Goal: Communication & Community: Answer question/provide support

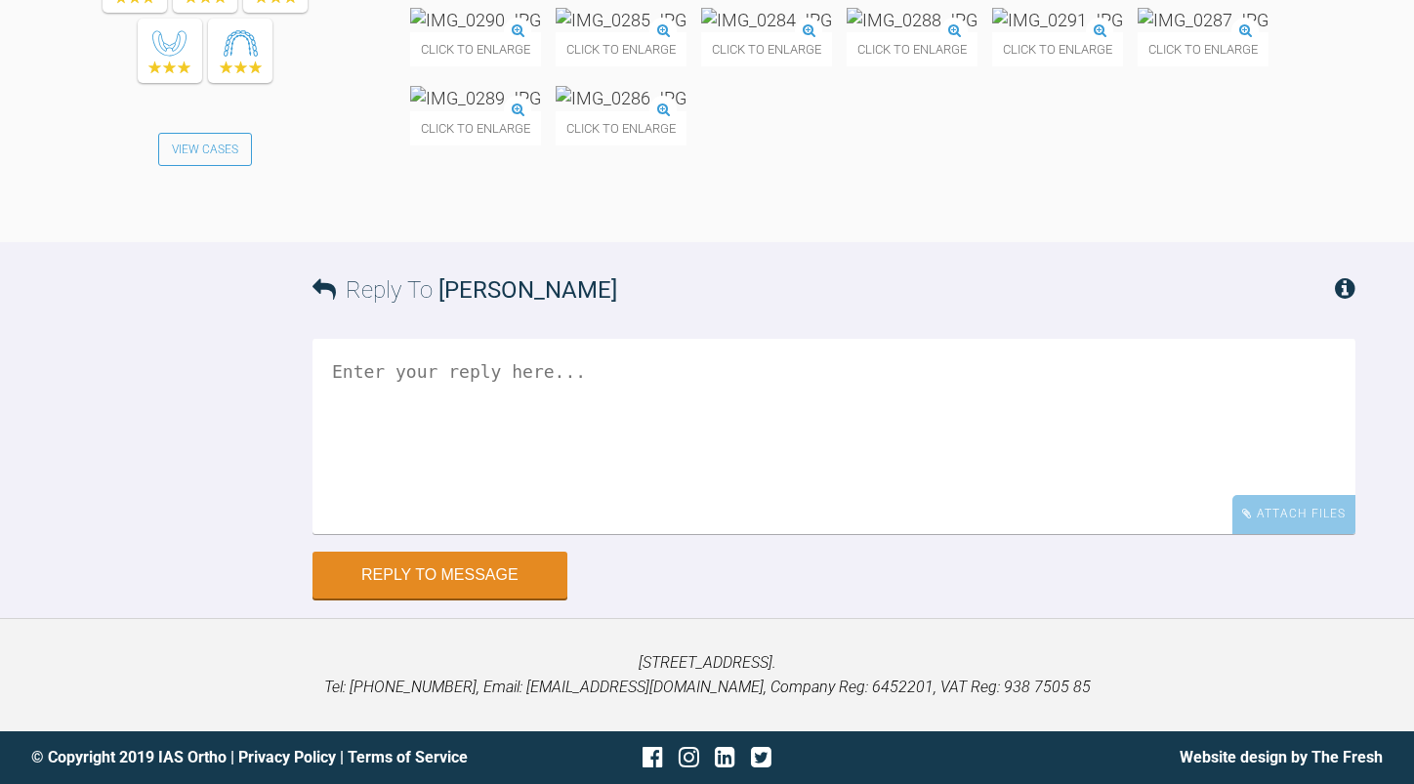
scroll to position [10326, 0]
click at [1138, 32] on img at bounding box center [1203, 20] width 131 height 24
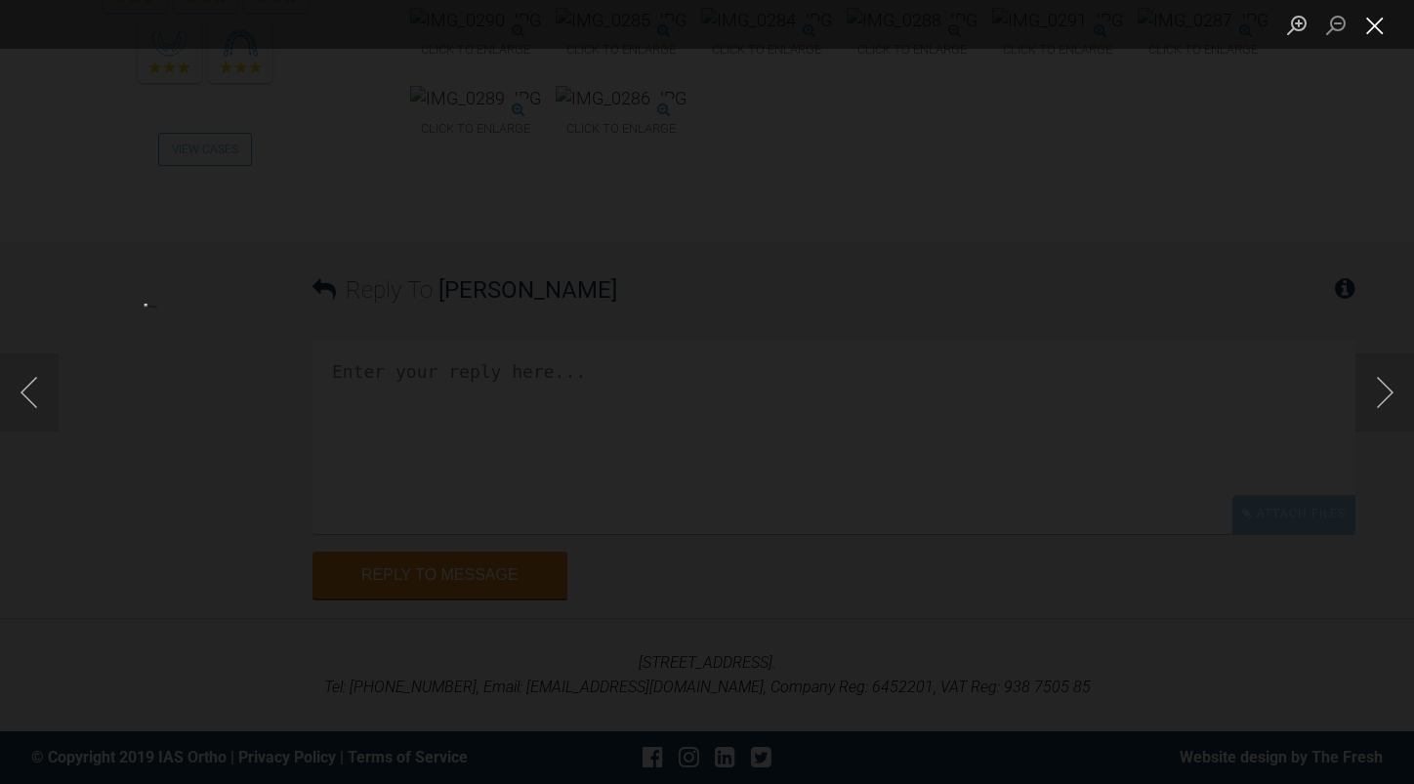
click at [1388, 19] on button "Close lightbox" at bounding box center [1374, 25] width 39 height 34
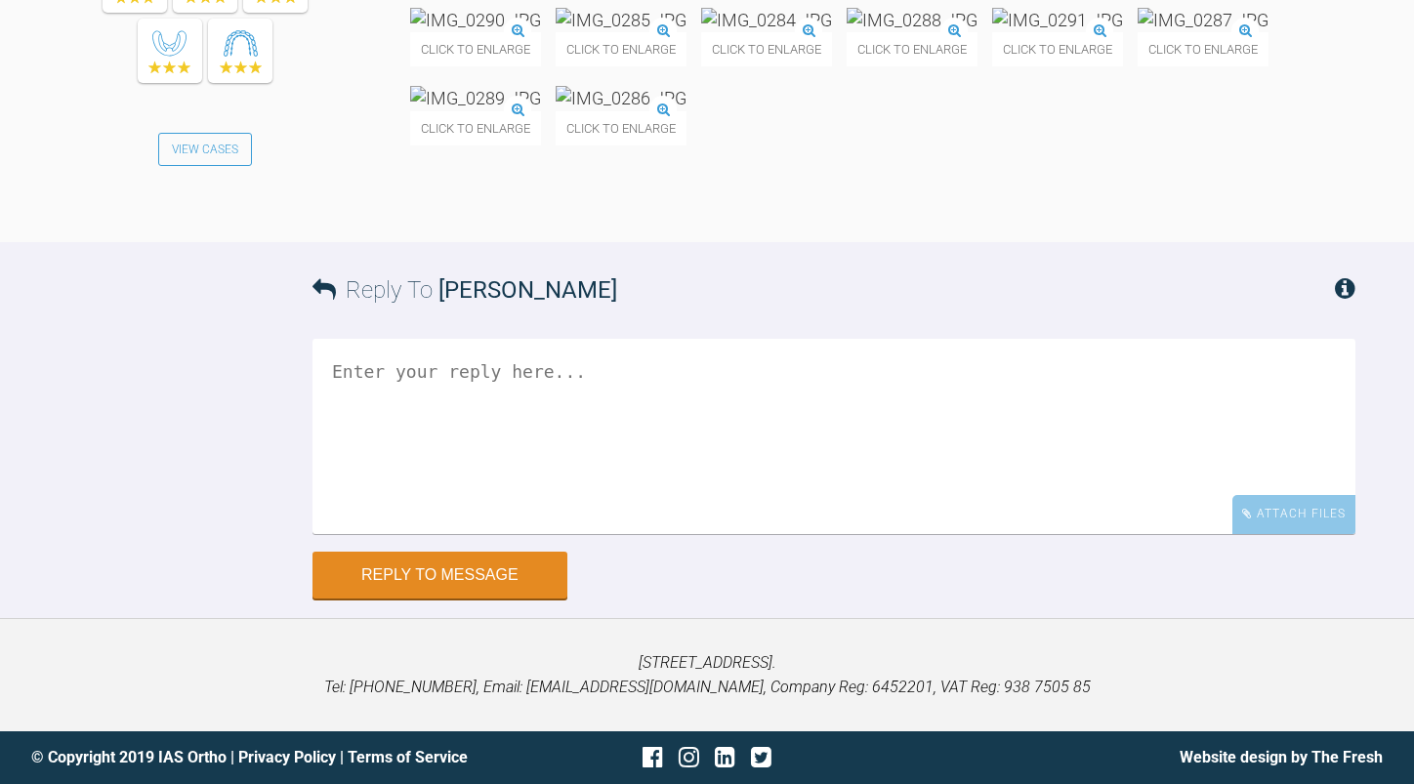
scroll to position [10717, 0]
click at [632, 435] on textarea at bounding box center [833, 436] width 1043 height 195
drag, startPoint x: 461, startPoint y: 369, endPoint x: 335, endPoint y: 360, distance: 126.3
click at [335, 360] on textarea "ok looking ok hopefully with 7's on the lower arch will level further" at bounding box center [833, 436] width 1043 height 195
click at [541, 110] on img at bounding box center [475, 98] width 131 height 24
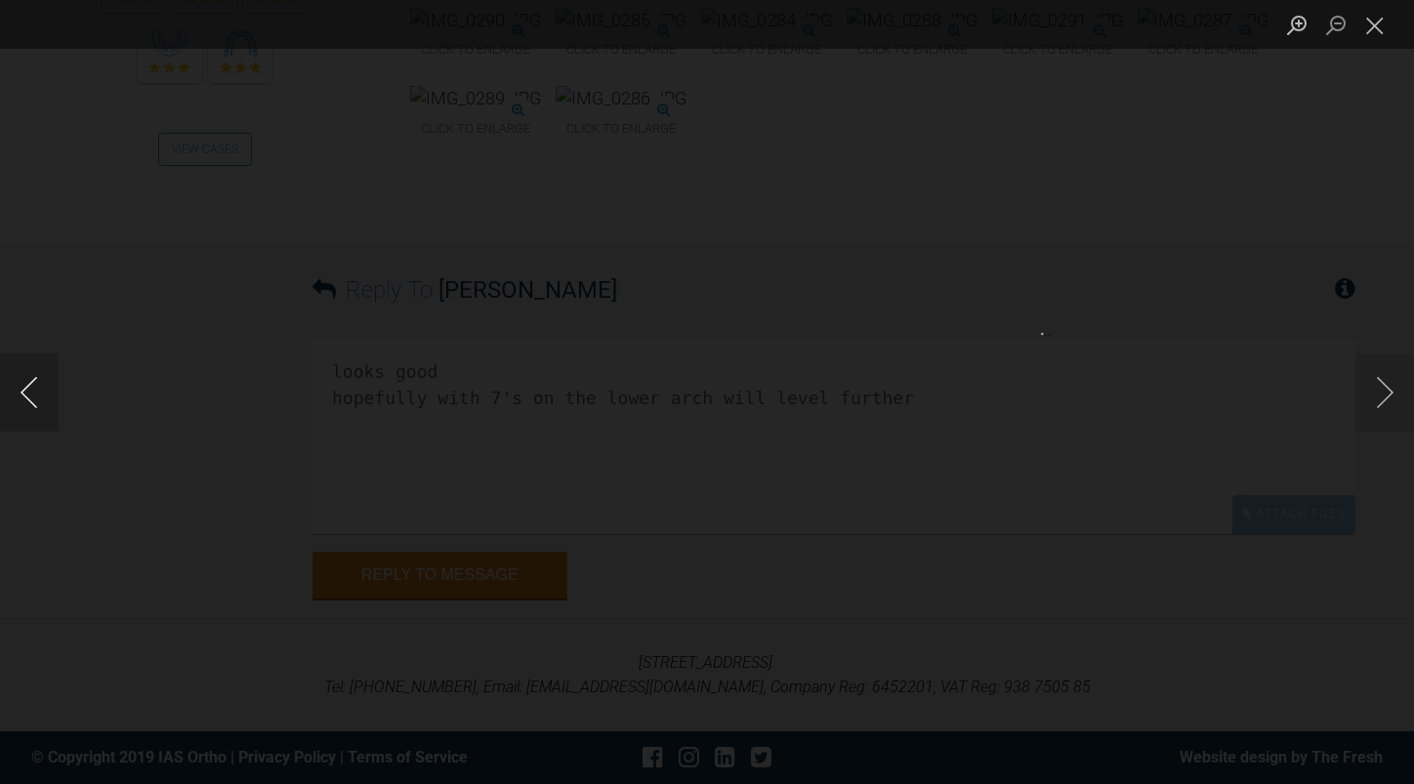
click at [30, 387] on button "Previous image" at bounding box center [29, 392] width 59 height 78
click at [1377, 386] on button "Next image" at bounding box center [1384, 392] width 59 height 78
click at [1382, 392] on button "Next image" at bounding box center [1384, 392] width 59 height 78
click at [1378, 30] on button "Close lightbox" at bounding box center [1374, 25] width 39 height 34
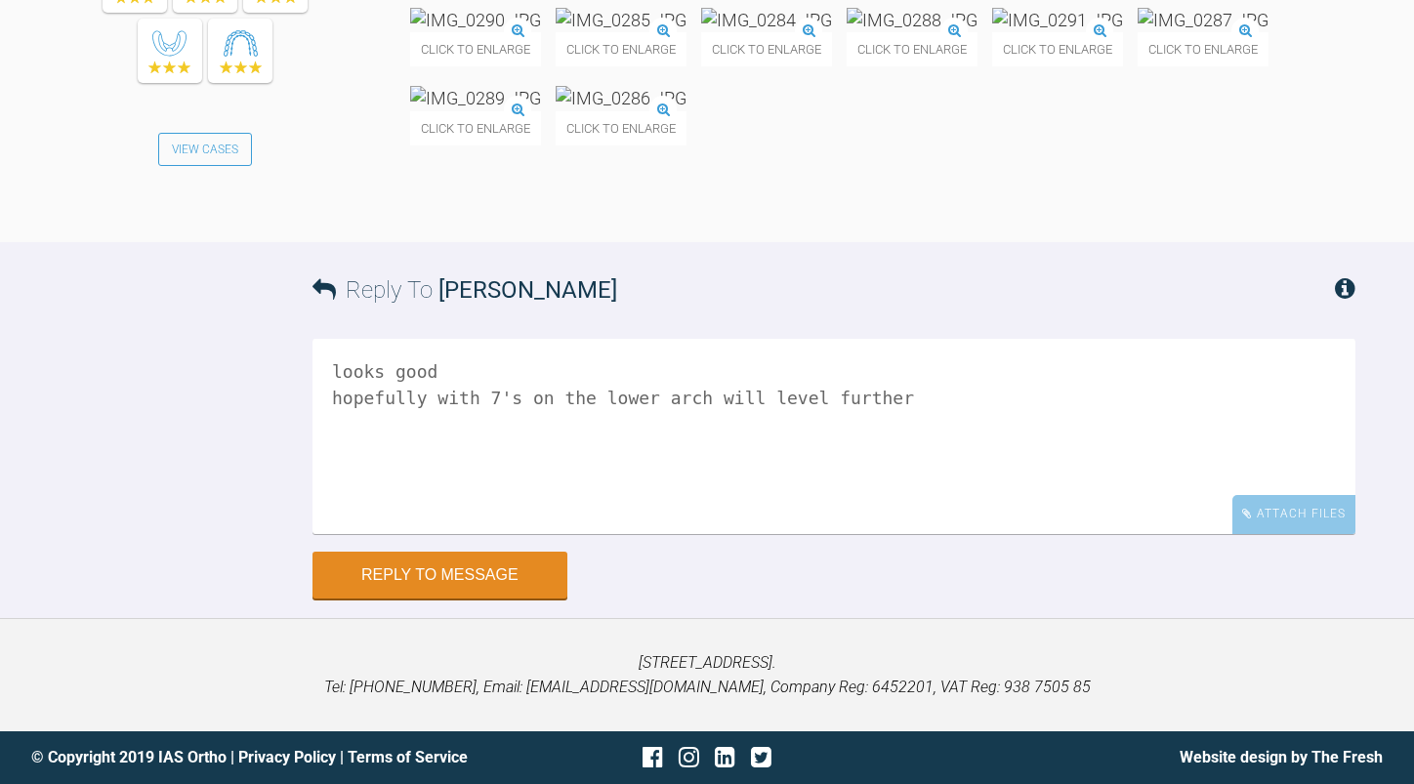
click at [879, 386] on textarea "looks good hopefully with 7's on the lower arch will level further" at bounding box center [833, 436] width 1043 height 195
click at [873, 401] on textarea "looks good hopefully with 7's on the lower arch will level further possible rep…" at bounding box center [833, 436] width 1043 height 195
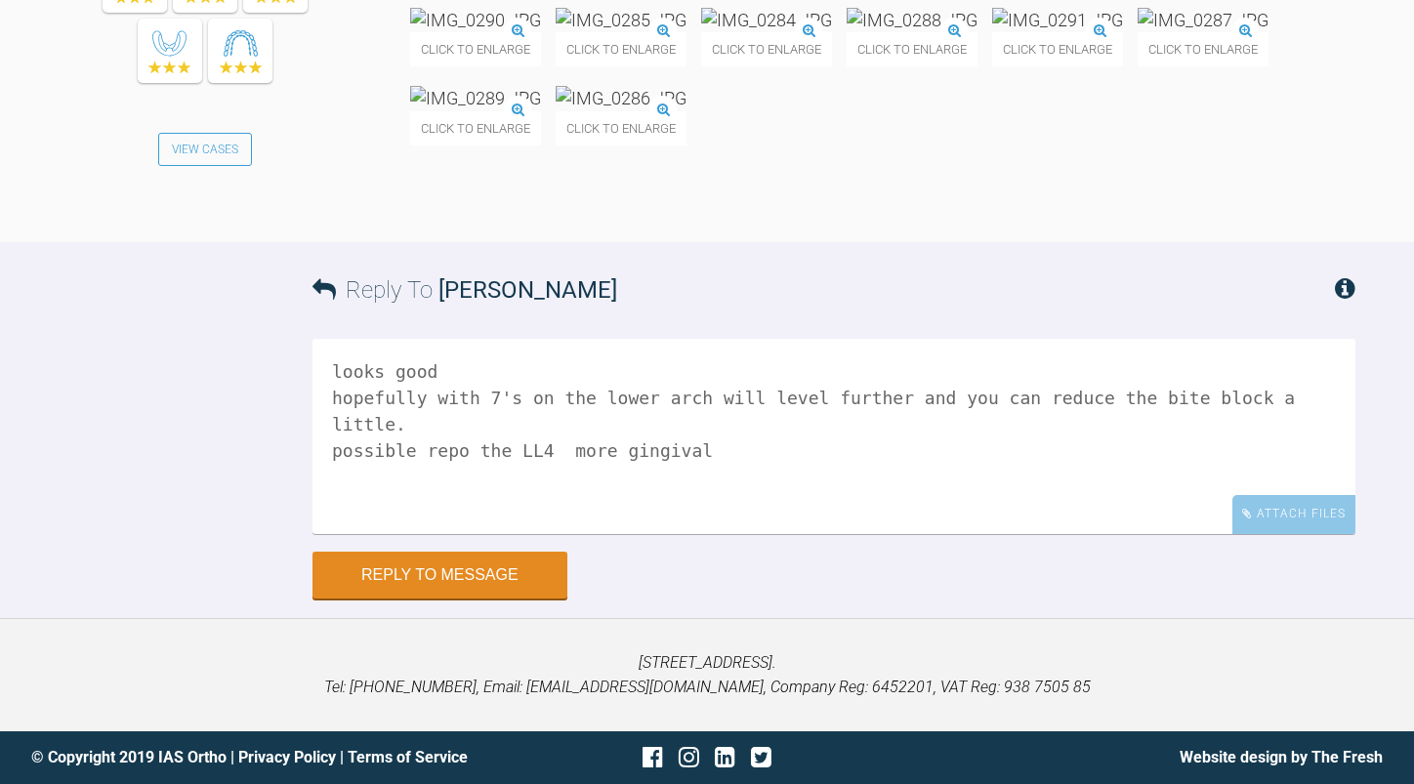
click at [702, 426] on textarea "looks good hopefully with 7's on the lower arch will level further and you can …" at bounding box center [833, 436] width 1043 height 195
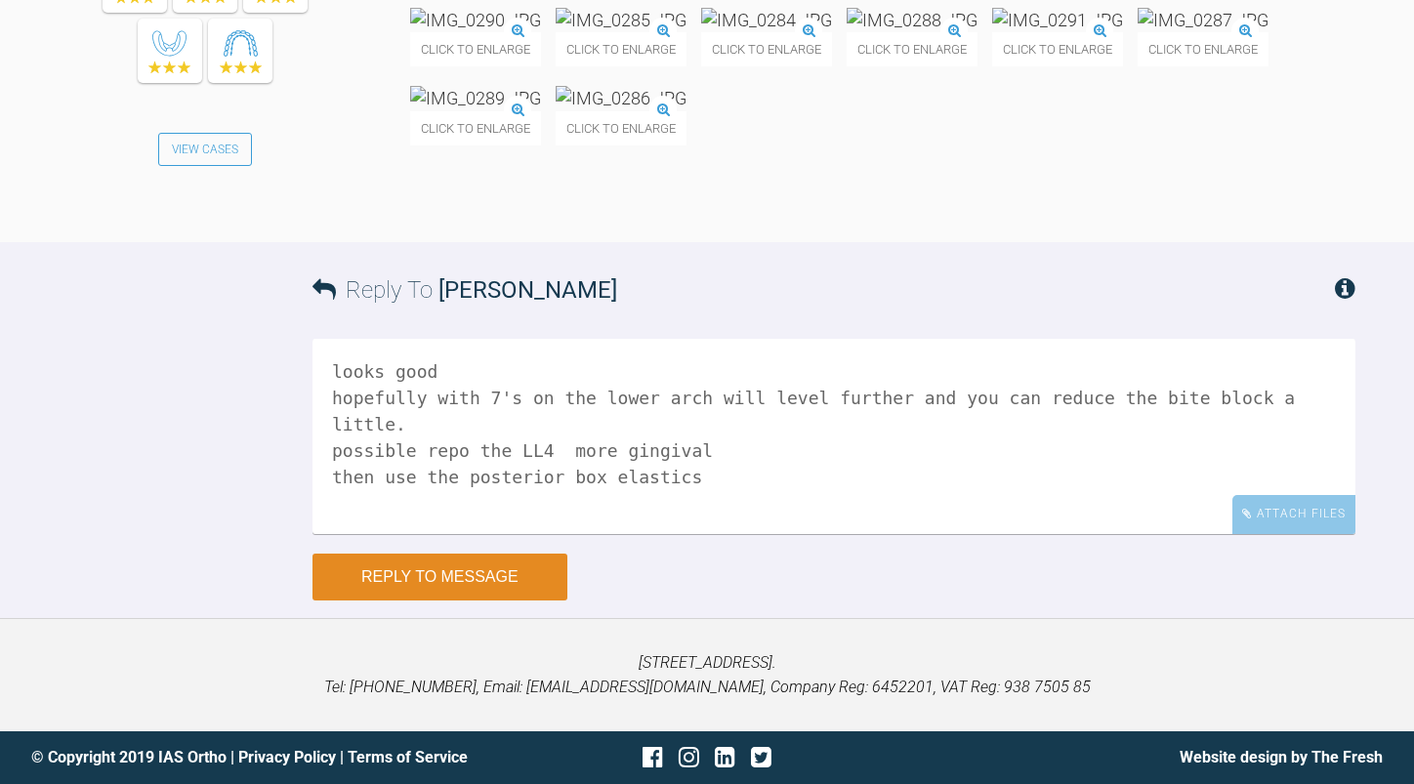
type textarea "looks good hopefully with 7's on the lower arch will level further and you can …"
click at [489, 563] on button "Reply to Message" at bounding box center [439, 577] width 255 height 47
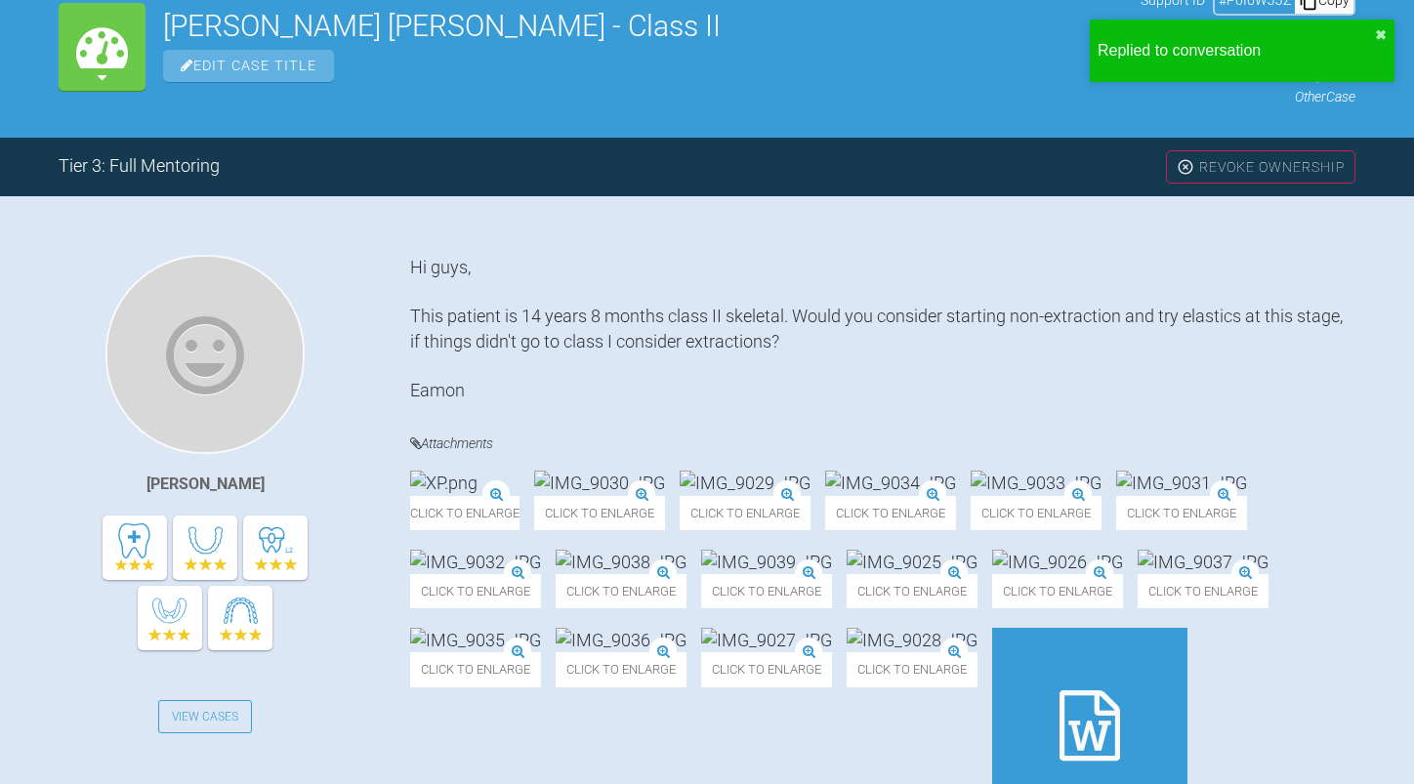
scroll to position [0, 0]
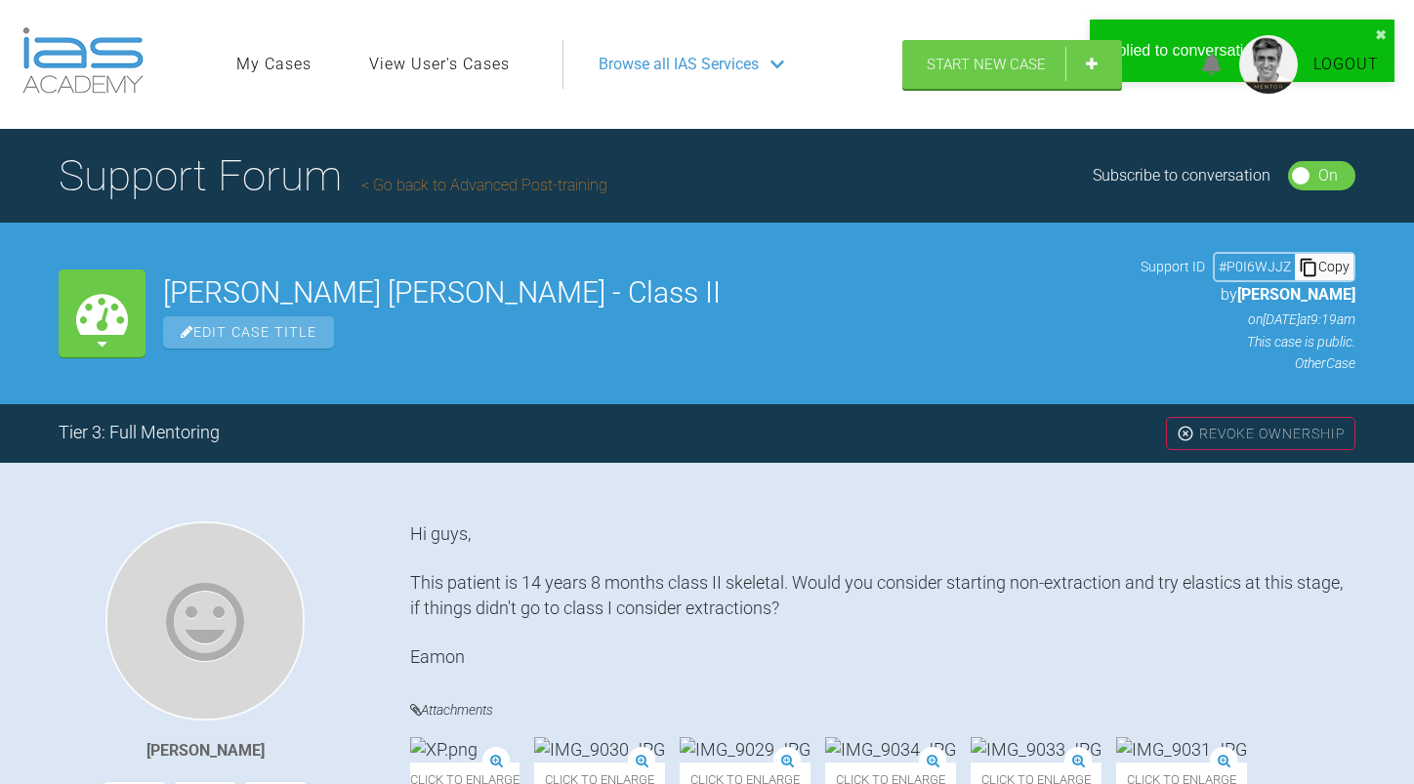
click at [556, 187] on link "Go back to Advanced Post-training" at bounding box center [484, 185] width 246 height 19
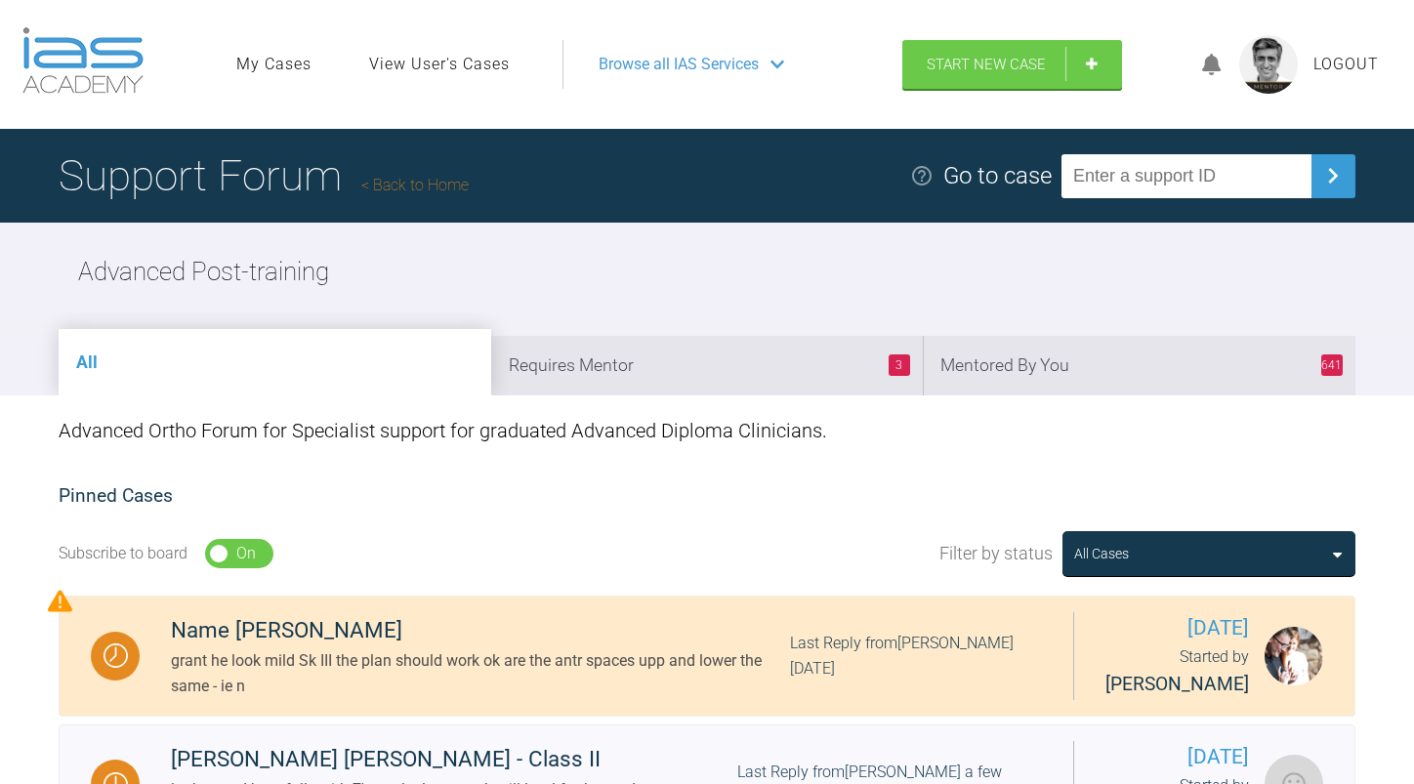
click at [462, 183] on link "Back to Home" at bounding box center [414, 185] width 107 height 19
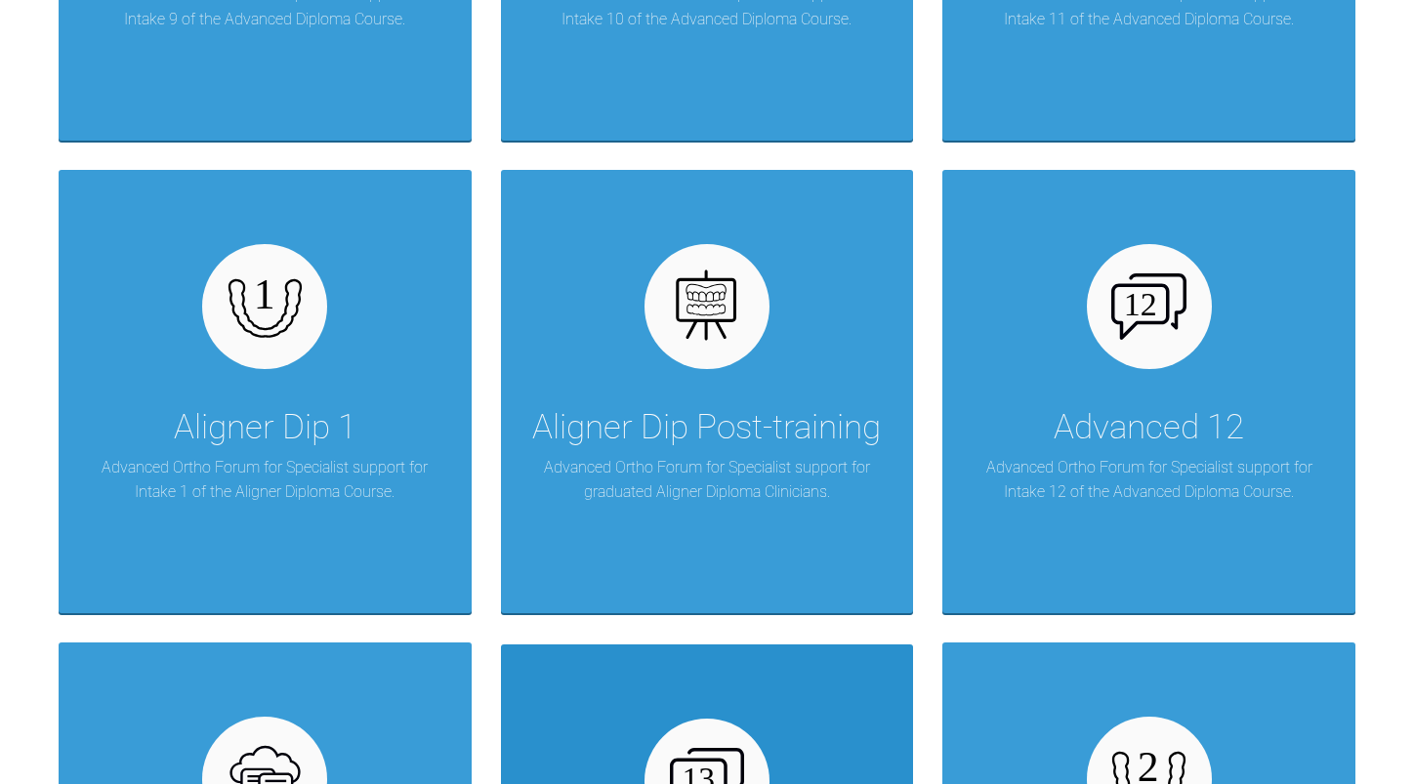
scroll to position [1773, 0]
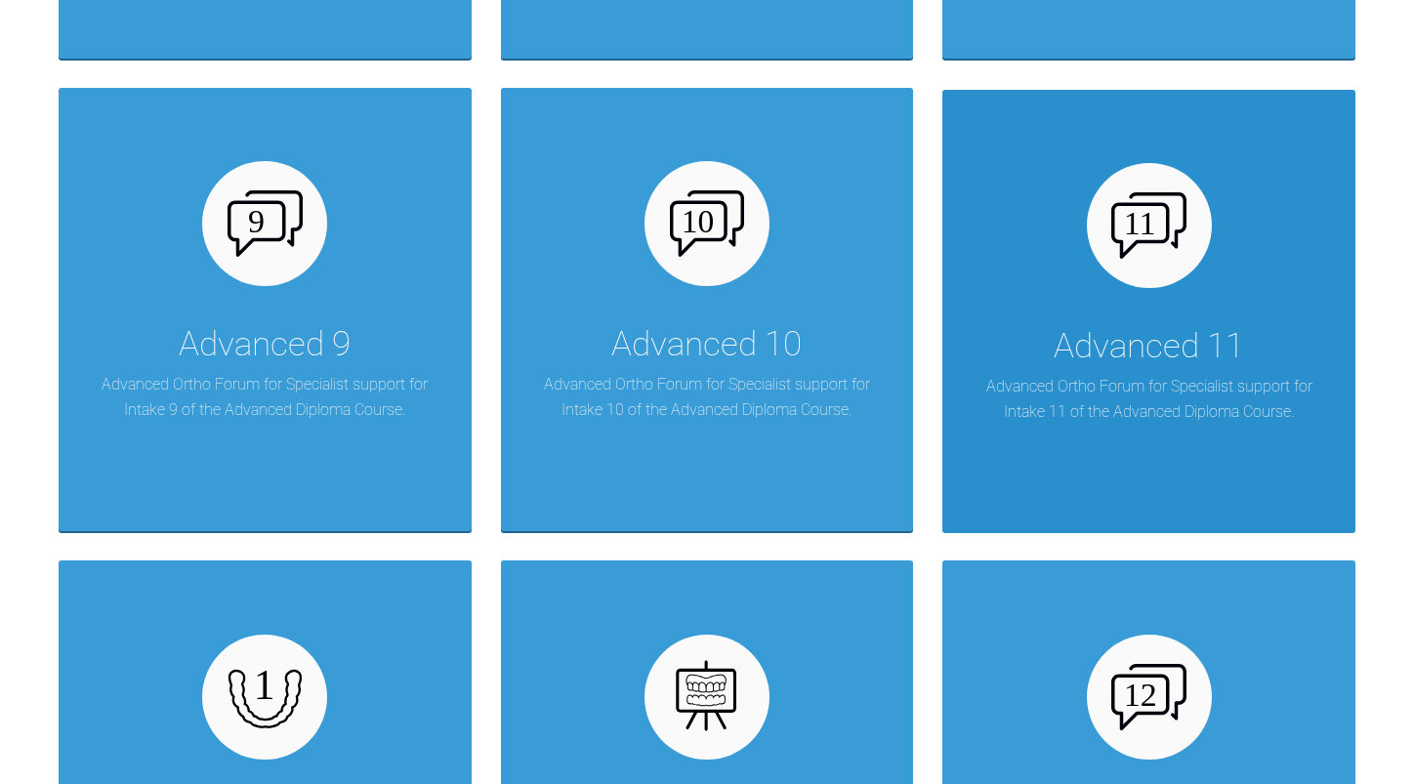
click at [1097, 346] on div "Advanced 11" at bounding box center [1149, 346] width 190 height 55
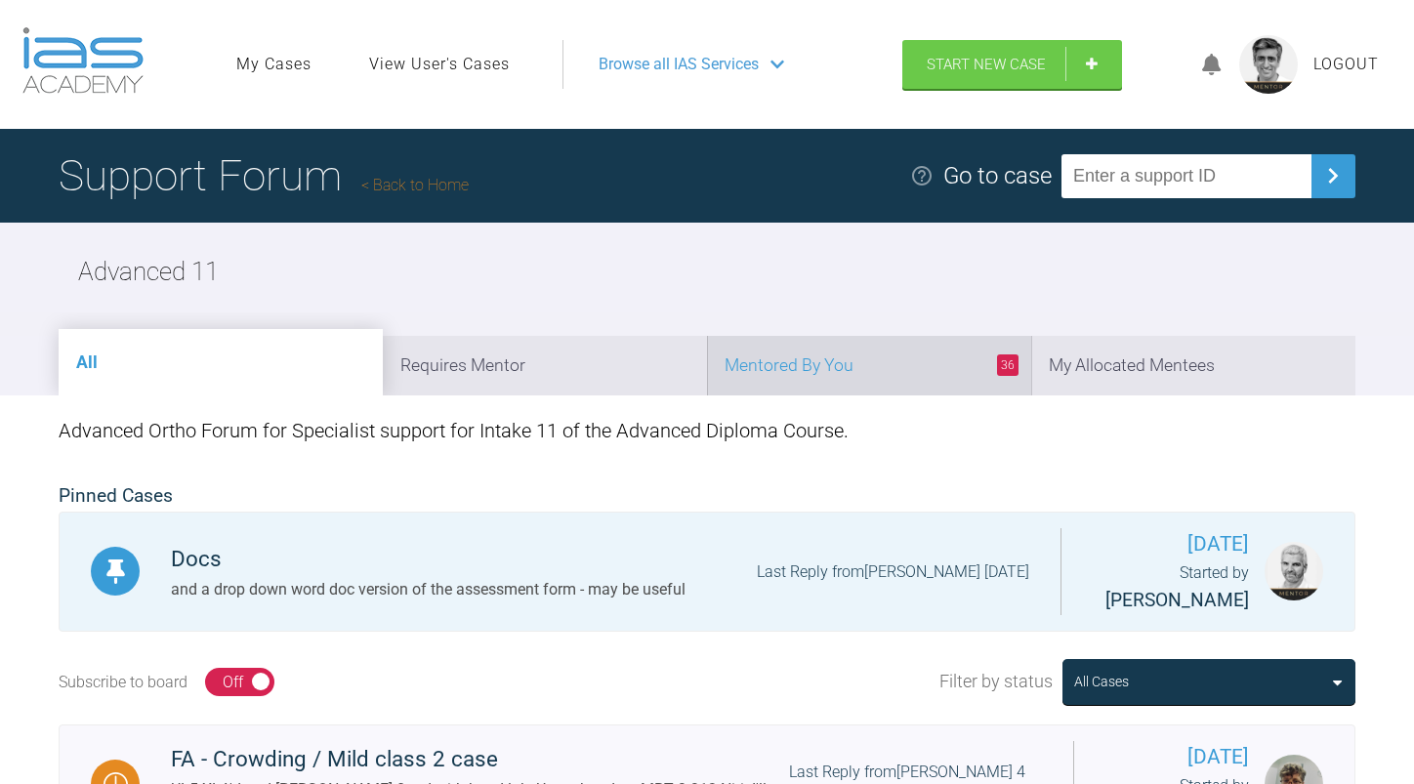
click at [917, 362] on li "36 Mentored By You" at bounding box center [869, 366] width 324 height 60
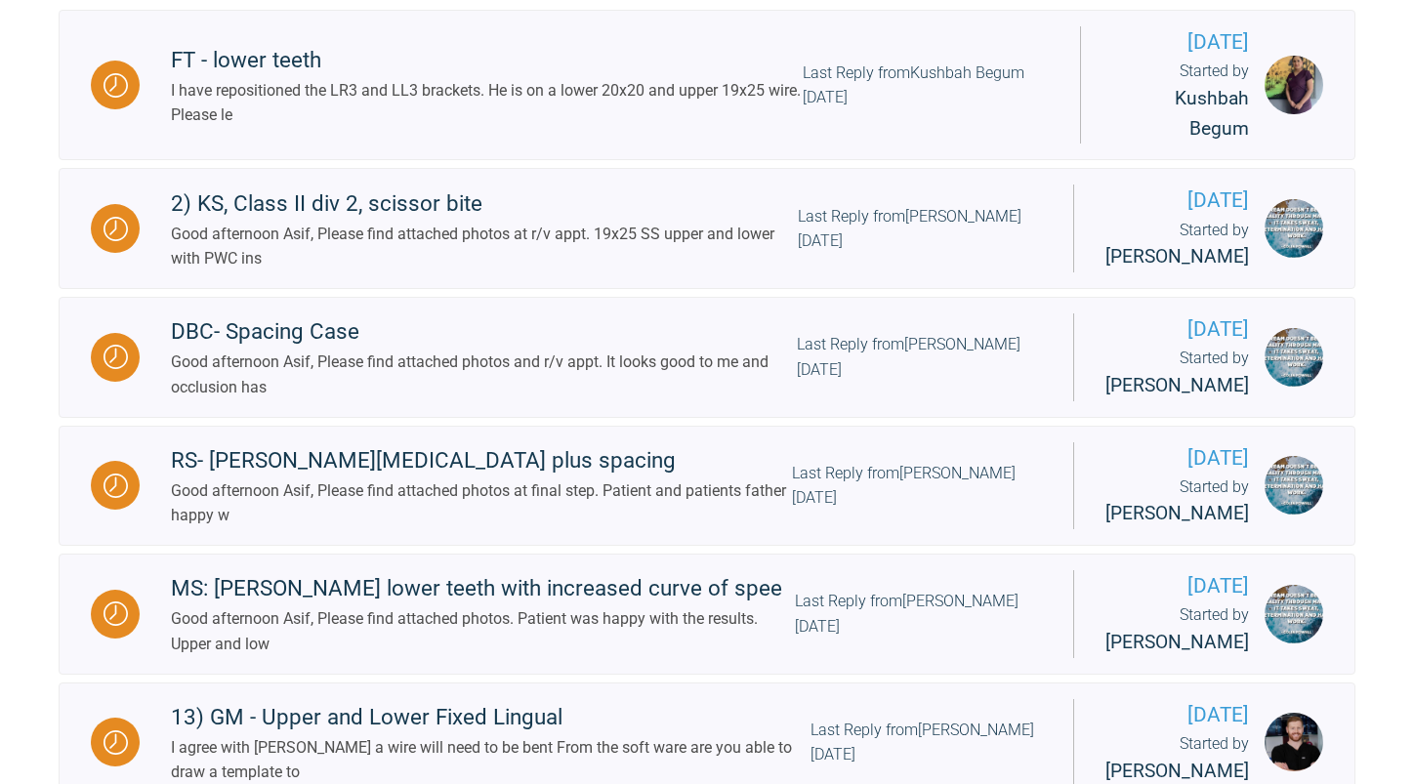
scroll to position [879, 0]
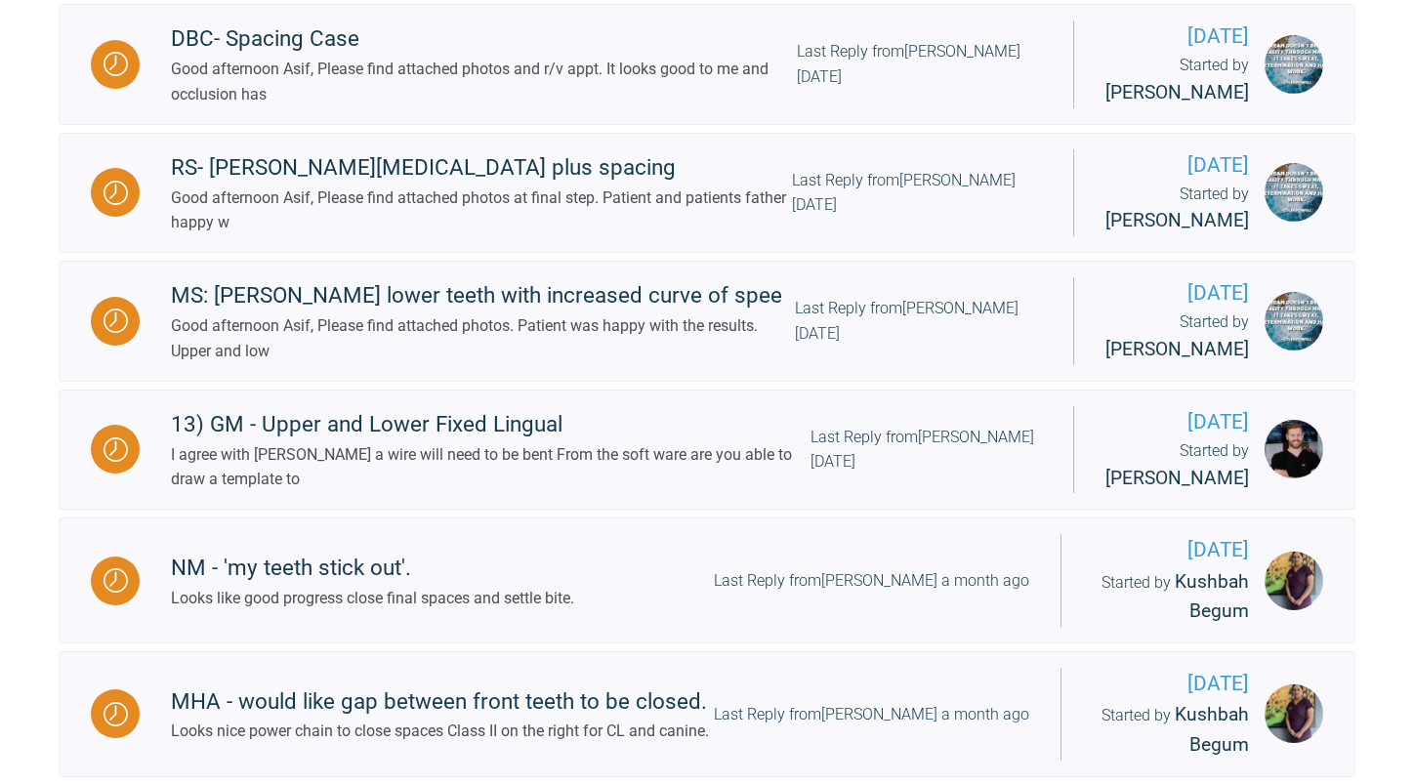
click at [907, 346] on div "Last Reply from Waseem Farooq 18 days ago" at bounding box center [918, 321] width 247 height 50
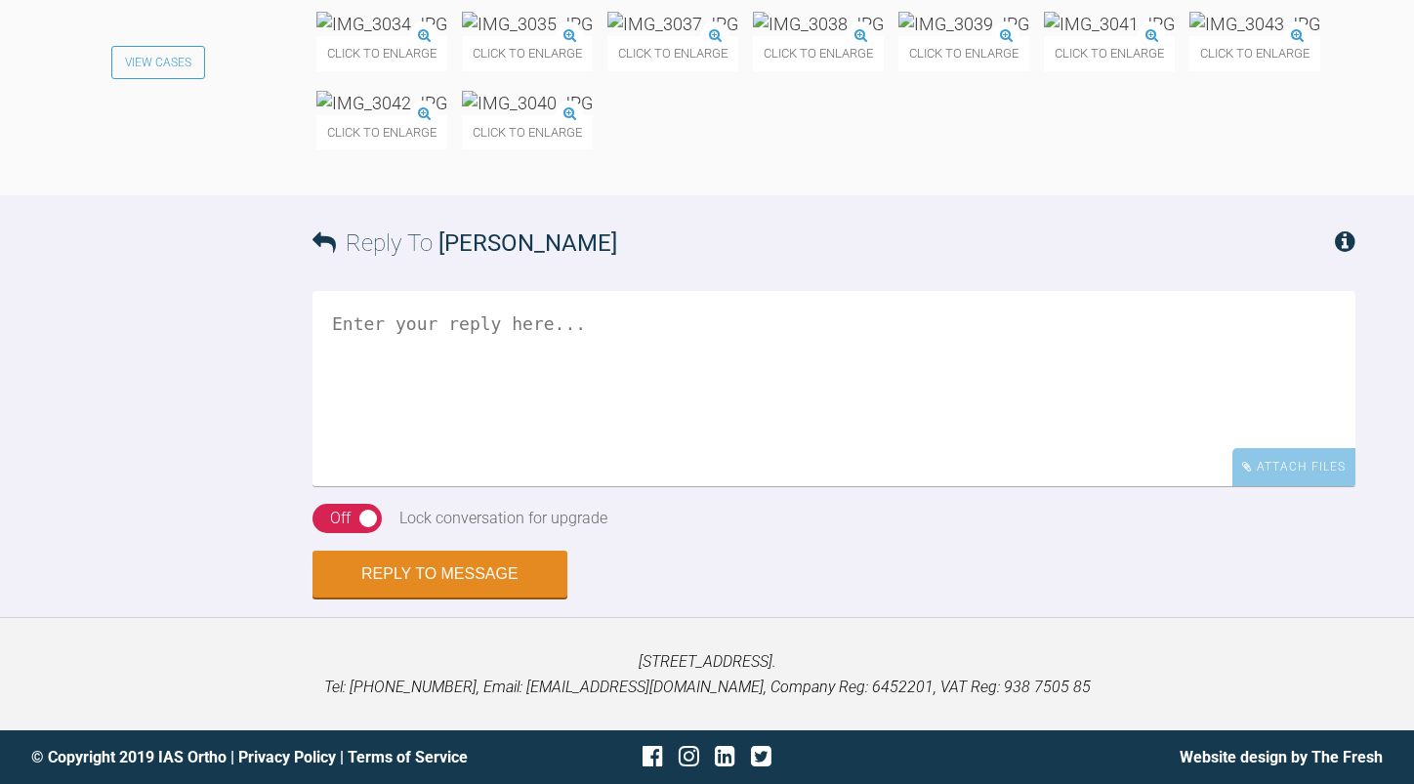
scroll to position [46099, 0]
click at [717, 334] on textarea at bounding box center [833, 388] width 1043 height 195
click at [331, 332] on textarea "the buccal occlusion needs to settle" at bounding box center [833, 388] width 1043 height 195
click at [708, 346] on textarea "It looks good the buccal occlusion needs to settle" at bounding box center [833, 388] width 1043 height 195
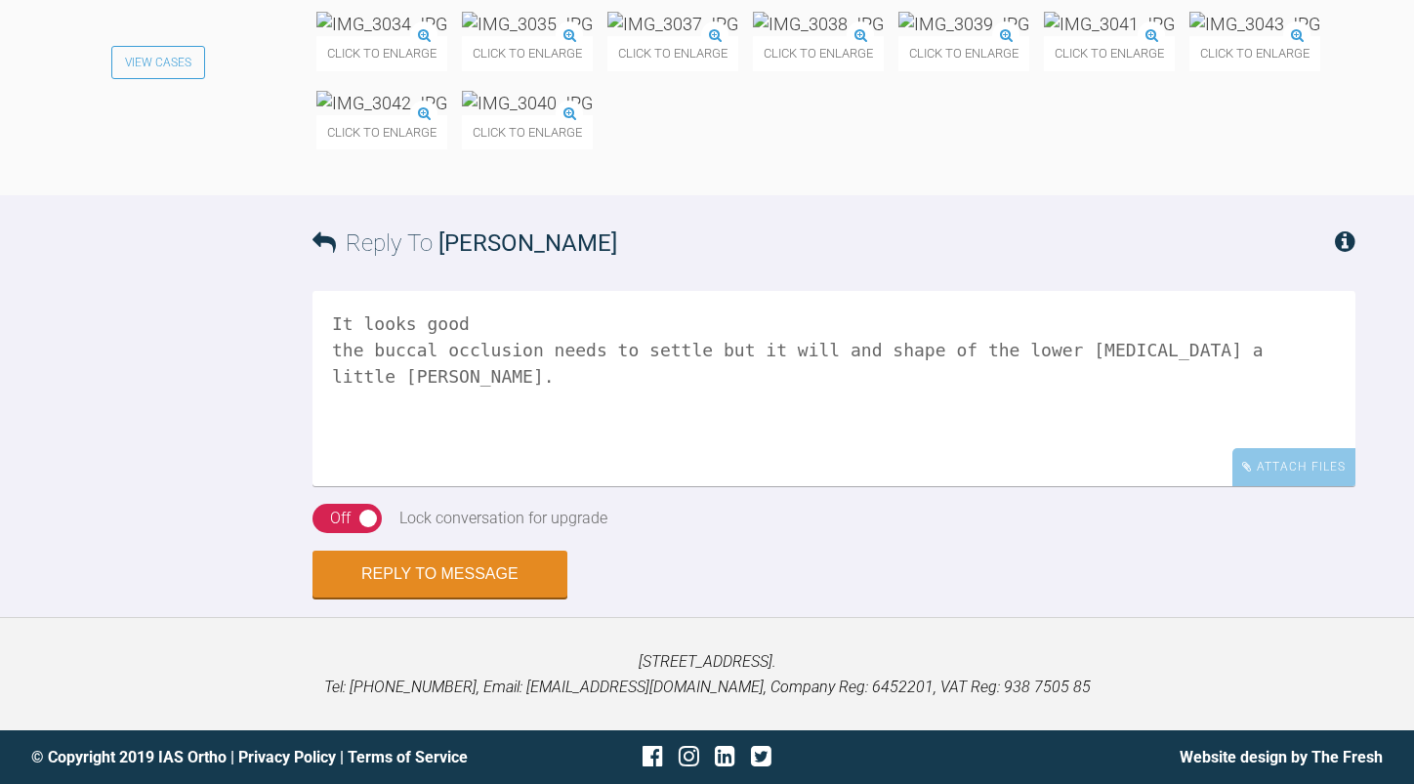
click at [1210, 349] on textarea "It looks good the buccal occlusion needs to settle but it will and shape of the…" at bounding box center [833, 388] width 1043 height 195
type textarea "It looks good the buccal occlusion needs to settle but it will and shape of the…"
click at [399, 575] on button "Reply to Message" at bounding box center [439, 576] width 255 height 47
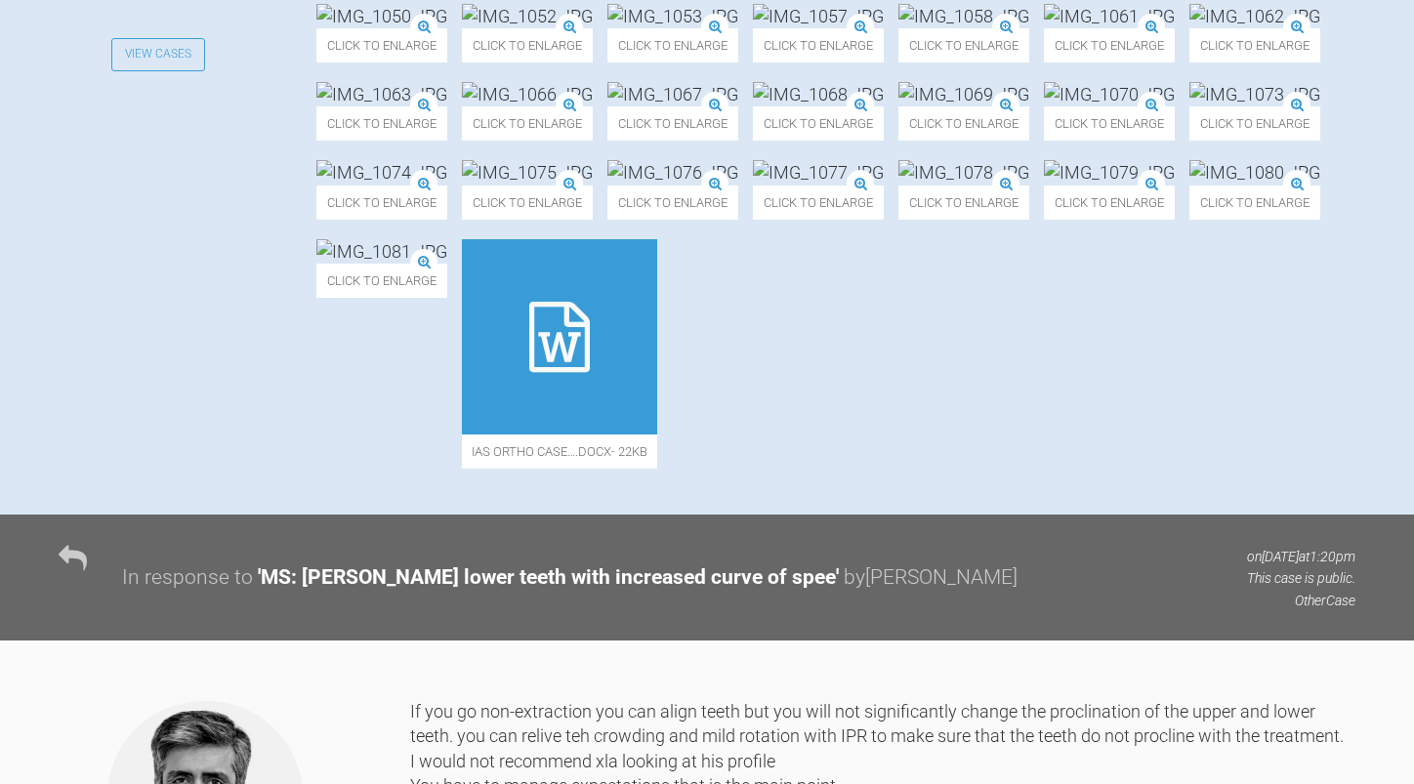
scroll to position [0, 0]
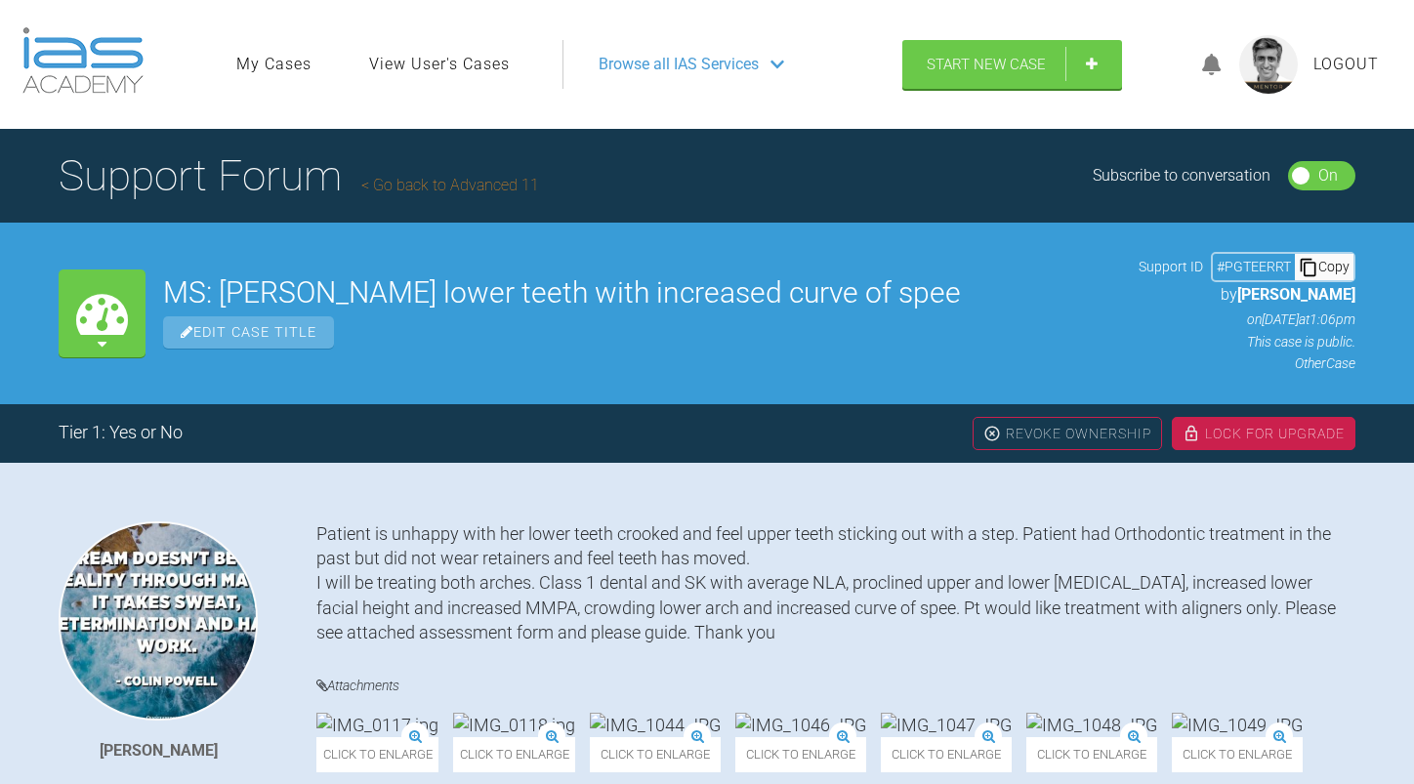
click at [489, 183] on link "Go back to Advanced 11" at bounding box center [450, 185] width 178 height 19
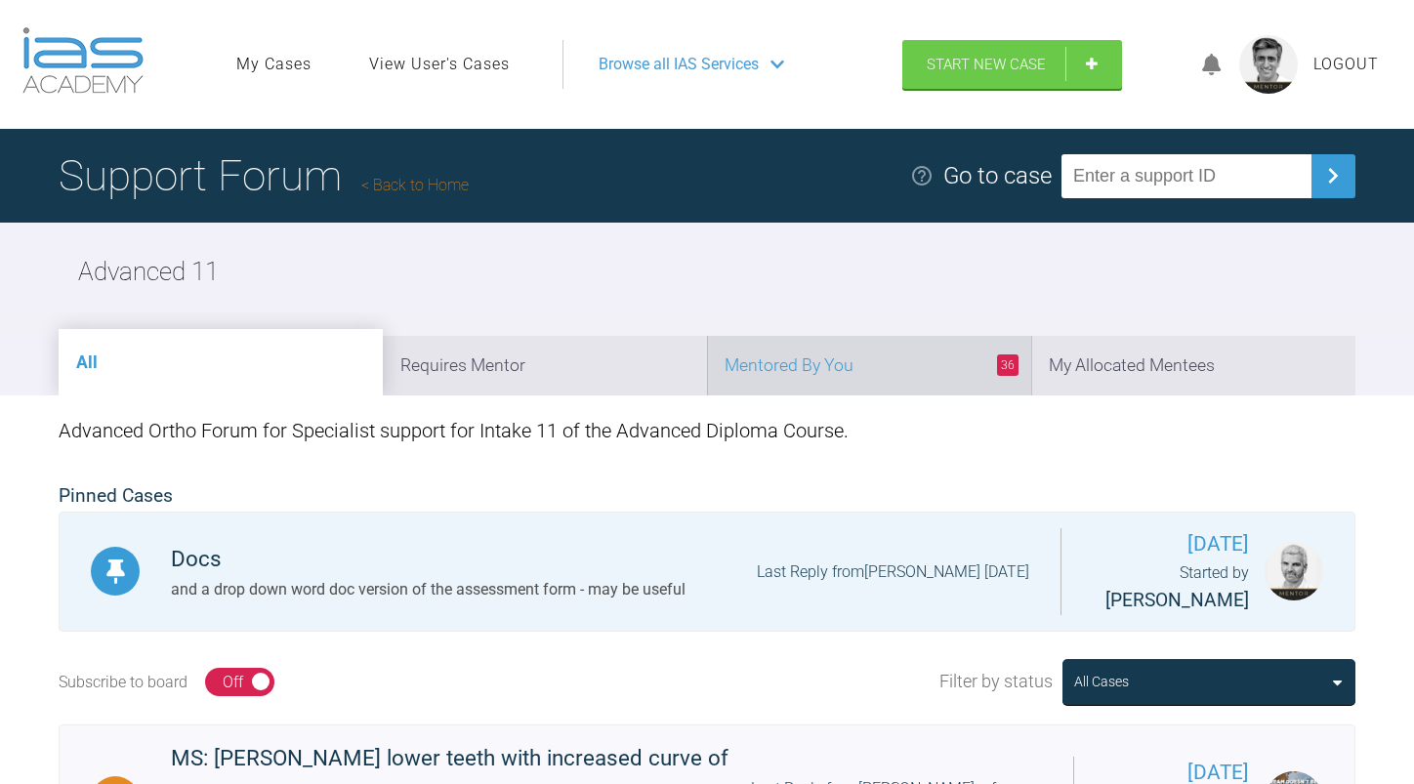
click at [874, 369] on li "36 Mentored By You" at bounding box center [869, 366] width 324 height 60
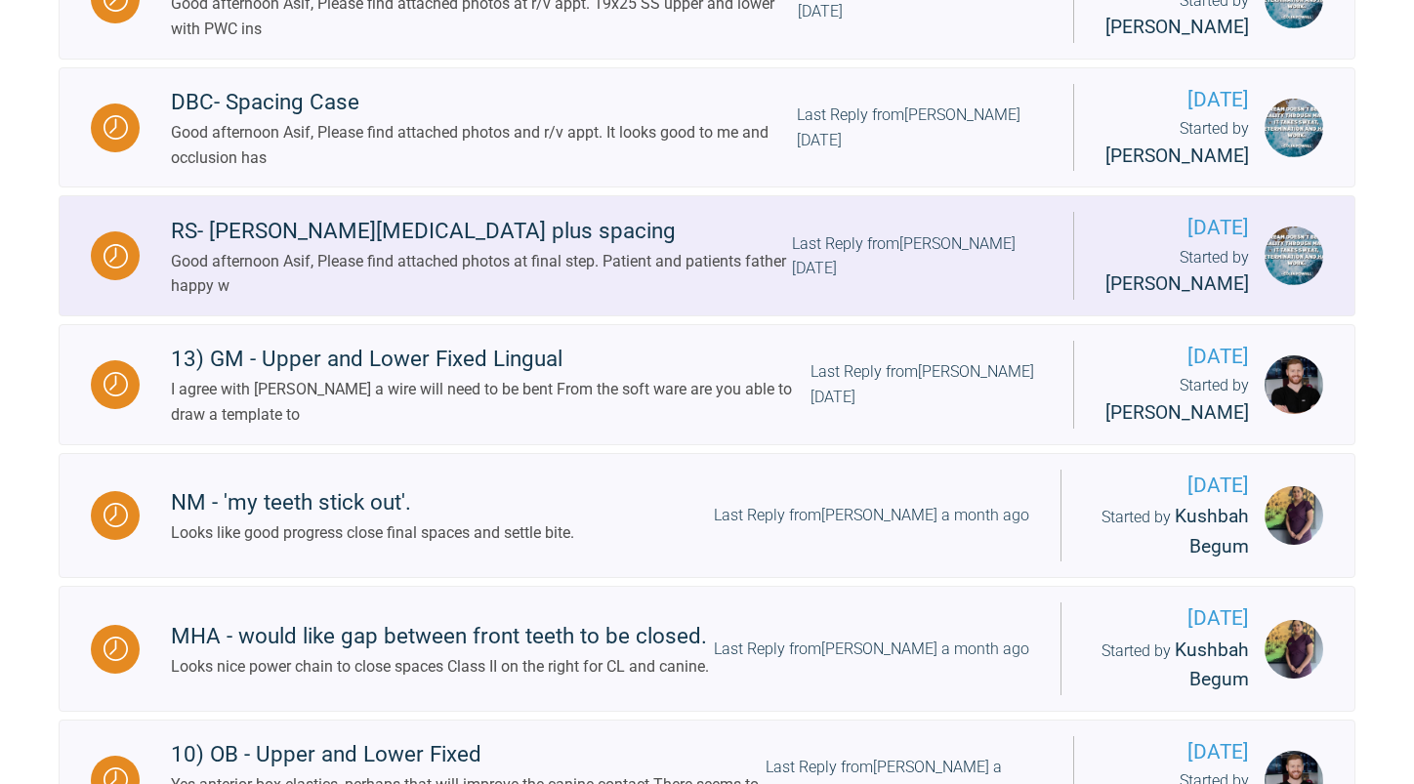
click at [754, 299] on div "Good afternoon Asif, Please find attached photos at final step. Patient and pat…" at bounding box center [481, 274] width 621 height 50
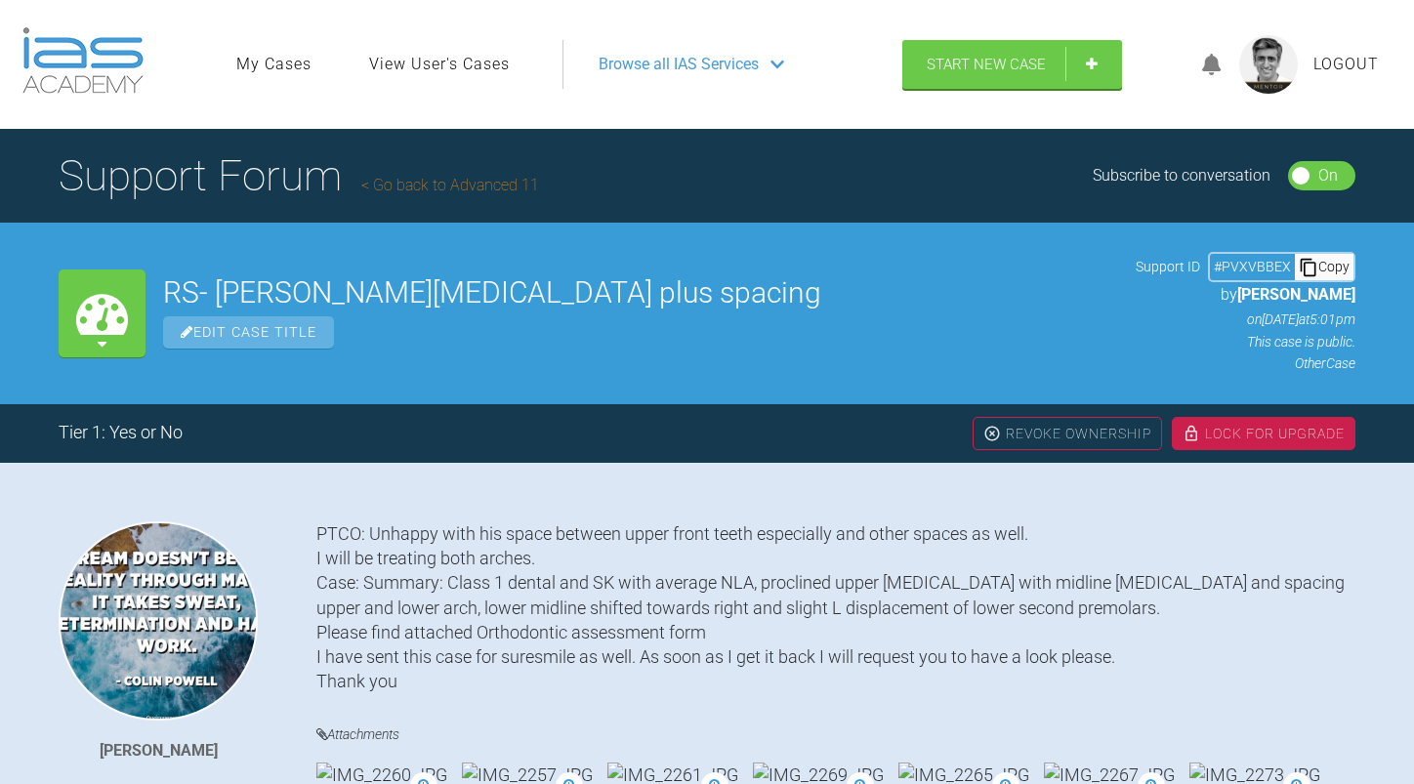
click at [436, 179] on link "Go back to Advanced 11" at bounding box center [450, 185] width 178 height 19
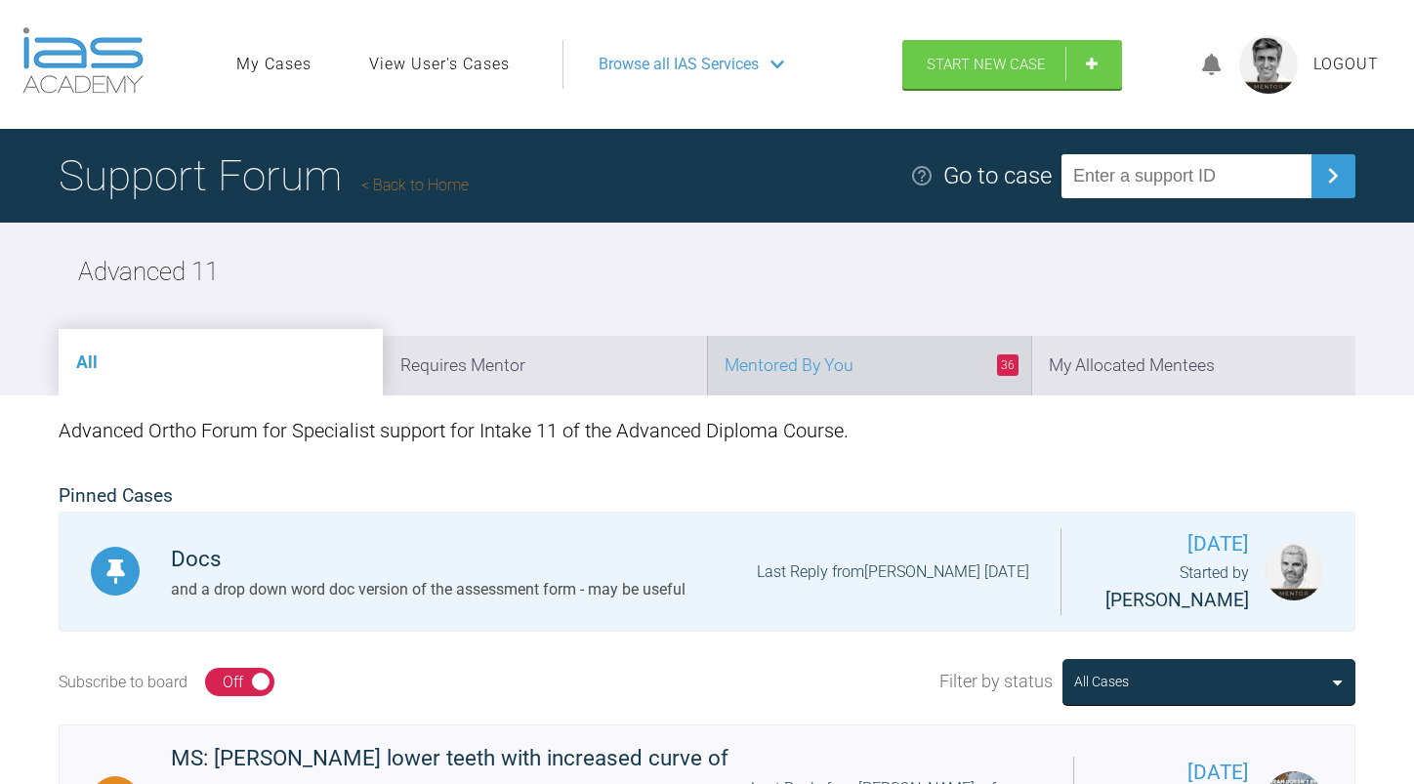
click at [883, 366] on li "36 Mentored By You" at bounding box center [869, 366] width 324 height 60
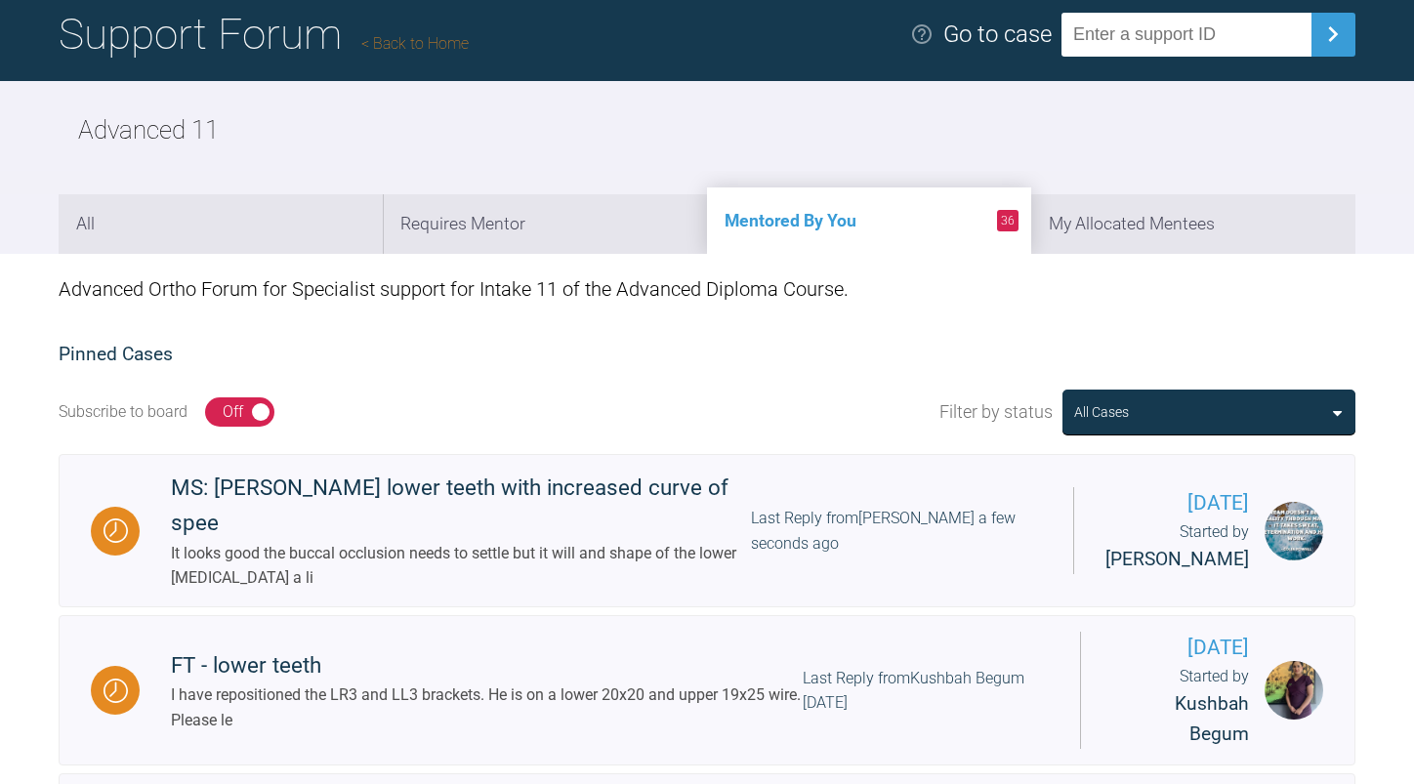
scroll to position [293, 0]
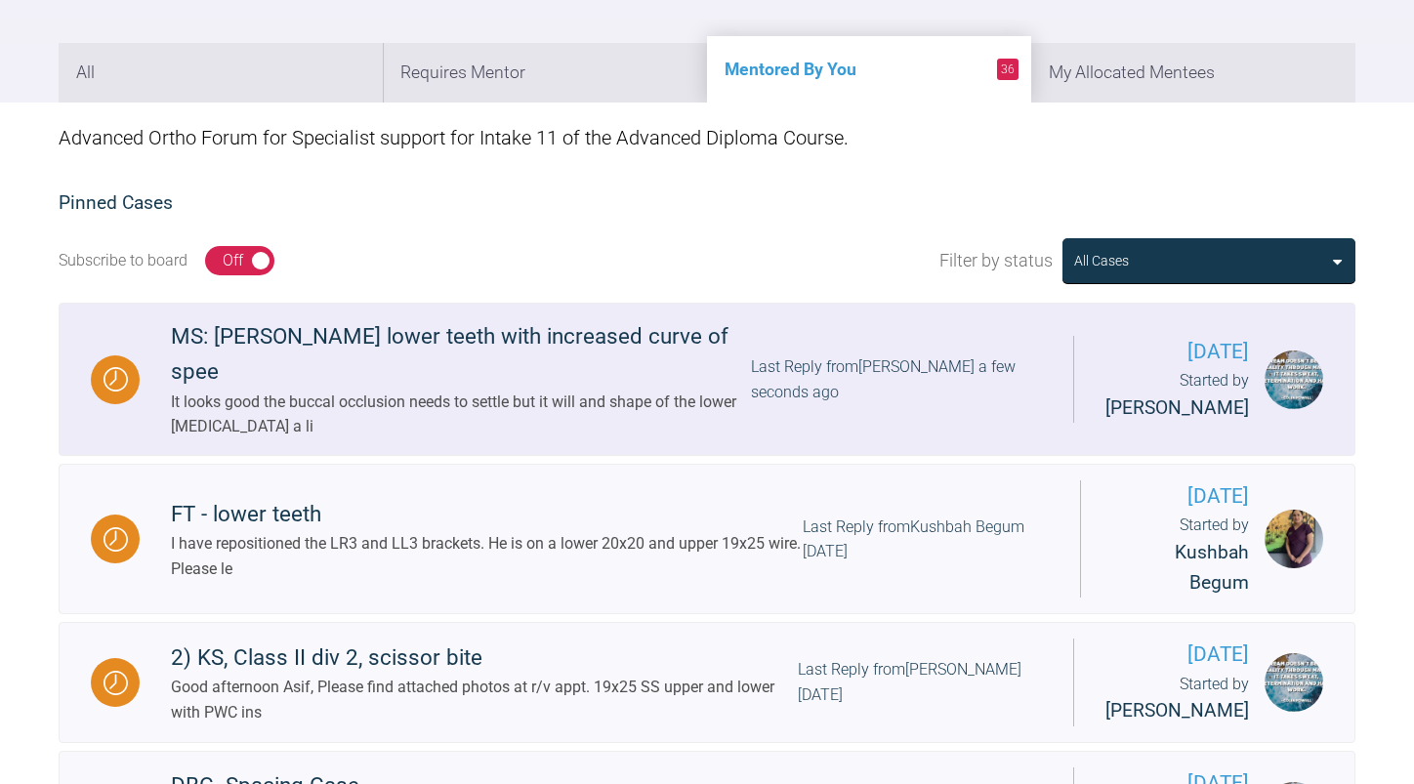
click at [839, 365] on div "Last Reply from Asif Chatoo a few seconds ago" at bounding box center [896, 379] width 291 height 50
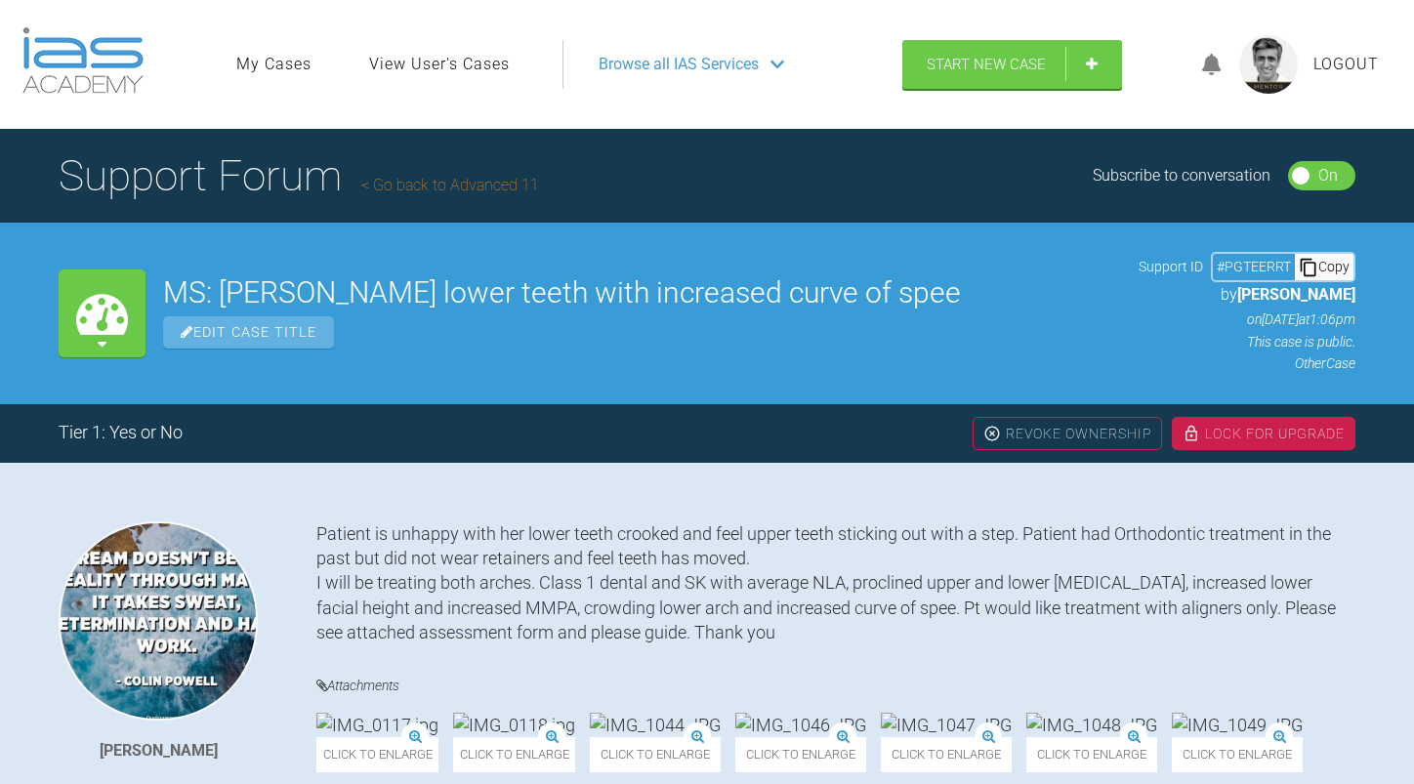
click at [487, 185] on link "Go back to Advanced 11" at bounding box center [450, 185] width 178 height 19
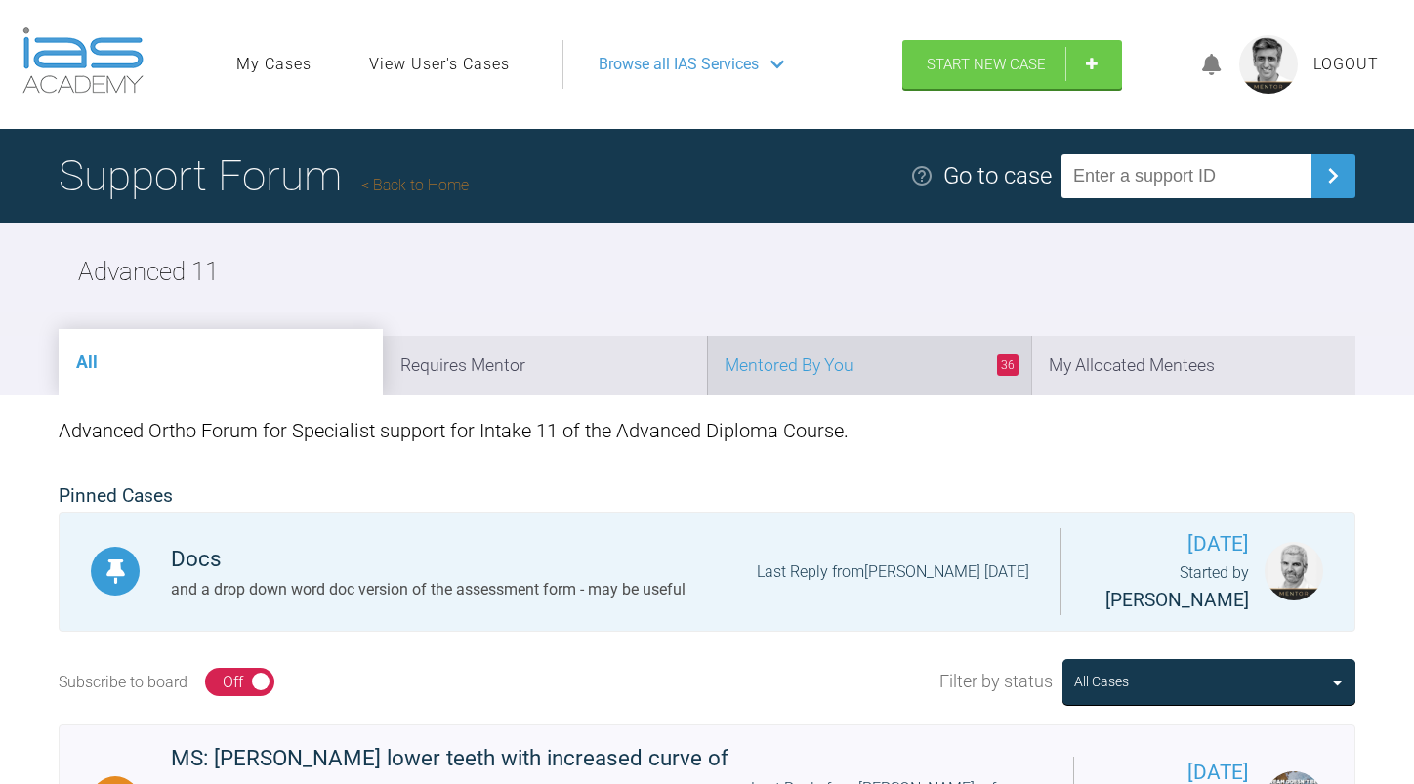
click at [864, 377] on li "36 Mentored By You" at bounding box center [869, 366] width 324 height 60
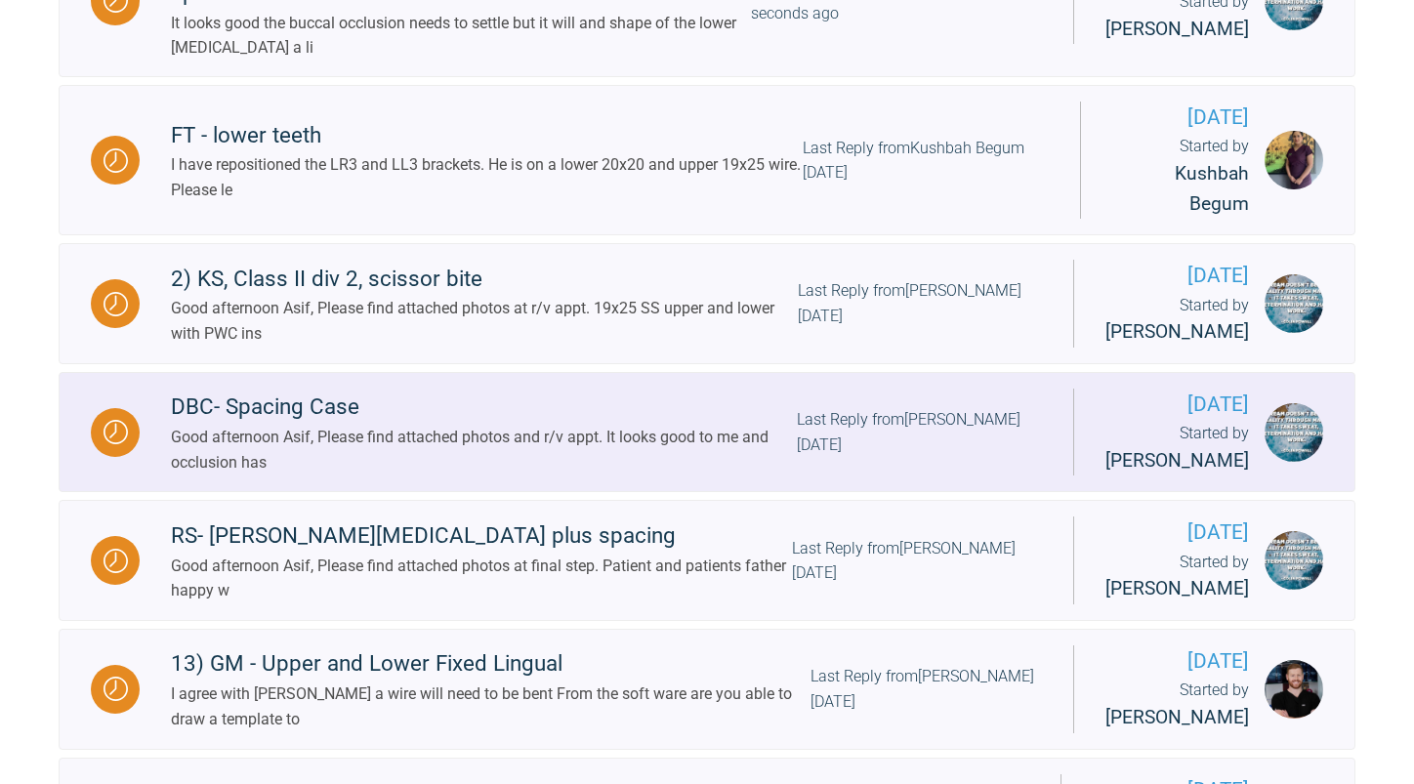
scroll to position [781, 0]
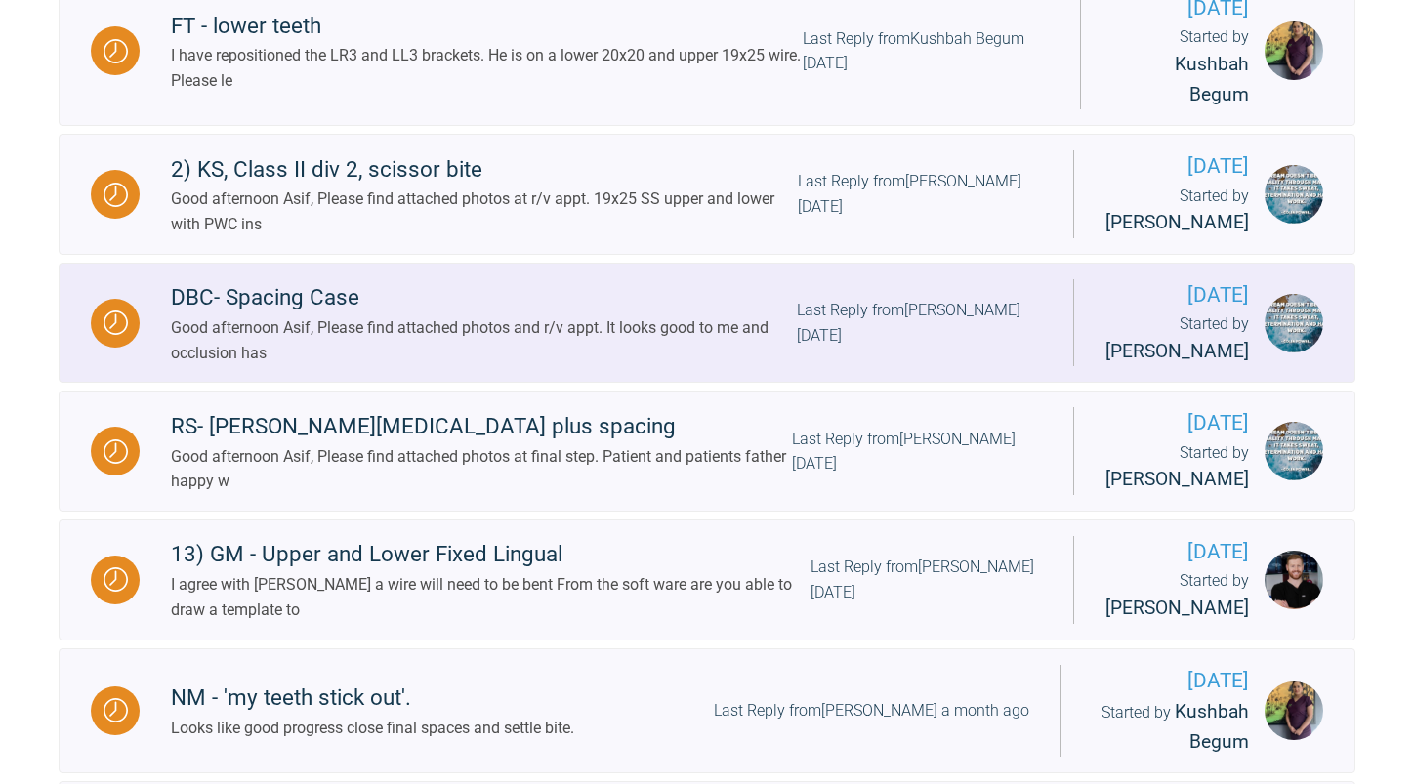
click at [594, 365] on div "Good afternoon Asif, Please find attached photos and r/v appt. It looks good to…" at bounding box center [484, 340] width 626 height 50
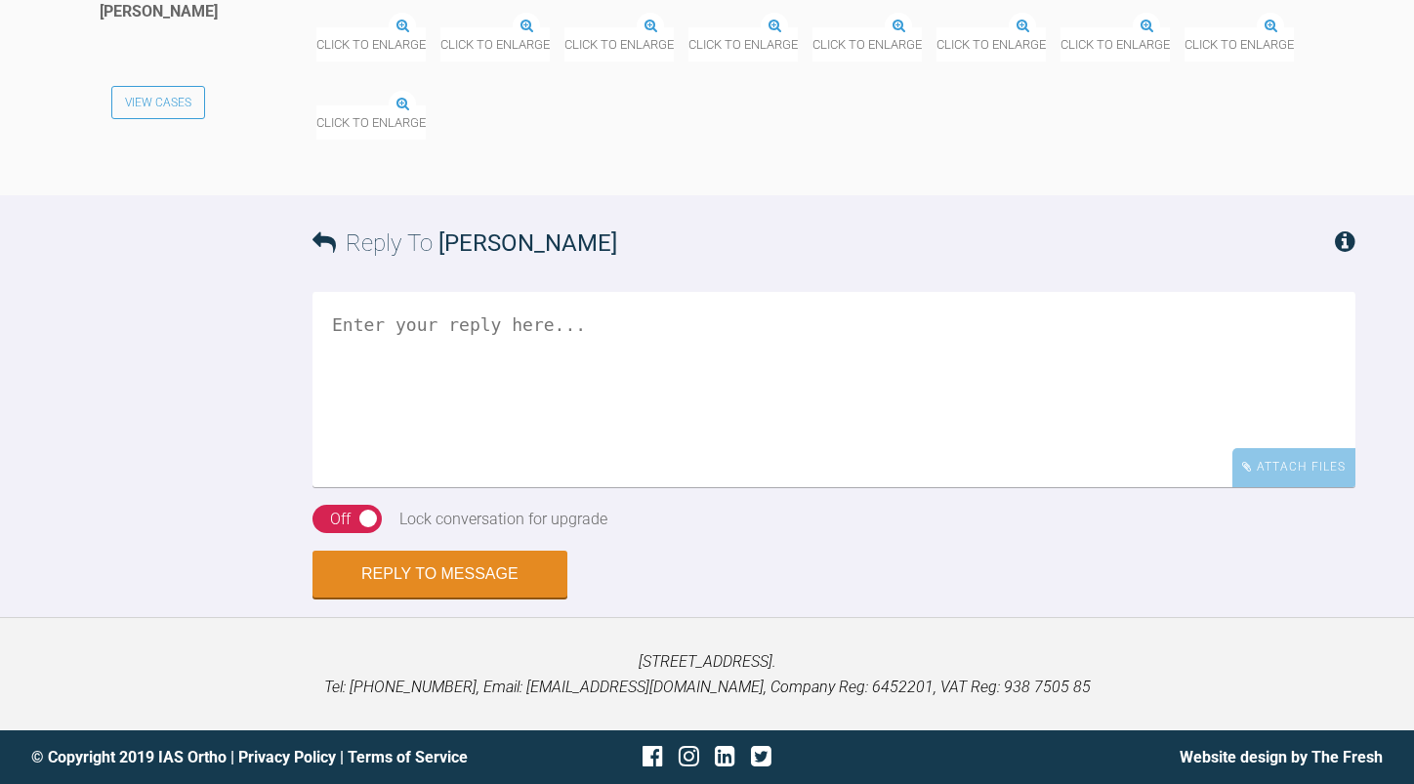
scroll to position [36421, 0]
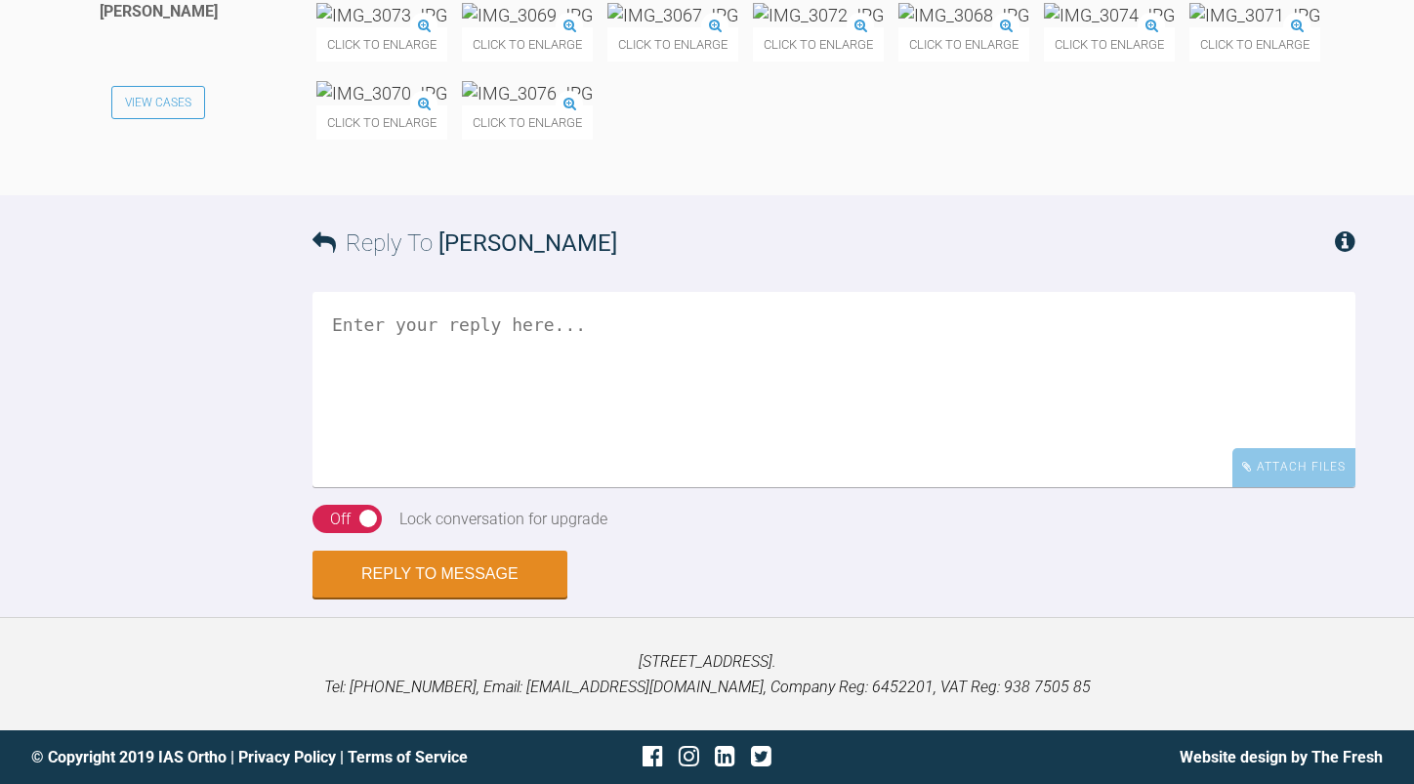
click at [593, 27] on img at bounding box center [527, 15] width 131 height 24
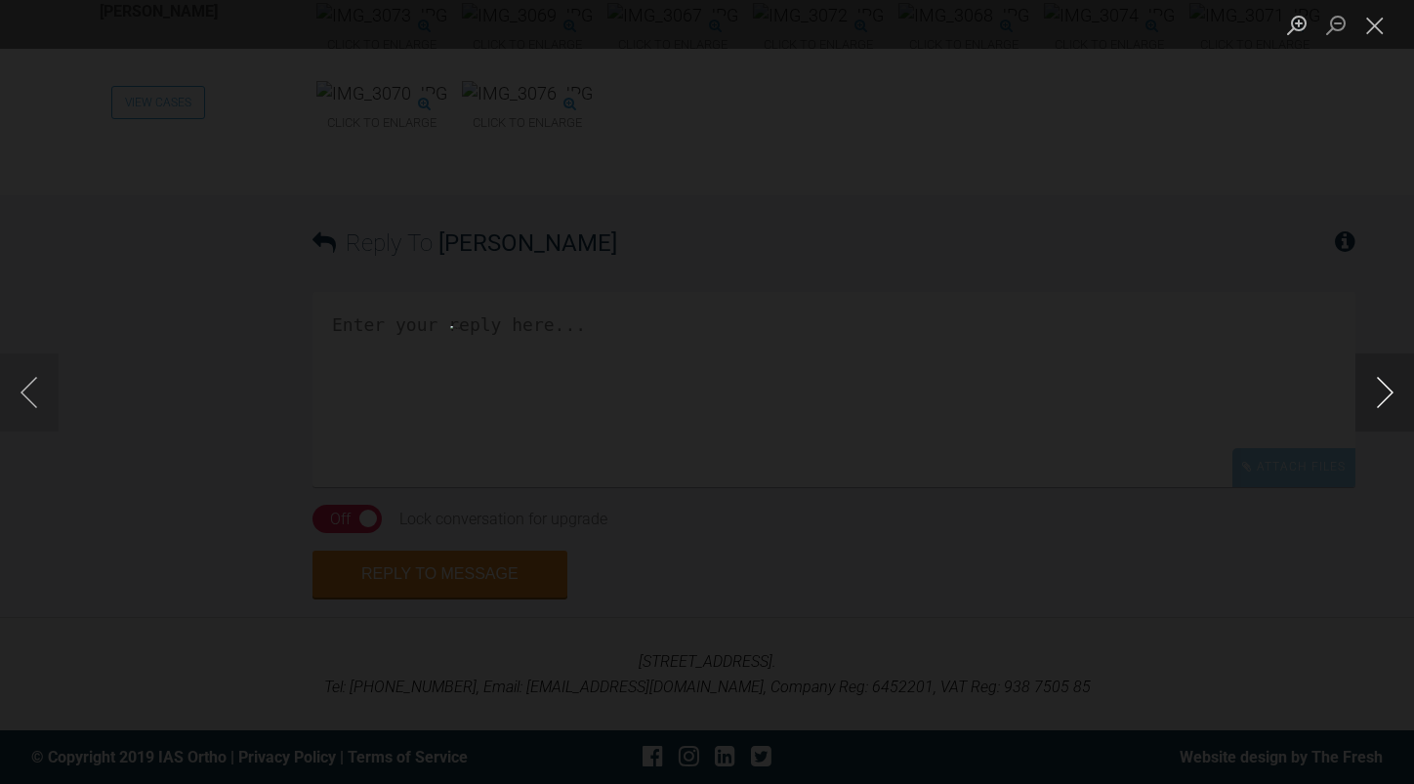
click at [1392, 392] on button "Next image" at bounding box center [1384, 392] width 59 height 78
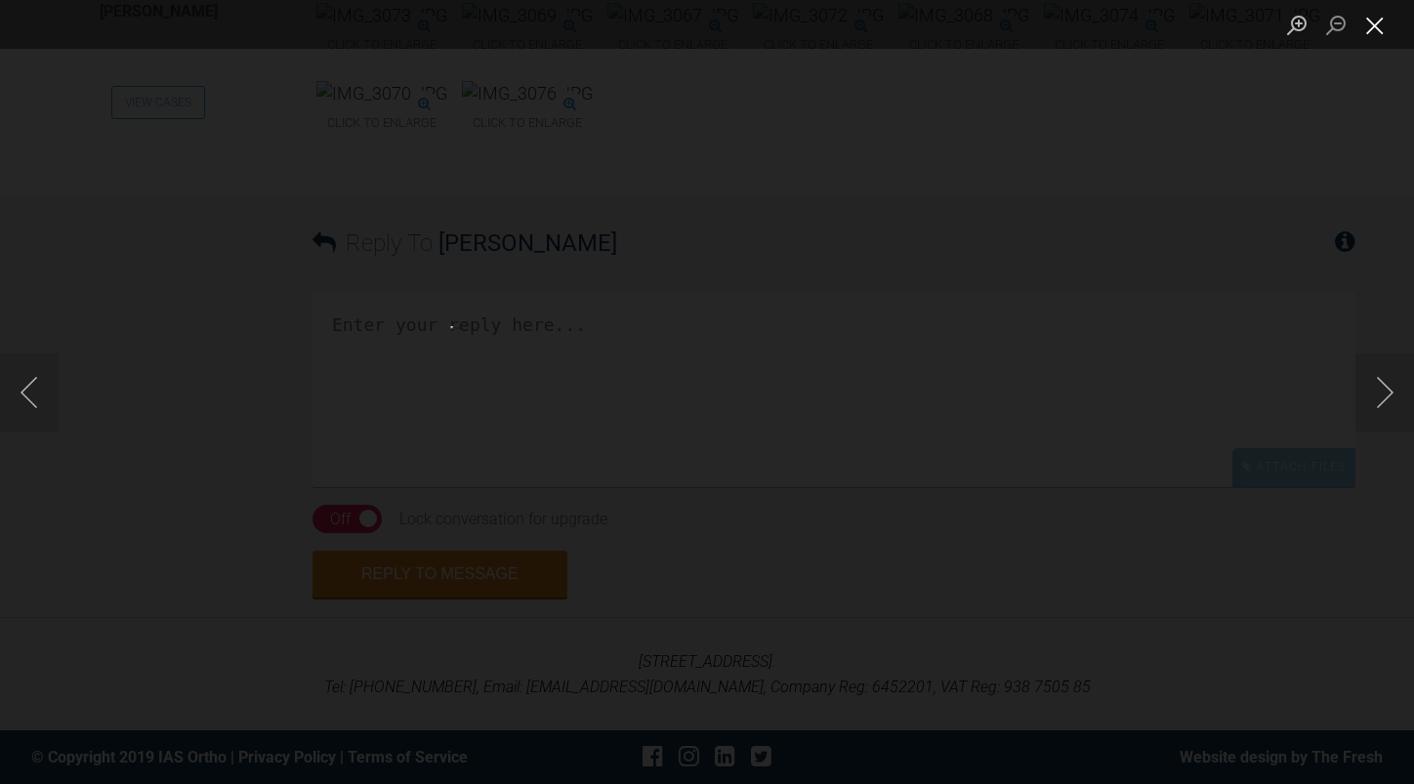
click at [1365, 30] on button "Close lightbox" at bounding box center [1374, 25] width 39 height 34
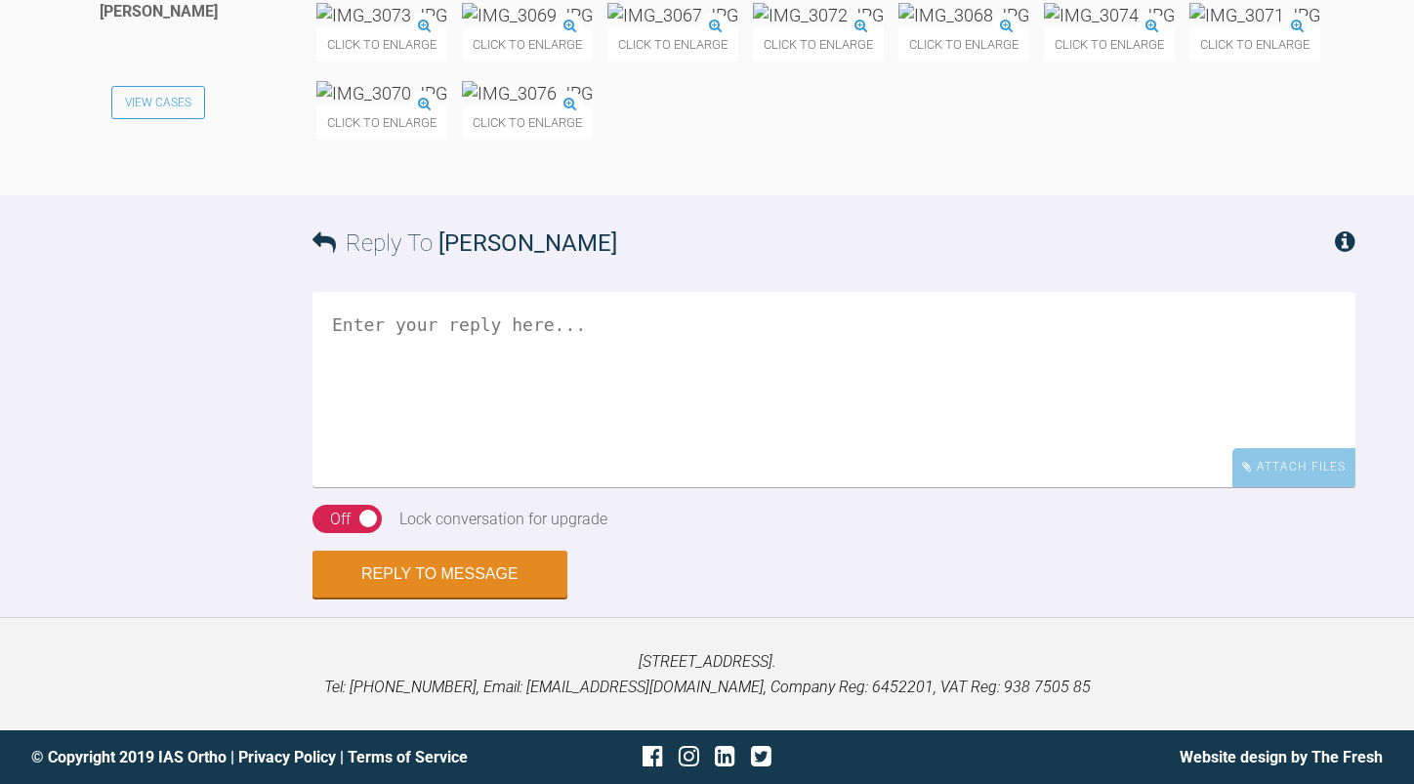
scroll to position [37397, 0]
click at [579, 388] on textarea at bounding box center [833, 389] width 1043 height 195
type textarea "o"
click at [334, 321] on textarea "t looks nice" at bounding box center [833, 389] width 1043 height 195
click at [467, 320] on textarea "It looks nice" at bounding box center [833, 389] width 1043 height 195
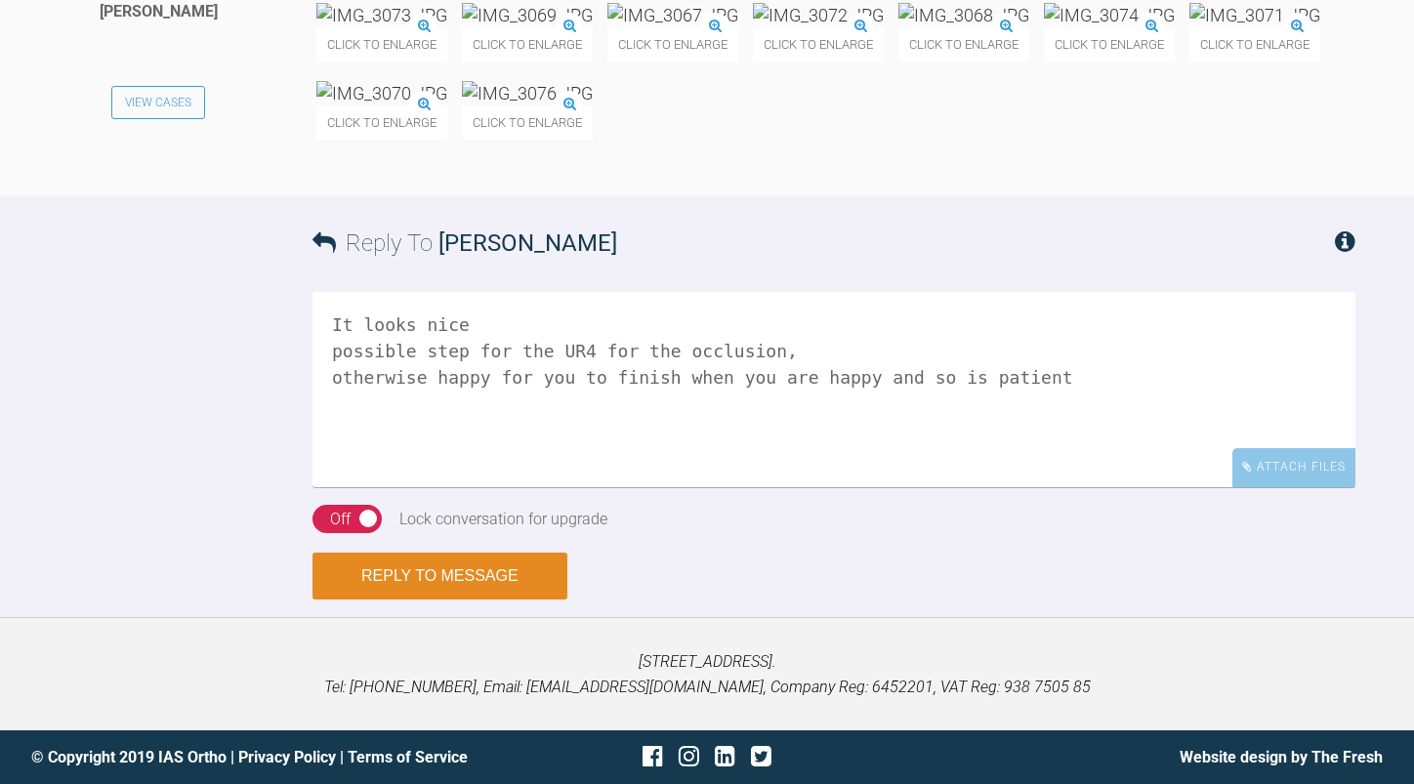
type textarea "It looks nice possible step for the UR4 for the occlusion, otherwise happy for …"
click at [505, 568] on button "Reply to Message" at bounding box center [439, 576] width 255 height 47
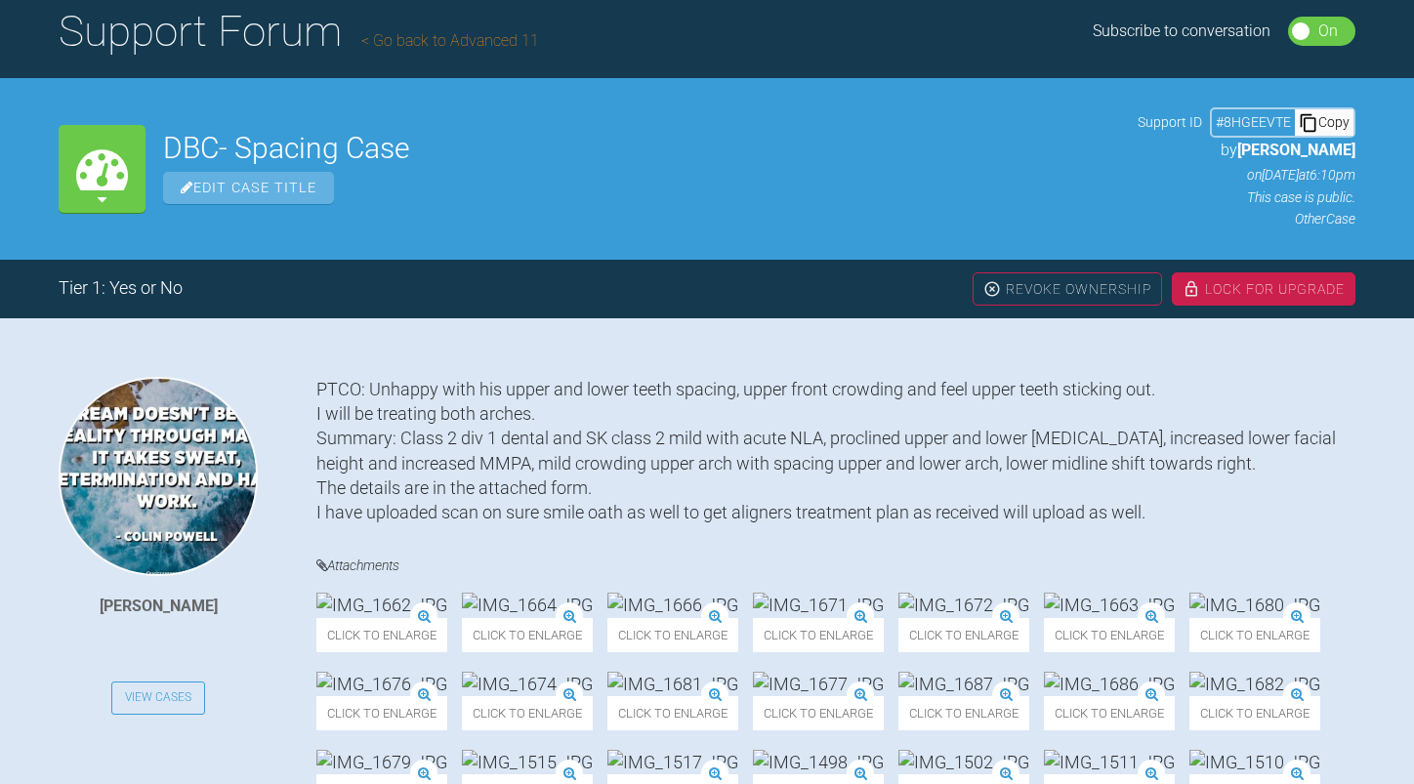
scroll to position [0, 0]
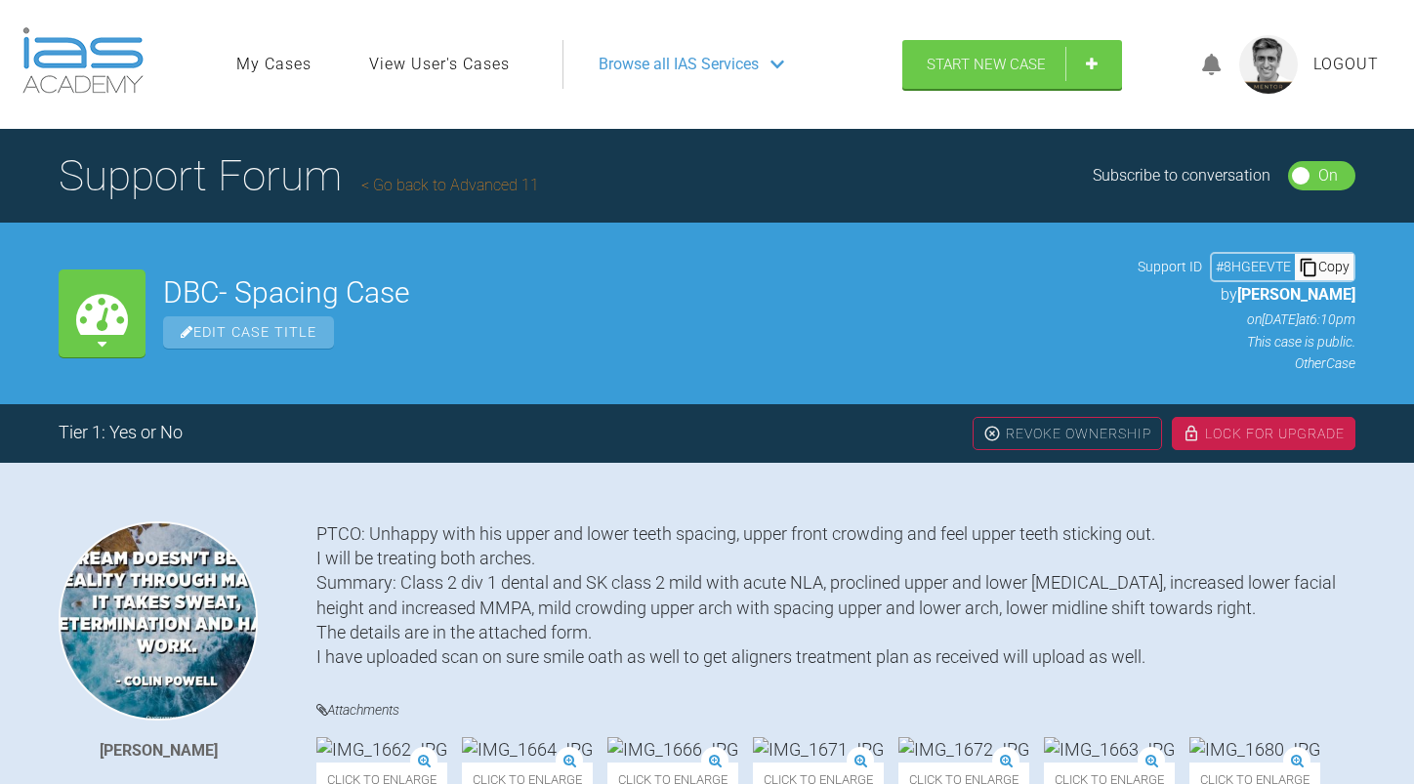
click at [402, 186] on link "Go back to Advanced 11" at bounding box center [450, 185] width 178 height 19
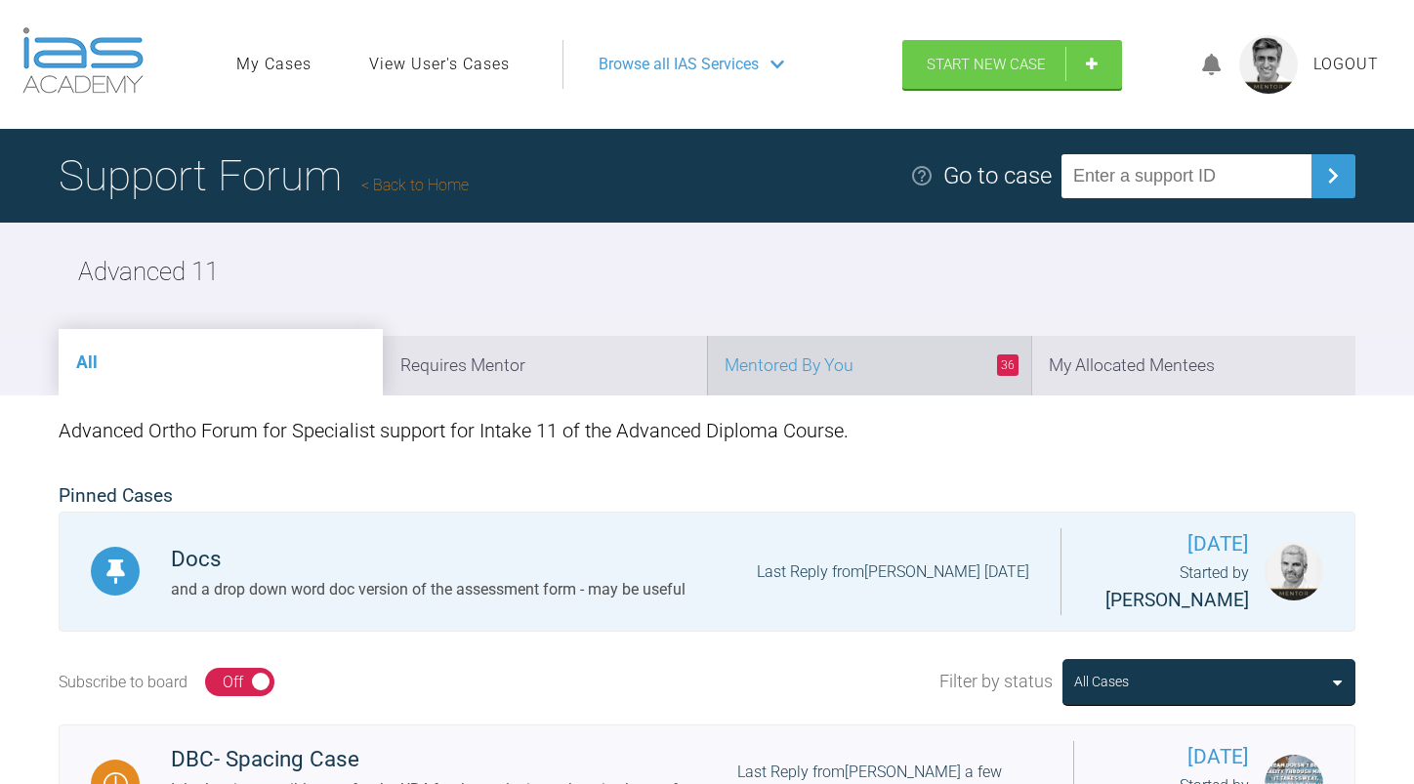
click at [915, 357] on li "36 Mentored By You" at bounding box center [869, 366] width 324 height 60
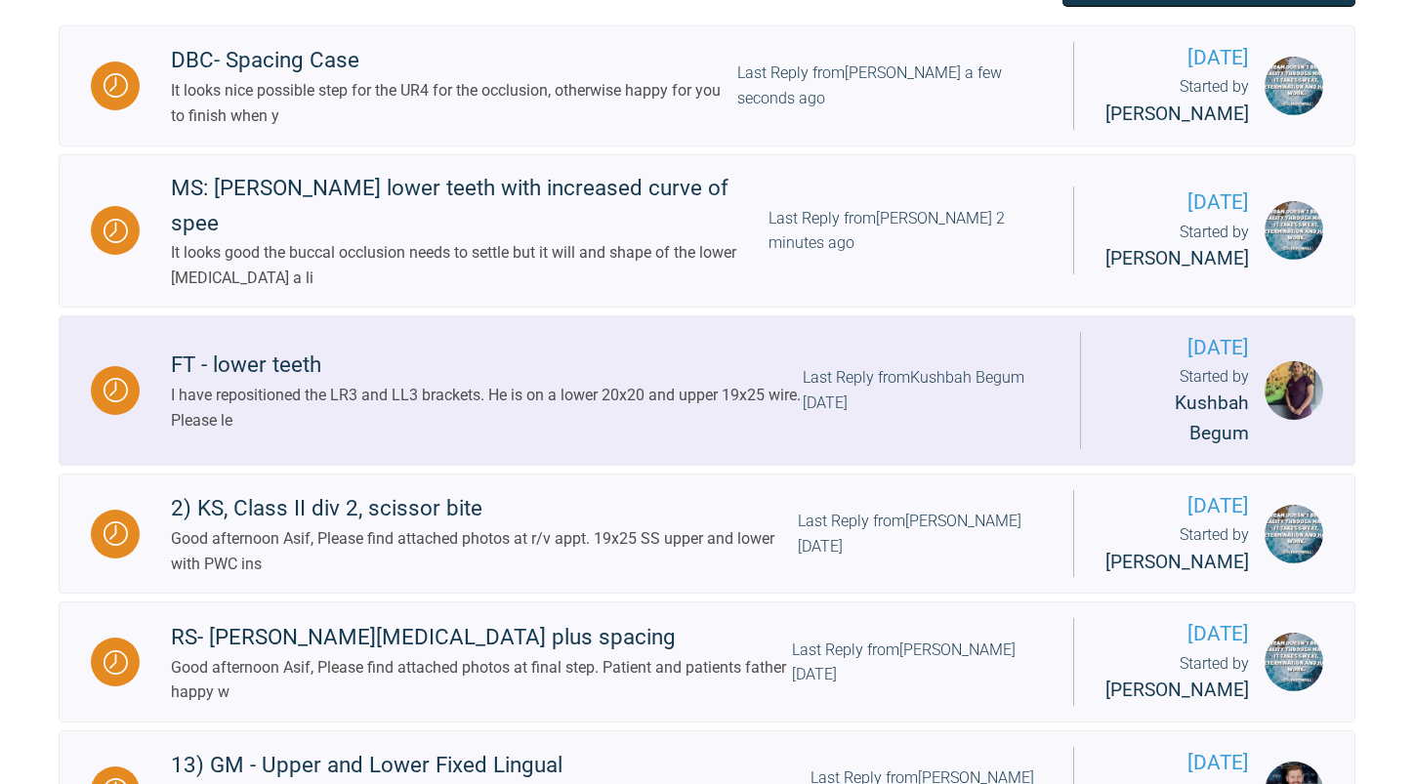
scroll to position [684, 0]
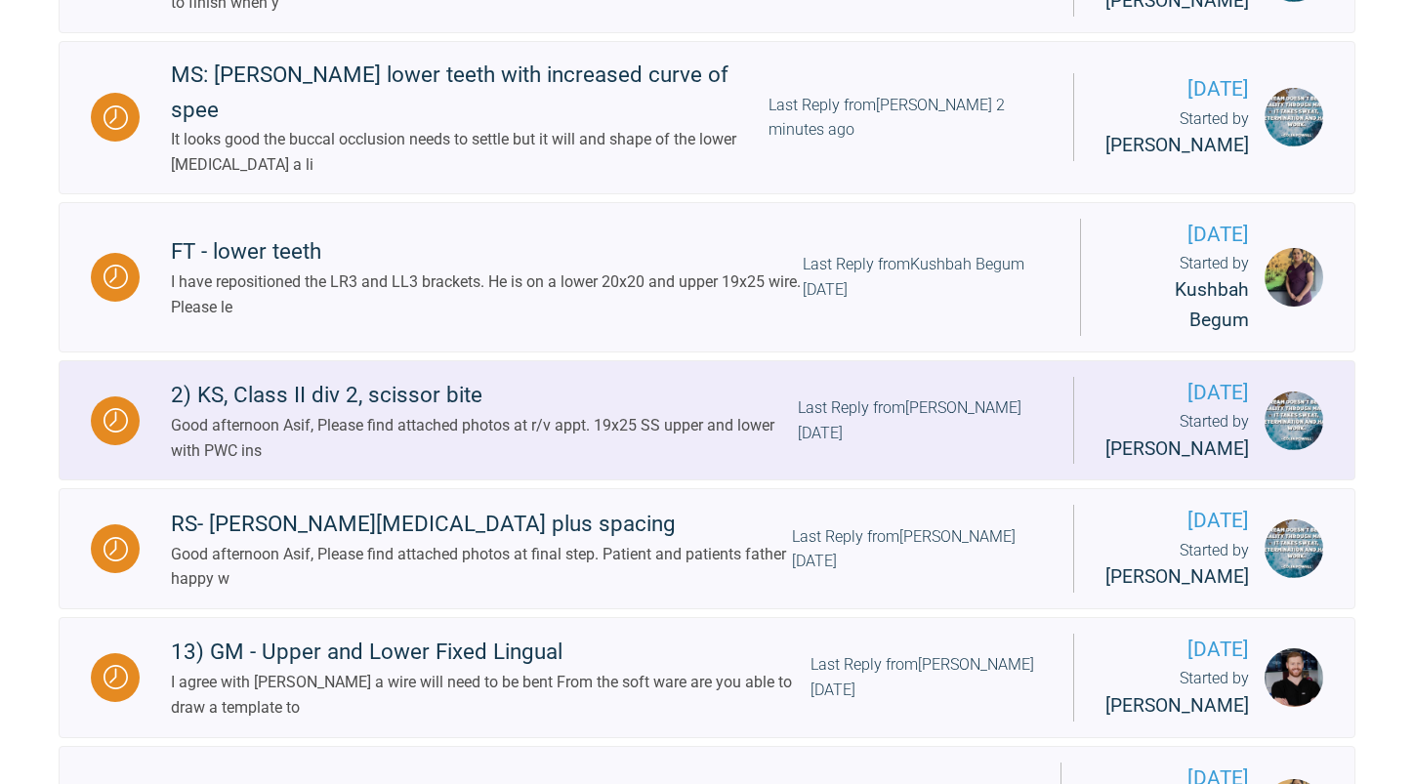
click at [773, 463] on div "Good afternoon Asif, Please find attached photos at r/v appt. 19x25 SS upper an…" at bounding box center [484, 438] width 627 height 50
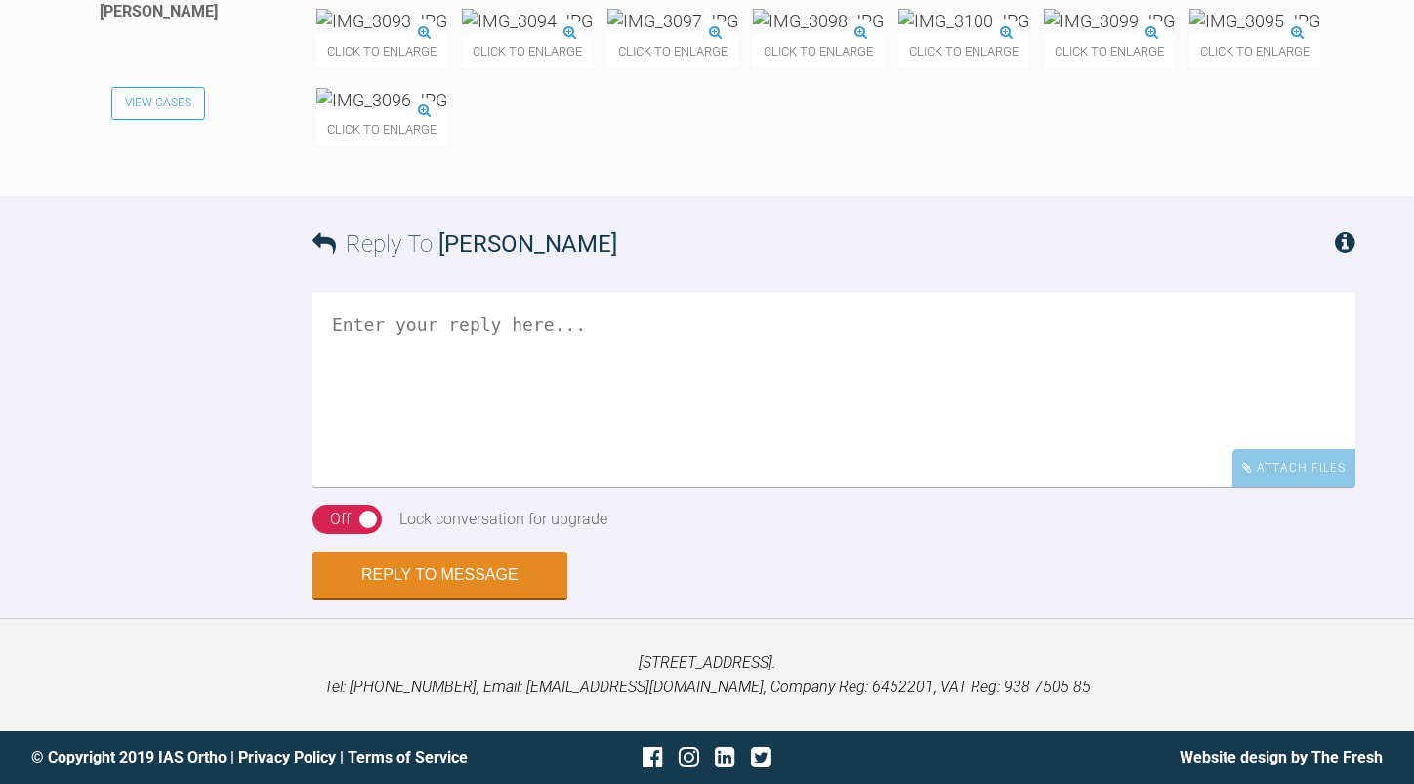
scroll to position [70765, 0]
click at [447, 112] on img at bounding box center [381, 100] width 131 height 24
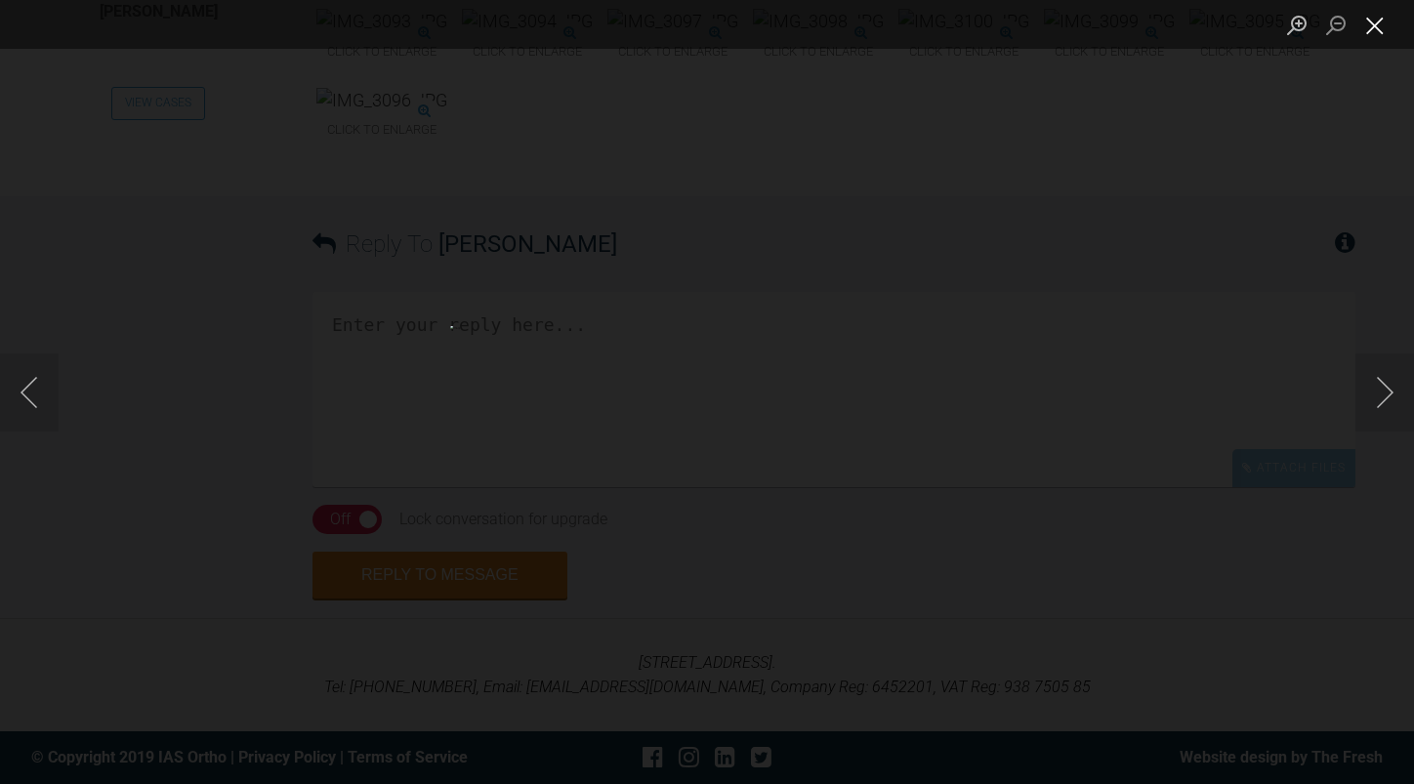
click at [1378, 18] on button "Close lightbox" at bounding box center [1374, 25] width 39 height 34
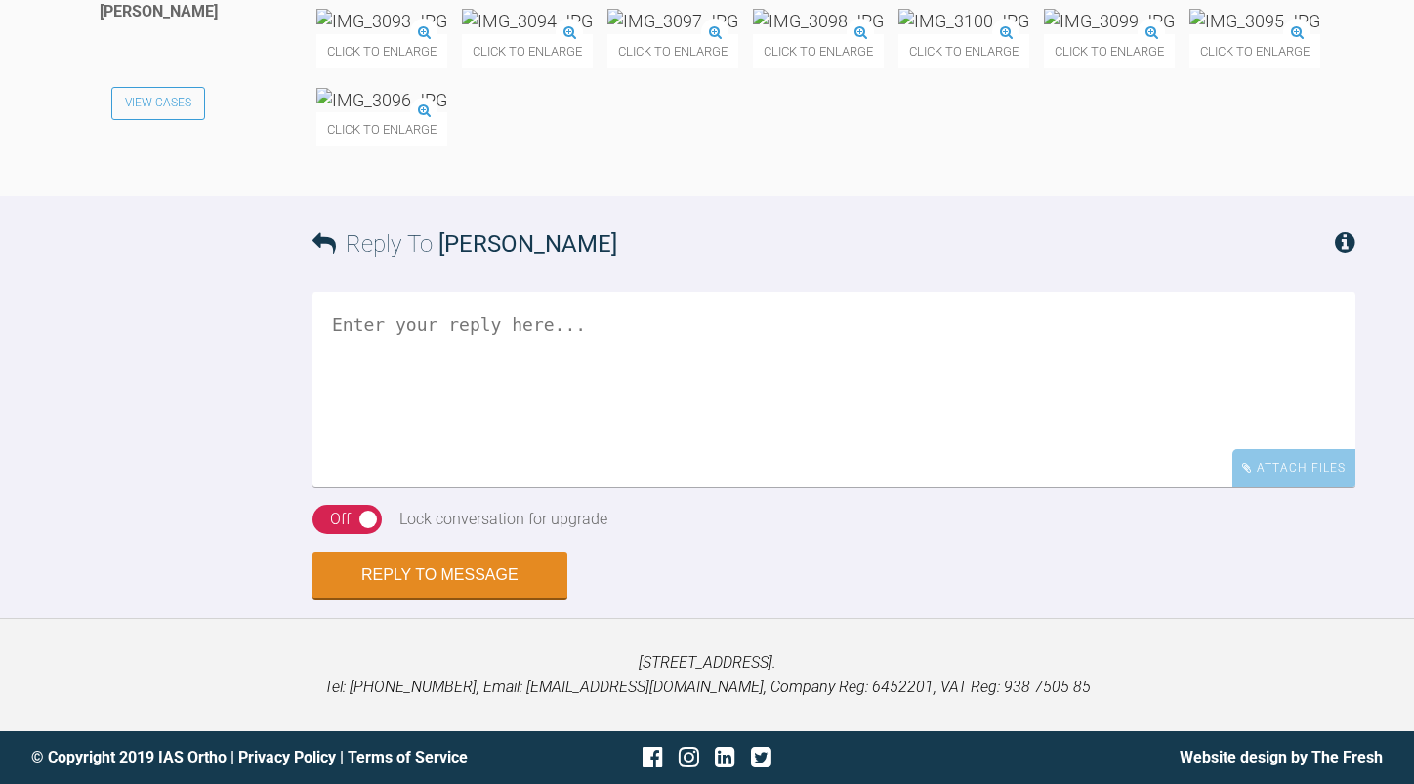
scroll to position [71155, 0]
click at [654, 487] on textarea at bounding box center [833, 389] width 1043 height 195
click at [689, 299] on textarea "yes repo 11.21 and tie in 018 niti" at bounding box center [833, 389] width 1043 height 195
click at [1189, 33] on img at bounding box center [1254, 21] width 131 height 24
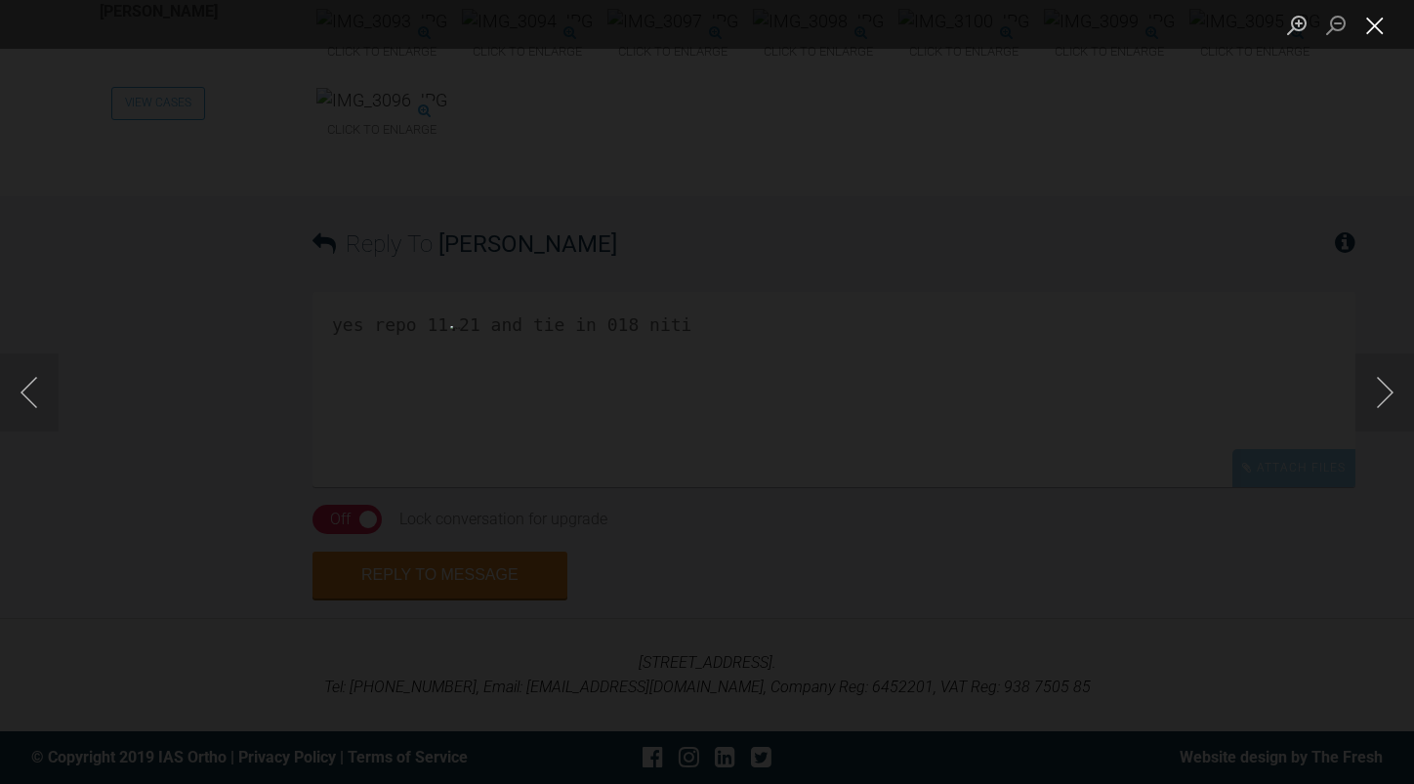
click at [1371, 22] on button "Close lightbox" at bounding box center [1374, 25] width 39 height 34
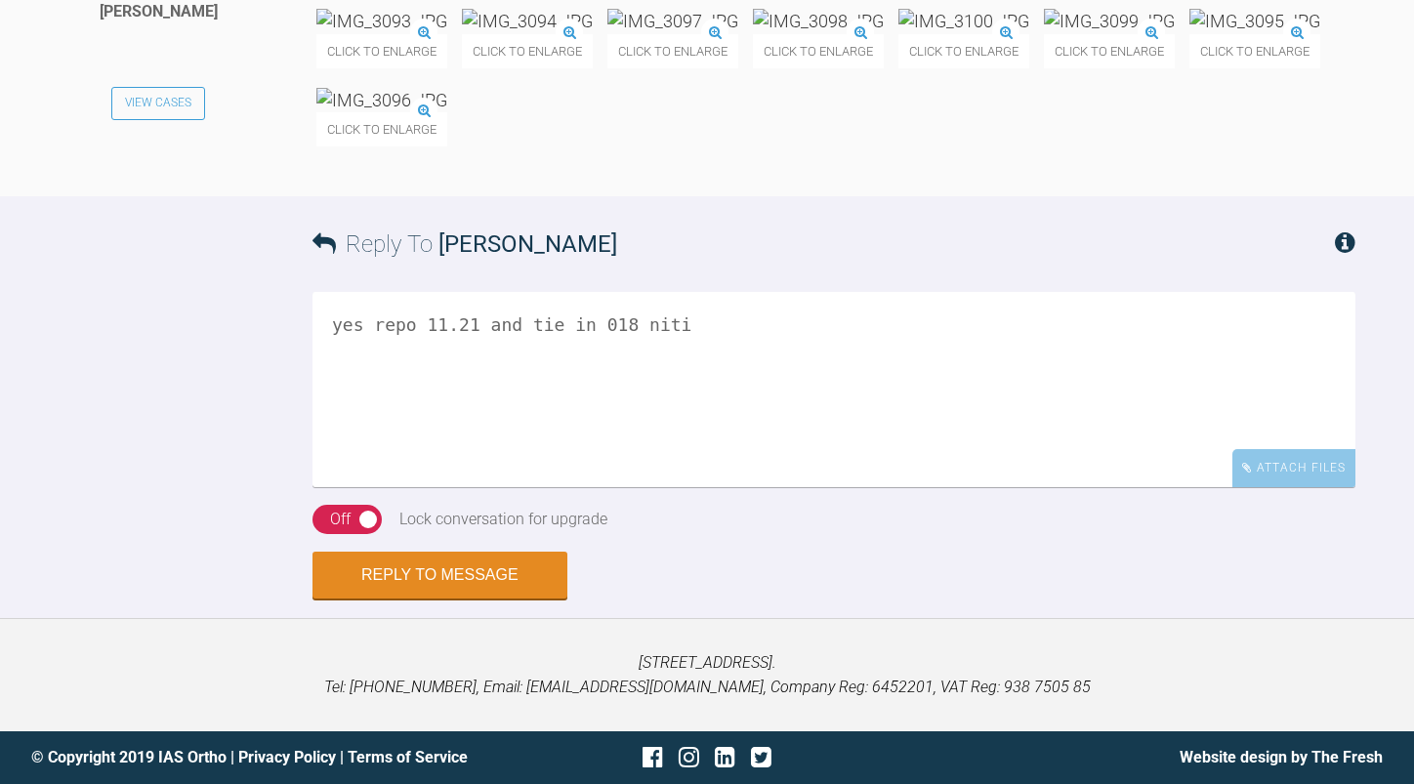
click at [687, 322] on textarea "yes repo 11.21 and tie in 018 niti" at bounding box center [833, 389] width 1043 height 195
click at [464, 348] on textarea "yes repo 11.21 and tie in 018 niti place undertie3-3" at bounding box center [833, 389] width 1043 height 195
click at [522, 347] on textarea "yes repo 11.21 and tie in 018 niti place undertie 3-3" at bounding box center [833, 389] width 1043 height 195
click at [593, 33] on img at bounding box center [527, 21] width 131 height 24
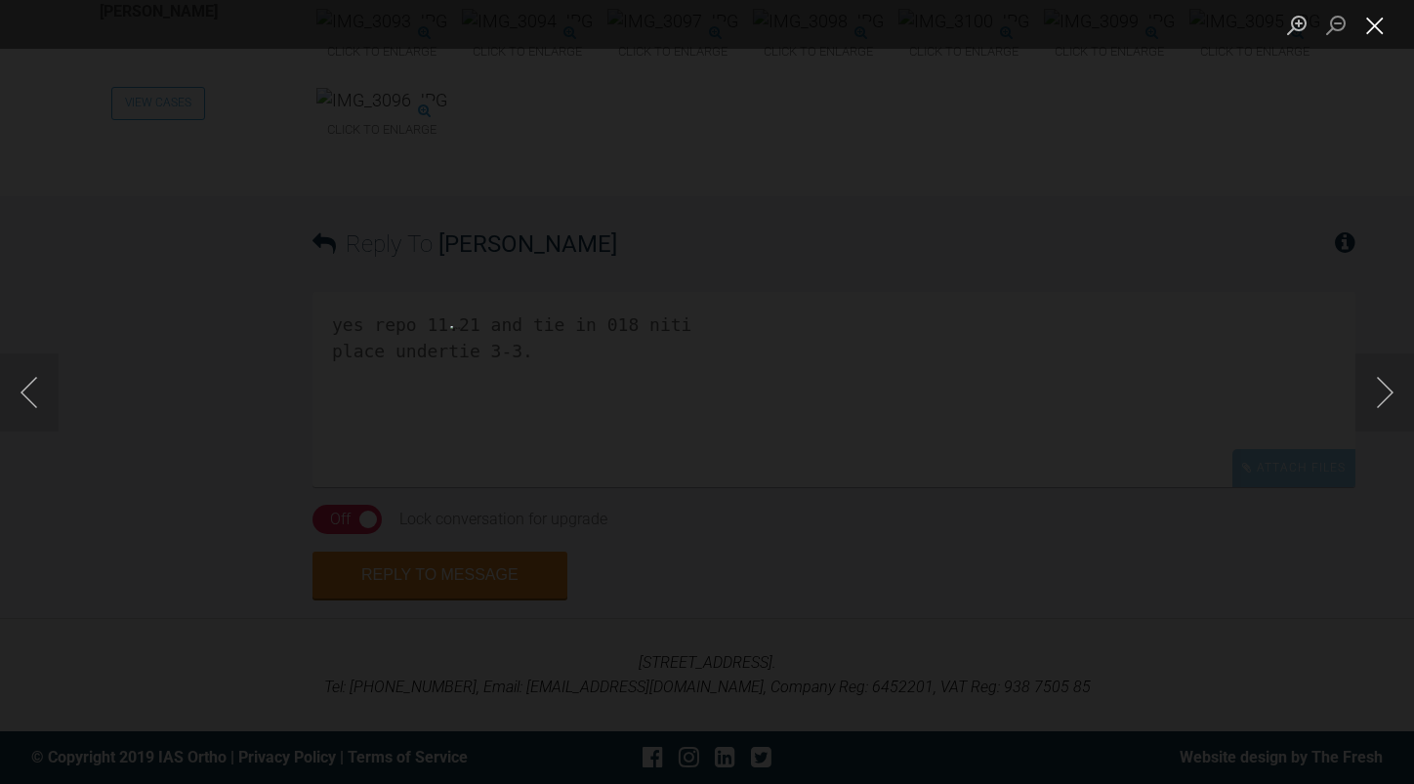
click at [1375, 28] on button "Close lightbox" at bounding box center [1374, 25] width 39 height 34
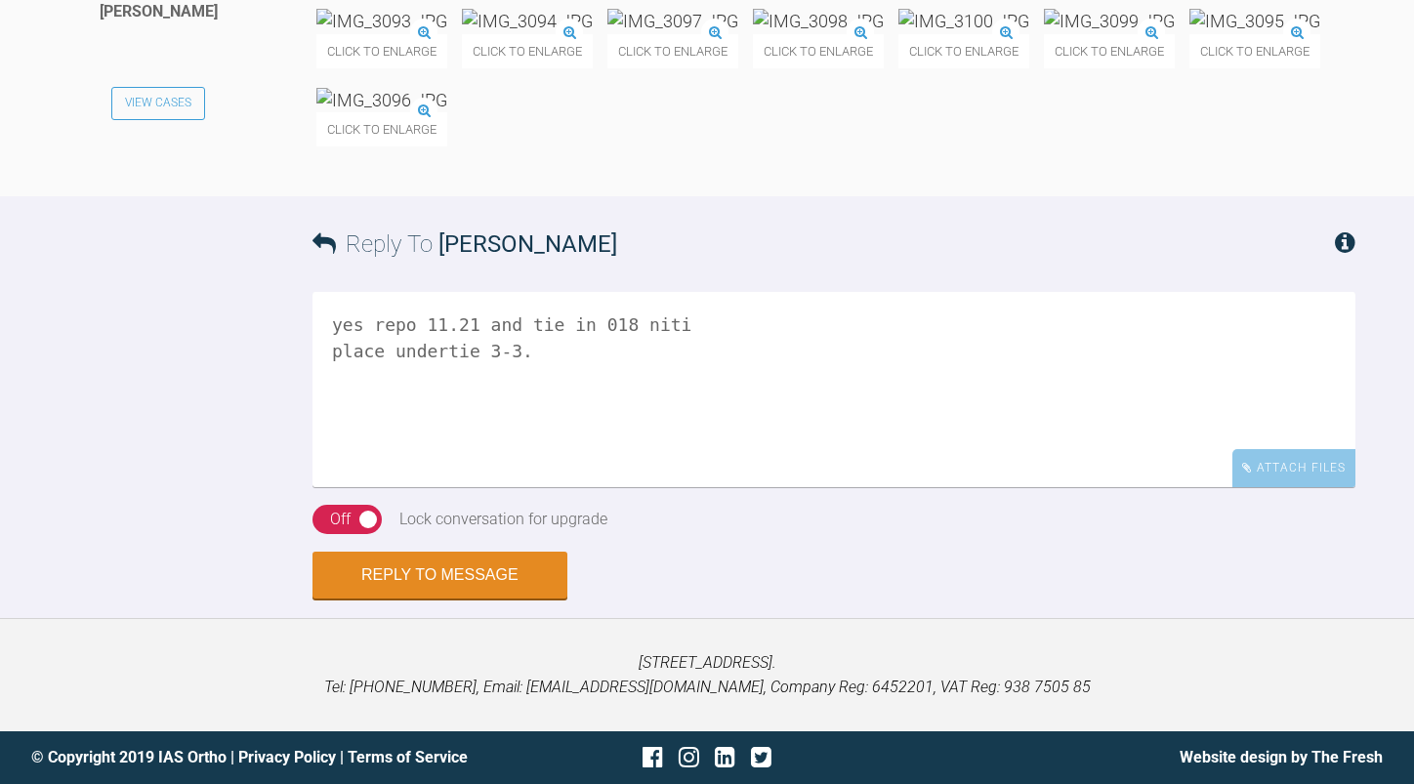
scroll to position [71350, 0]
click at [545, 346] on textarea "yes repo 11.21 and tie in 018 niti place undertie 3-3." at bounding box center [833, 389] width 1043 height 195
click at [626, 377] on textarea "yes repo 11.21 and tie in 018 niti place undertie 3-3. lower incisors obscured …" at bounding box center [833, 389] width 1043 height 195
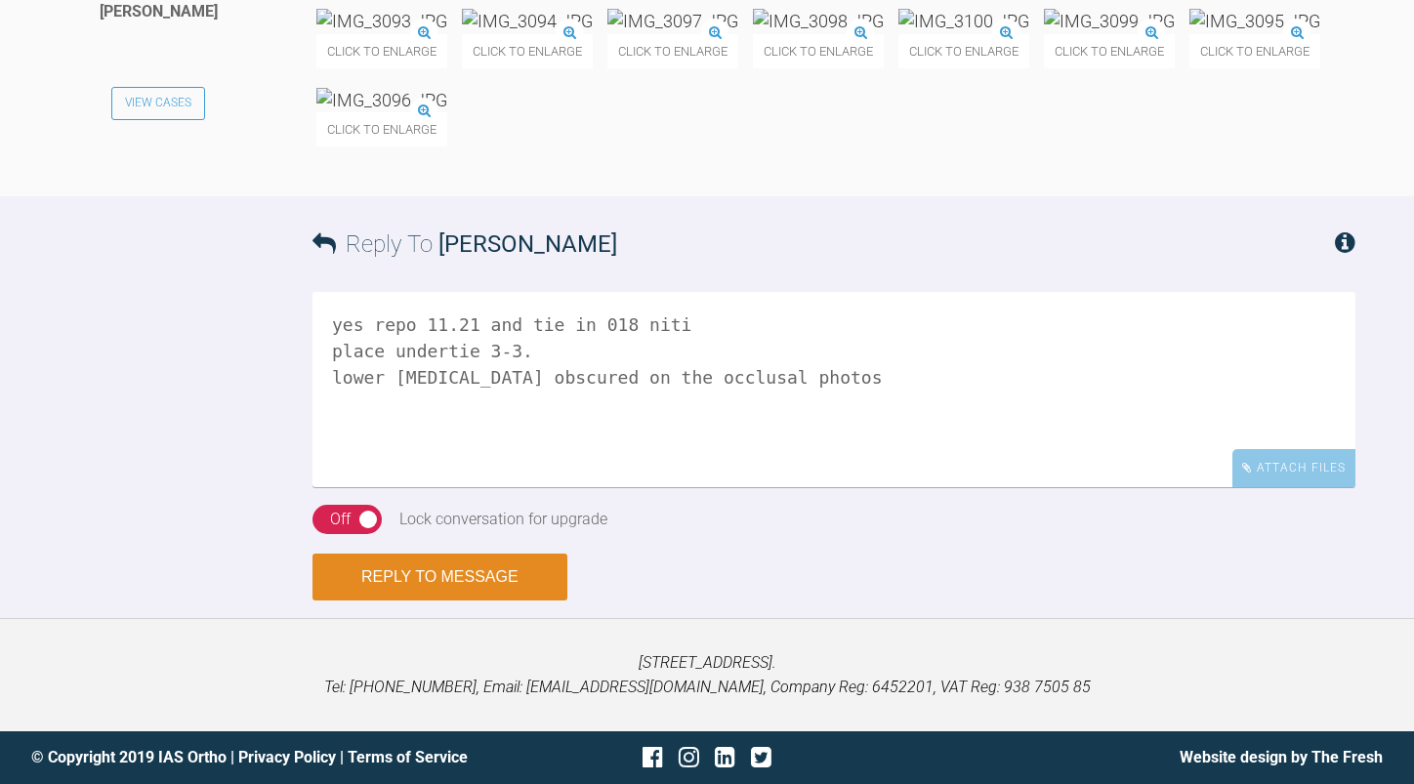
type textarea "yes repo 11.21 and tie in 018 niti place undertie 3-3. lower incisors obscured …"
click at [490, 565] on button "Reply to Message" at bounding box center [439, 577] width 255 height 47
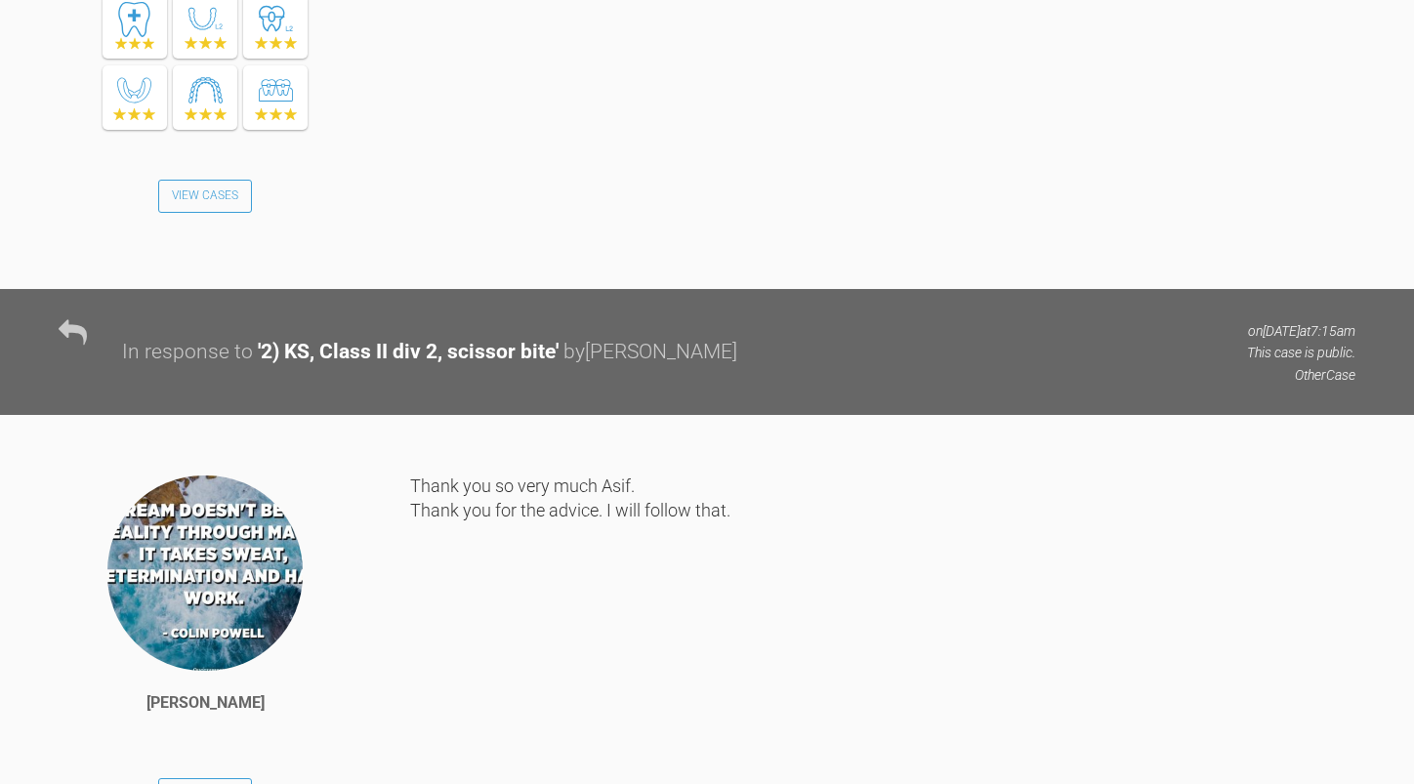
scroll to position [0, 0]
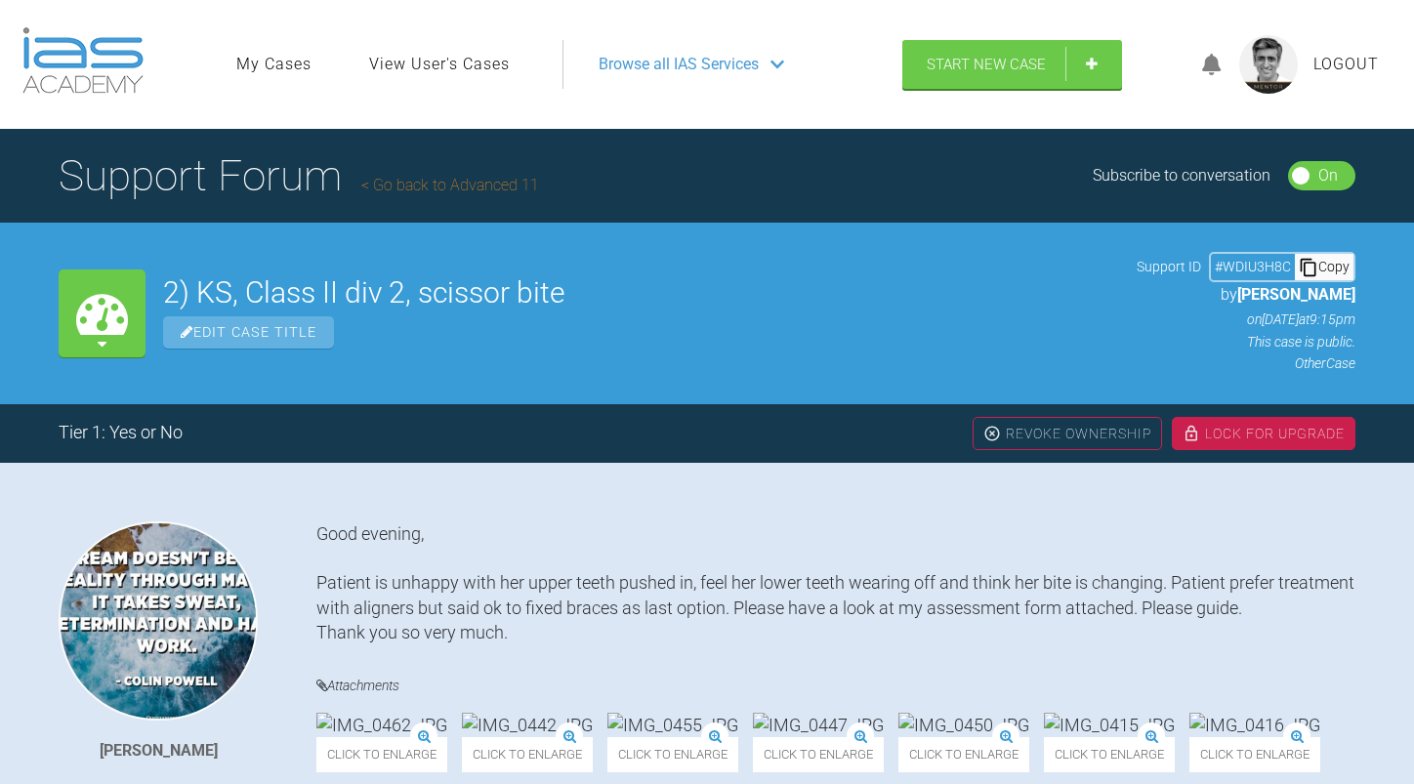
click at [492, 185] on link "Go back to Advanced 11" at bounding box center [450, 185] width 178 height 19
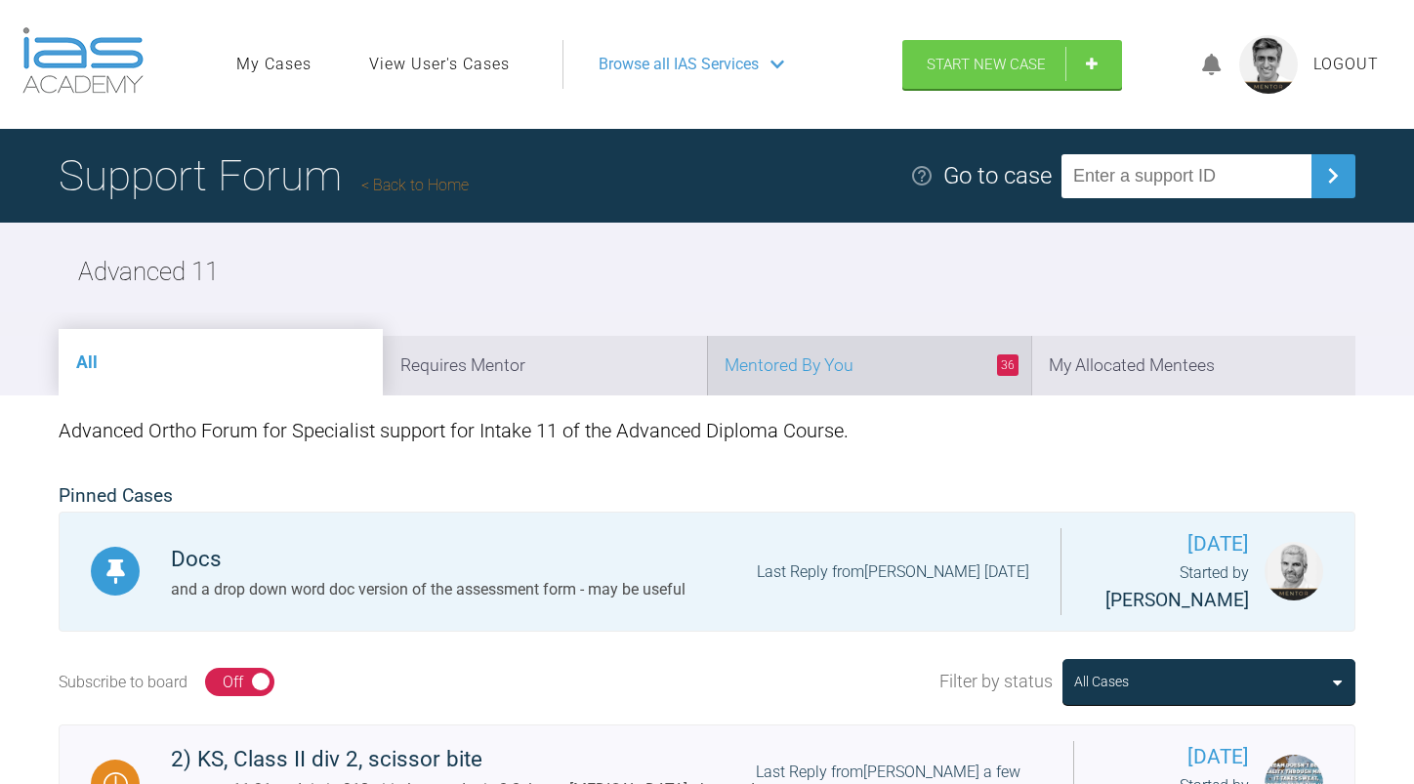
click at [838, 371] on li "36 Mentored By You" at bounding box center [869, 366] width 324 height 60
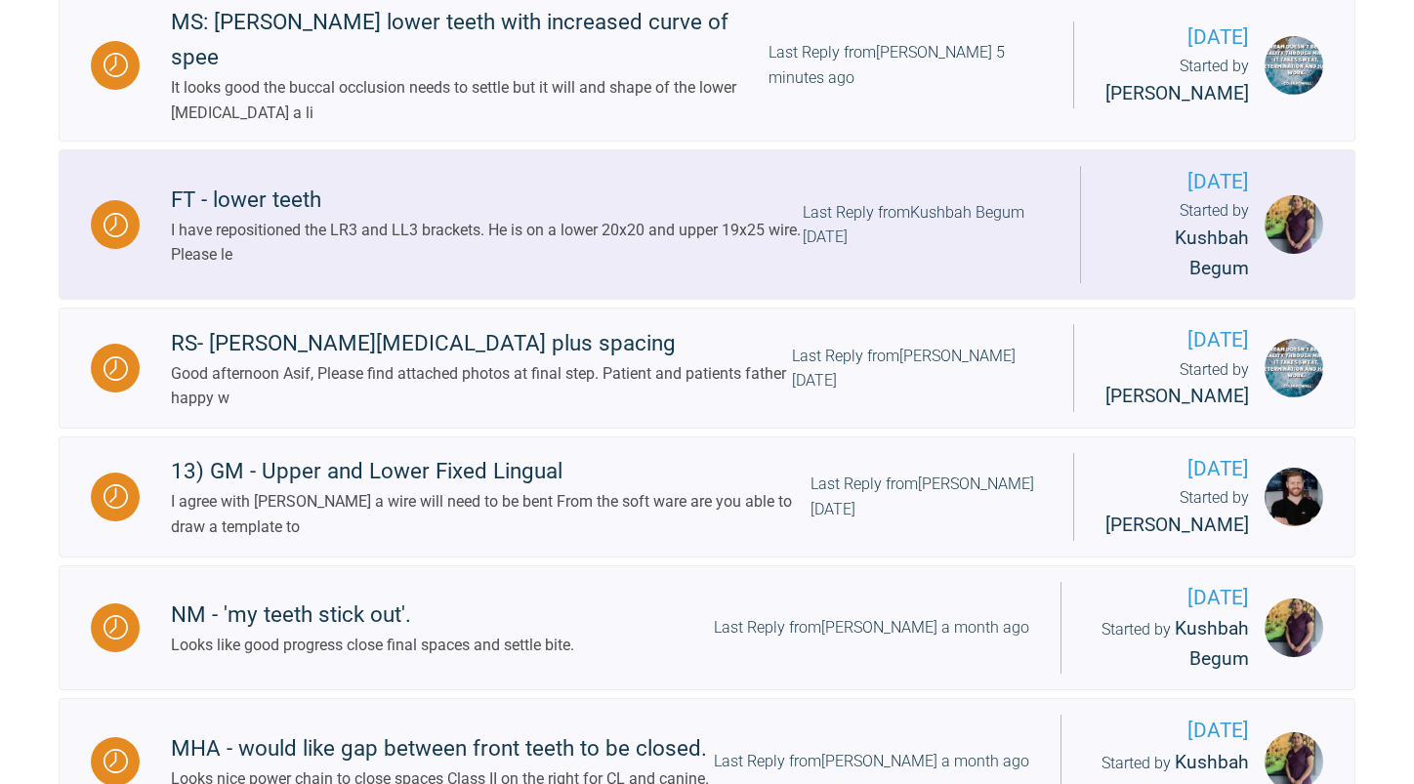
scroll to position [879, 0]
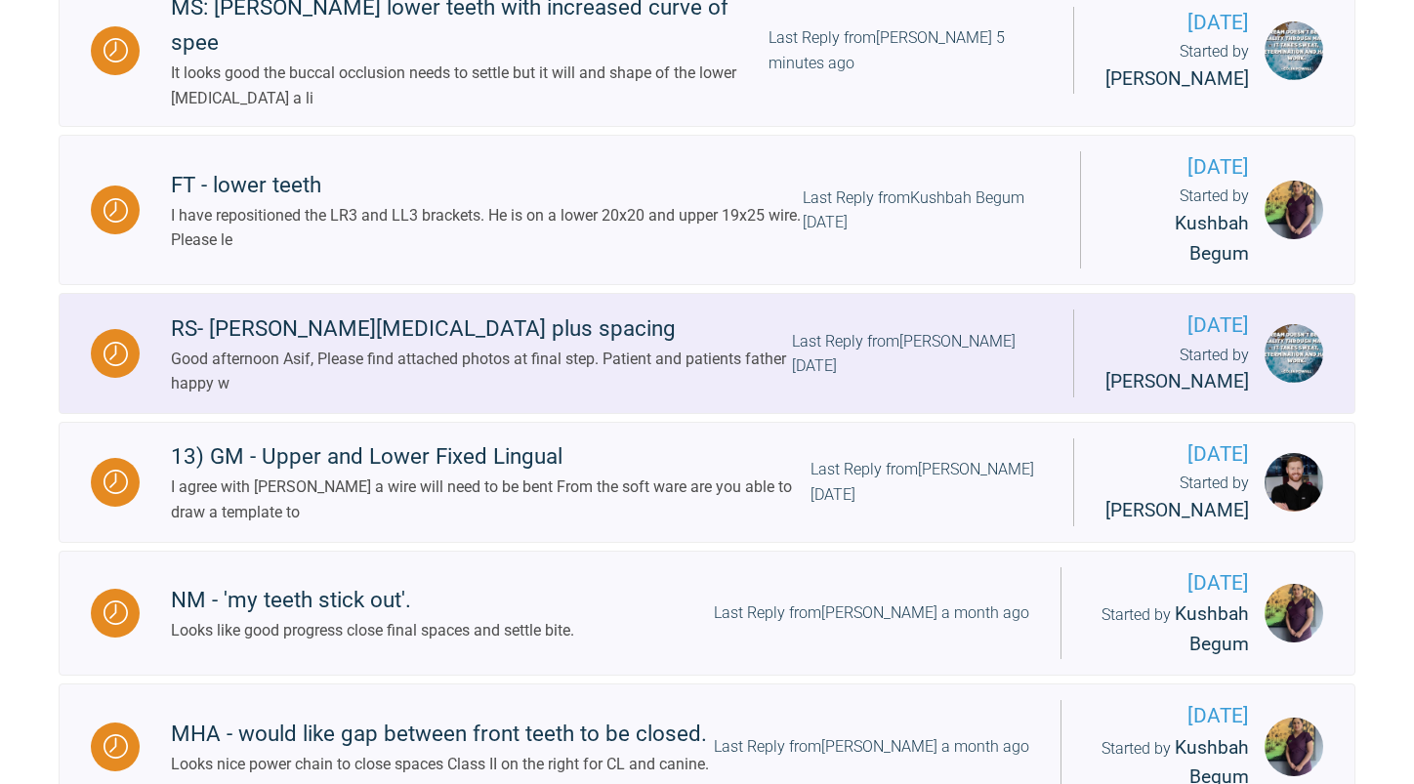
click at [821, 379] on div "Last Reply from Waseem Farooq 7 days ago" at bounding box center [917, 354] width 250 height 50
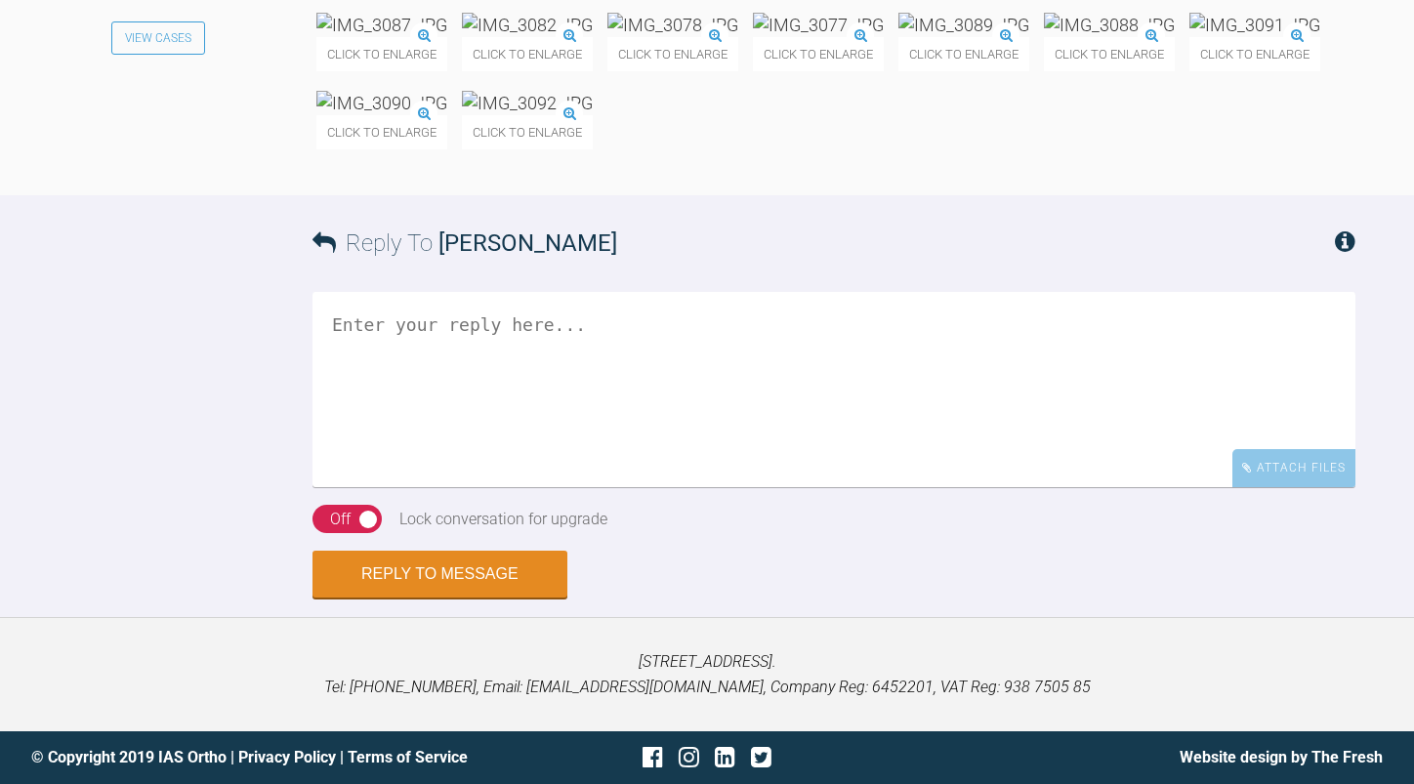
scroll to position [22732, 0]
click at [691, 487] on textarea at bounding box center [833, 389] width 1043 height 195
click at [545, 427] on textarea "yes happy" at bounding box center [833, 389] width 1043 height 195
click at [1189, 37] on img at bounding box center [1254, 25] width 131 height 24
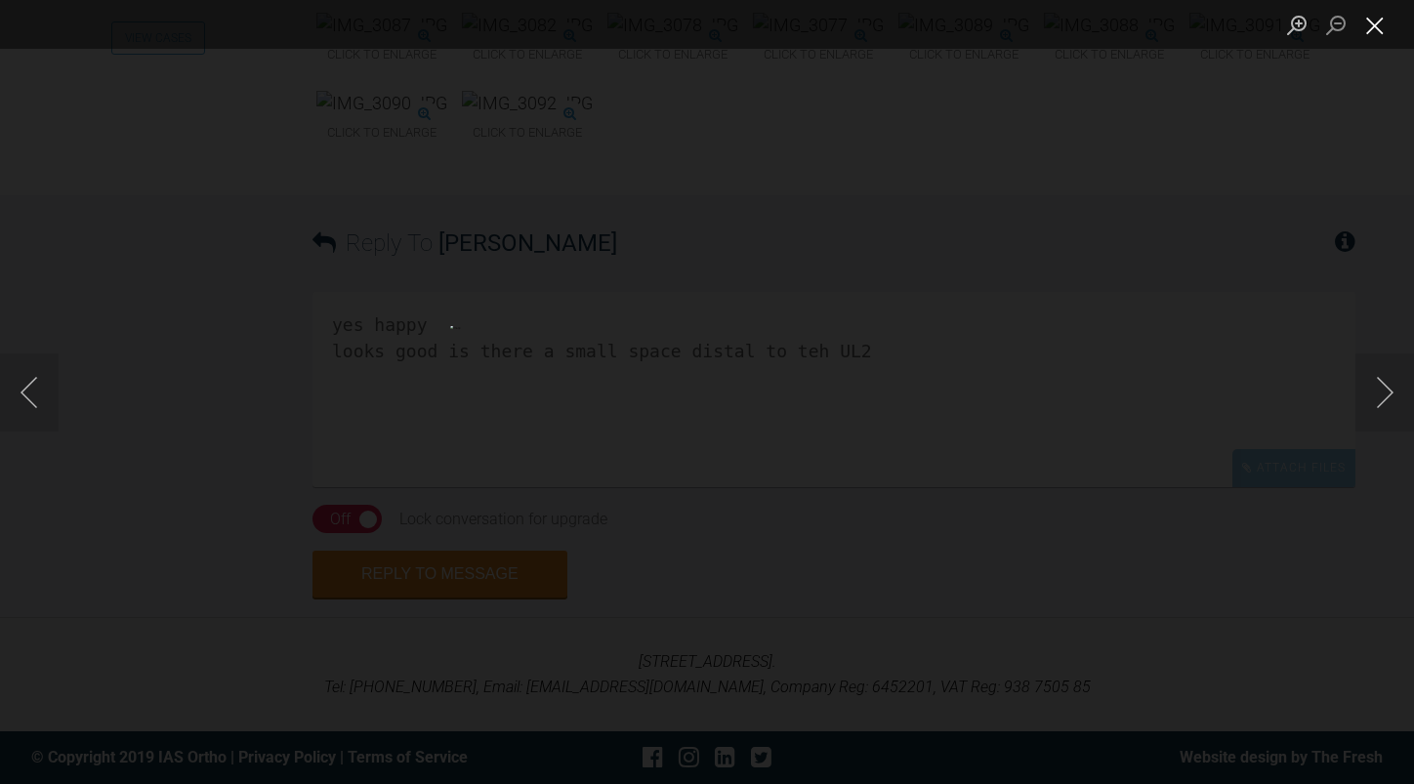
click at [1376, 19] on button "Close lightbox" at bounding box center [1374, 25] width 39 height 34
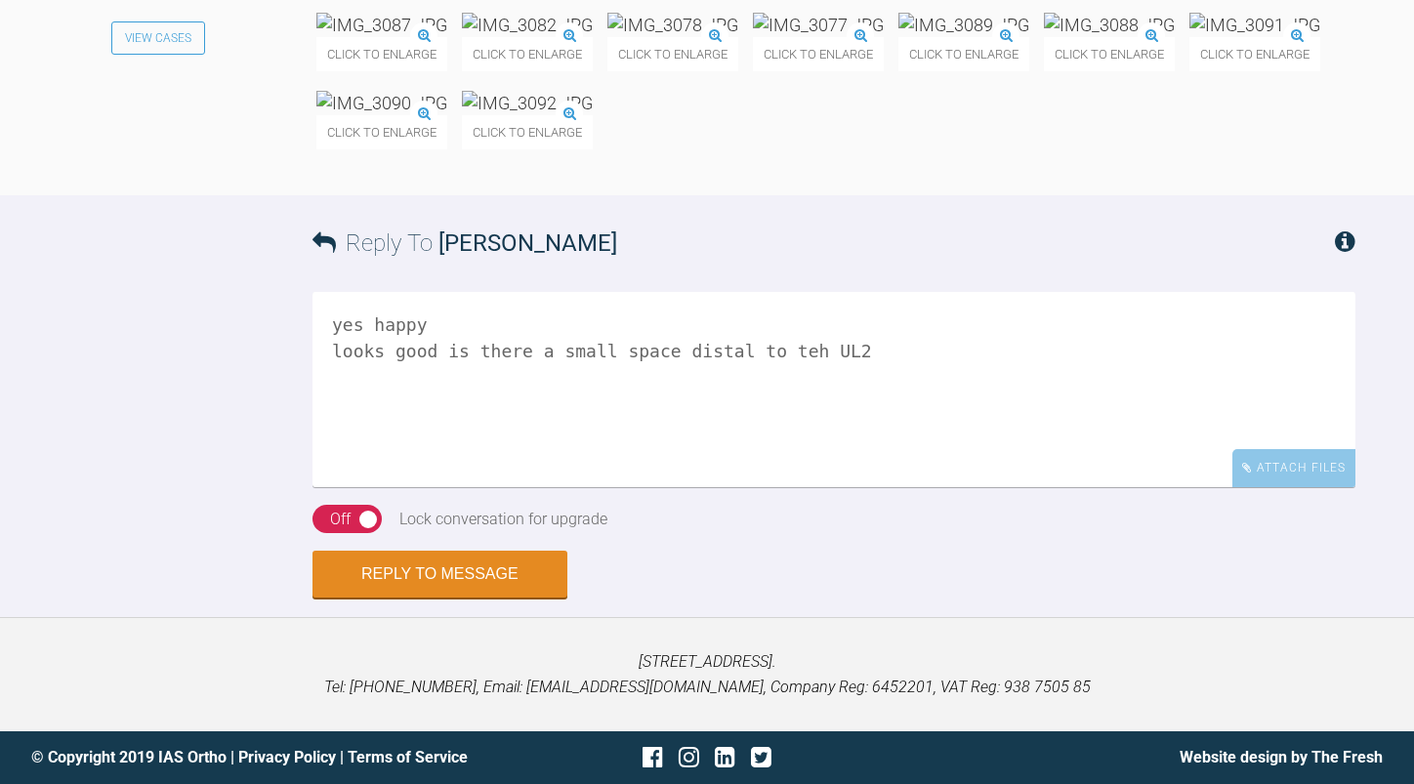
click at [447, 115] on img at bounding box center [381, 103] width 131 height 24
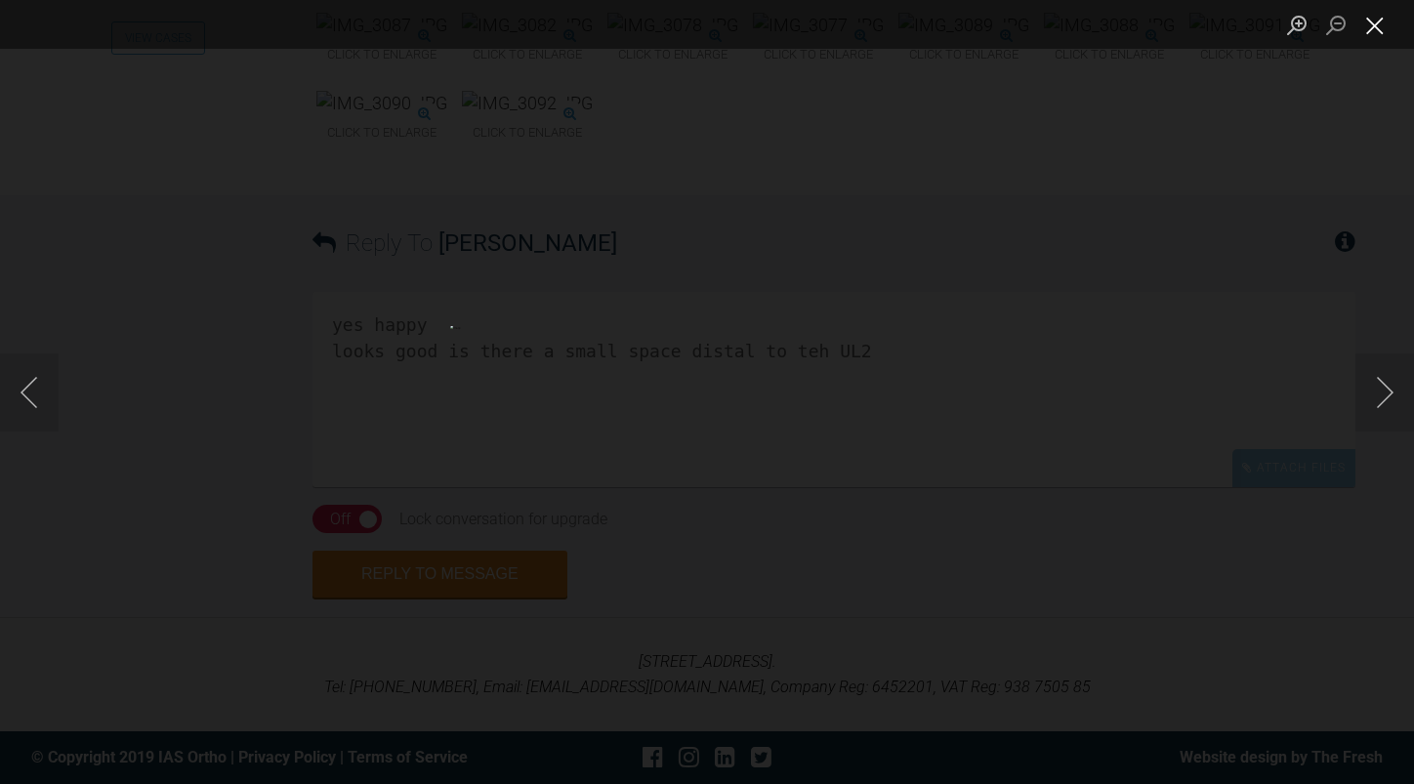
click at [1373, 27] on button "Close lightbox" at bounding box center [1374, 25] width 39 height 34
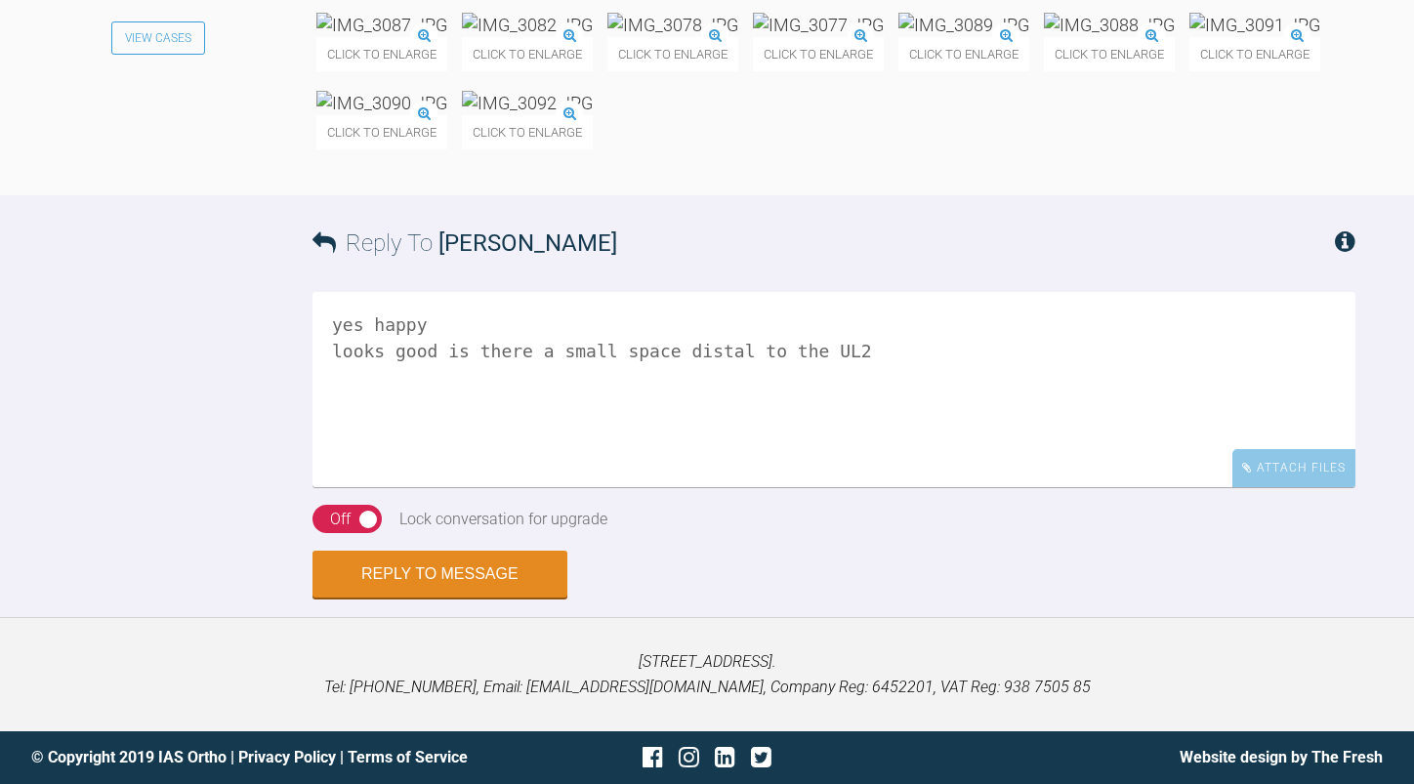
click at [838, 447] on textarea "yes happy looks good is there a small space distal to the UL2" at bounding box center [833, 389] width 1043 height 195
type textarea "yes happy looks good is there a small space distal to the UL2? please check"
click at [468, 600] on button "Reply to Message" at bounding box center [439, 576] width 255 height 47
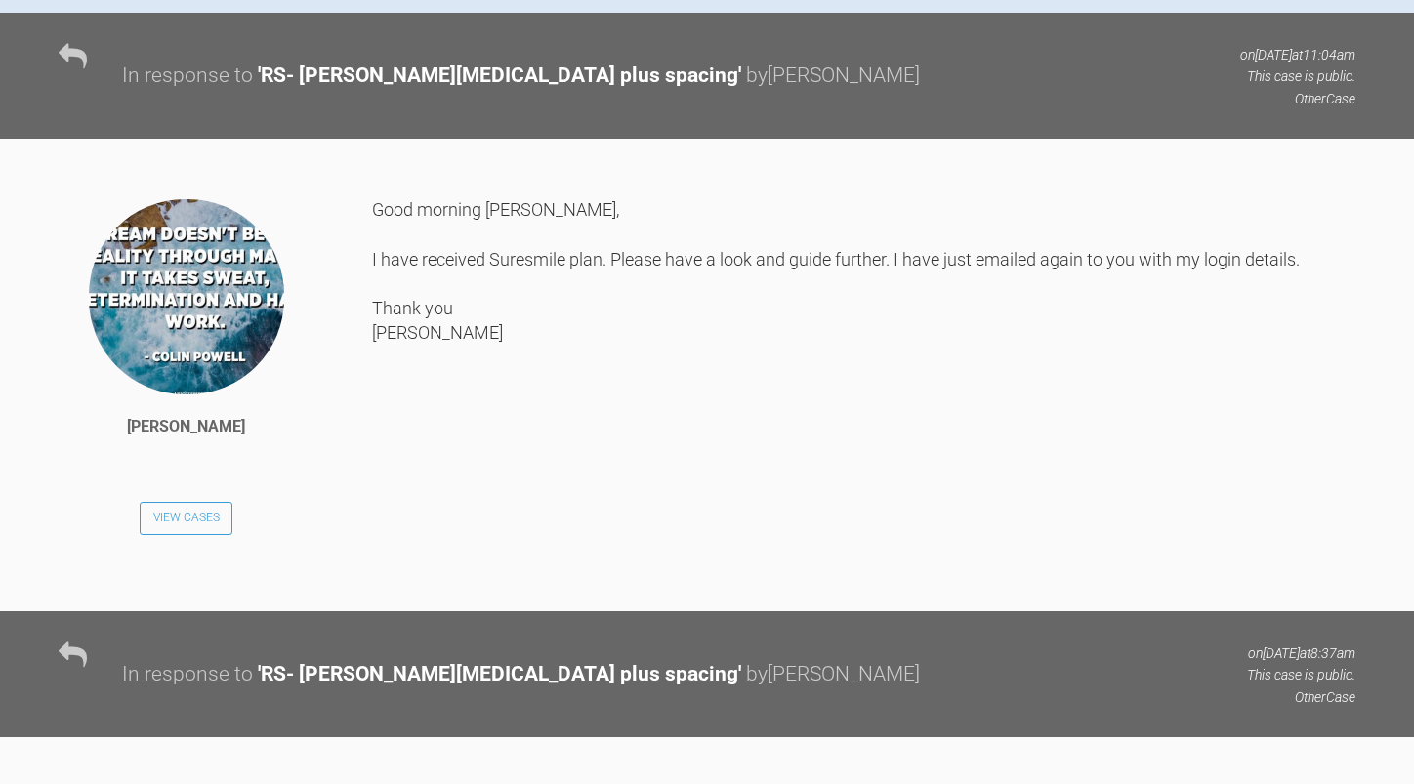
scroll to position [0, 0]
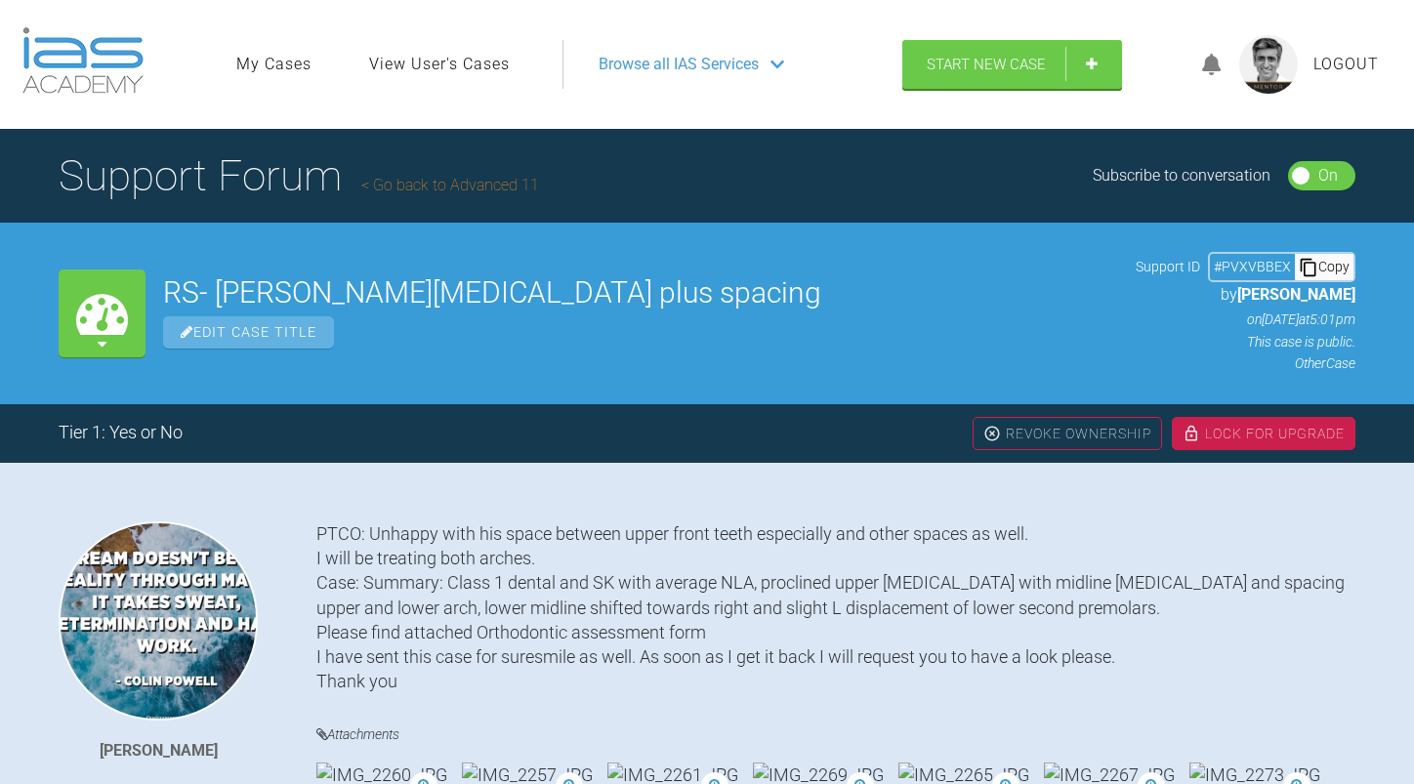
click at [463, 187] on link "Go back to Advanced 11" at bounding box center [450, 185] width 178 height 19
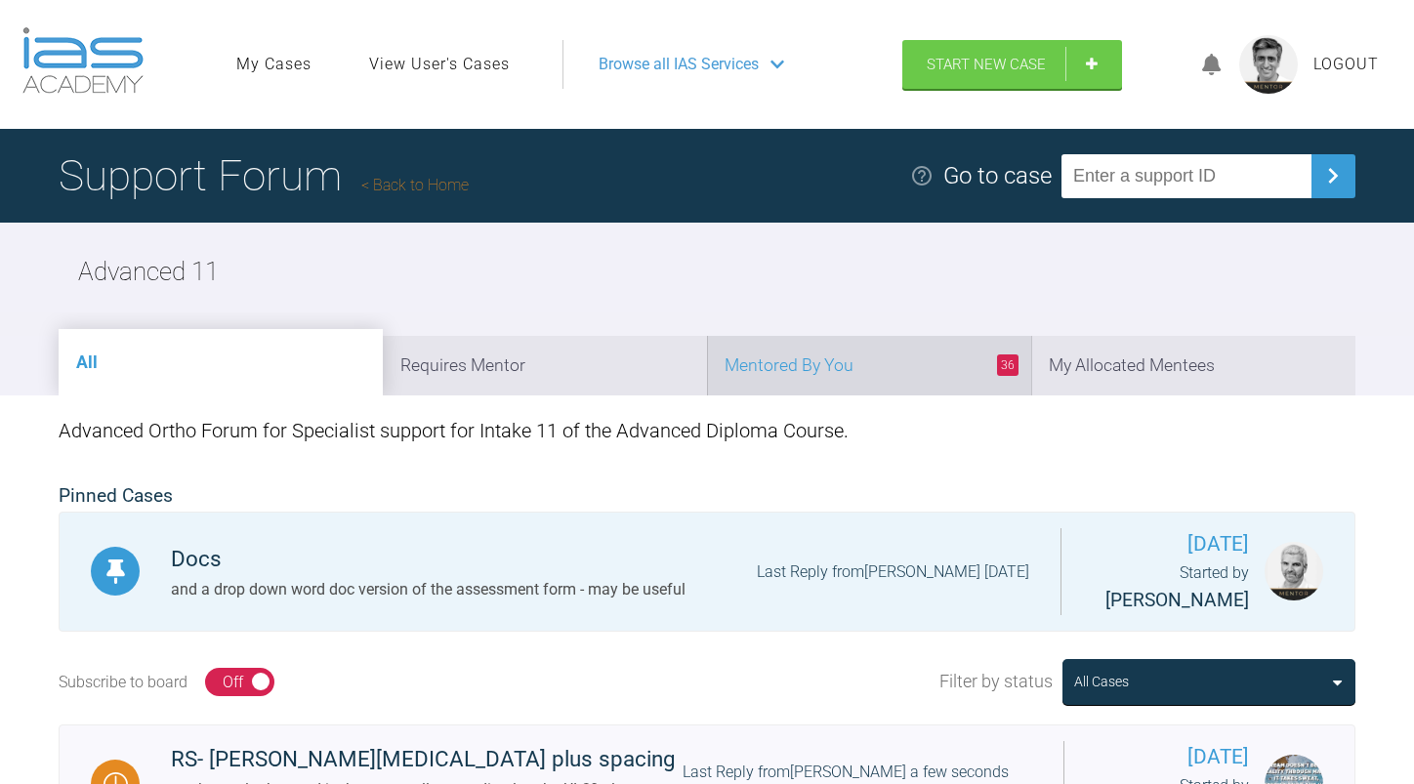
click at [888, 358] on li "36 Mentored By You" at bounding box center [869, 366] width 324 height 60
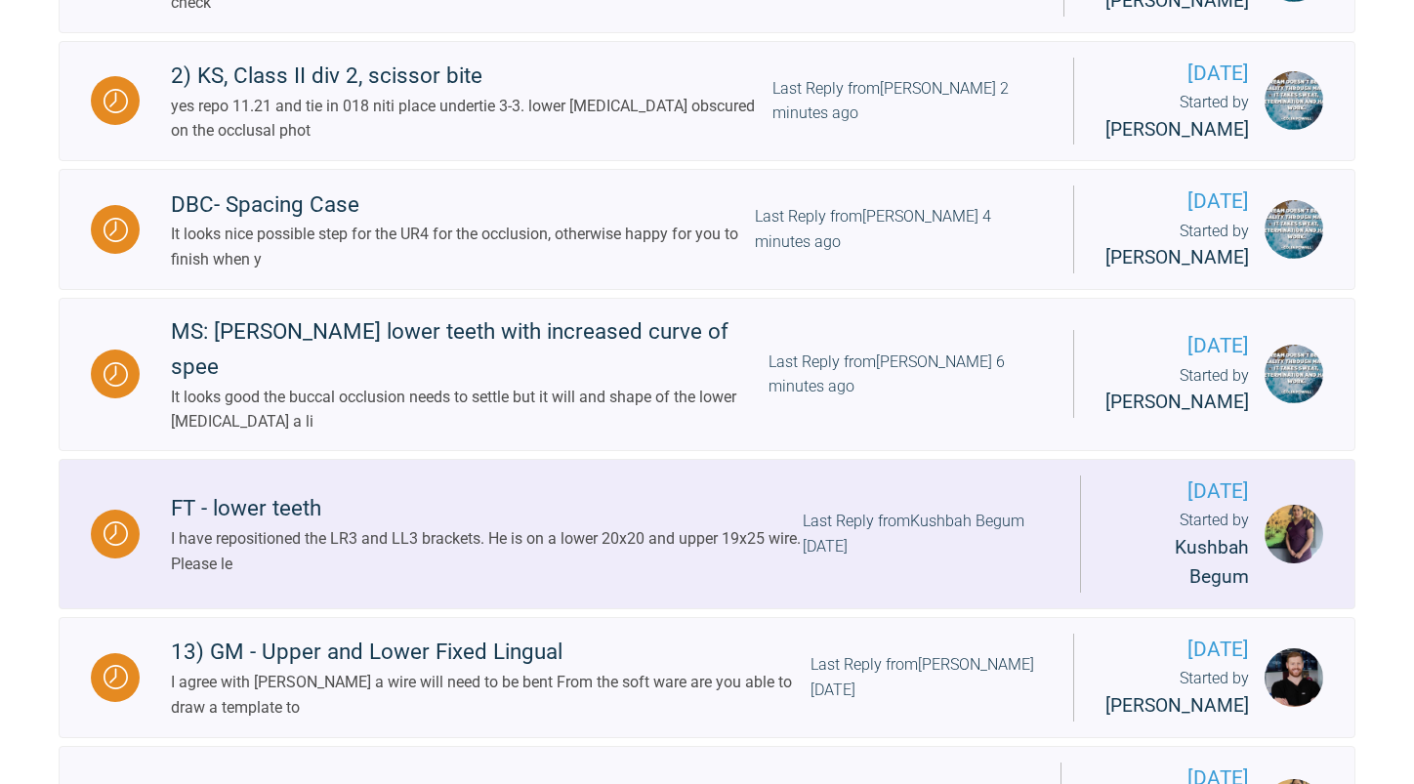
click at [737, 530] on div "I have repositioned the LR3 and LL3 brackets. He is on a lower 20x20 and upper …" at bounding box center [487, 551] width 632 height 50
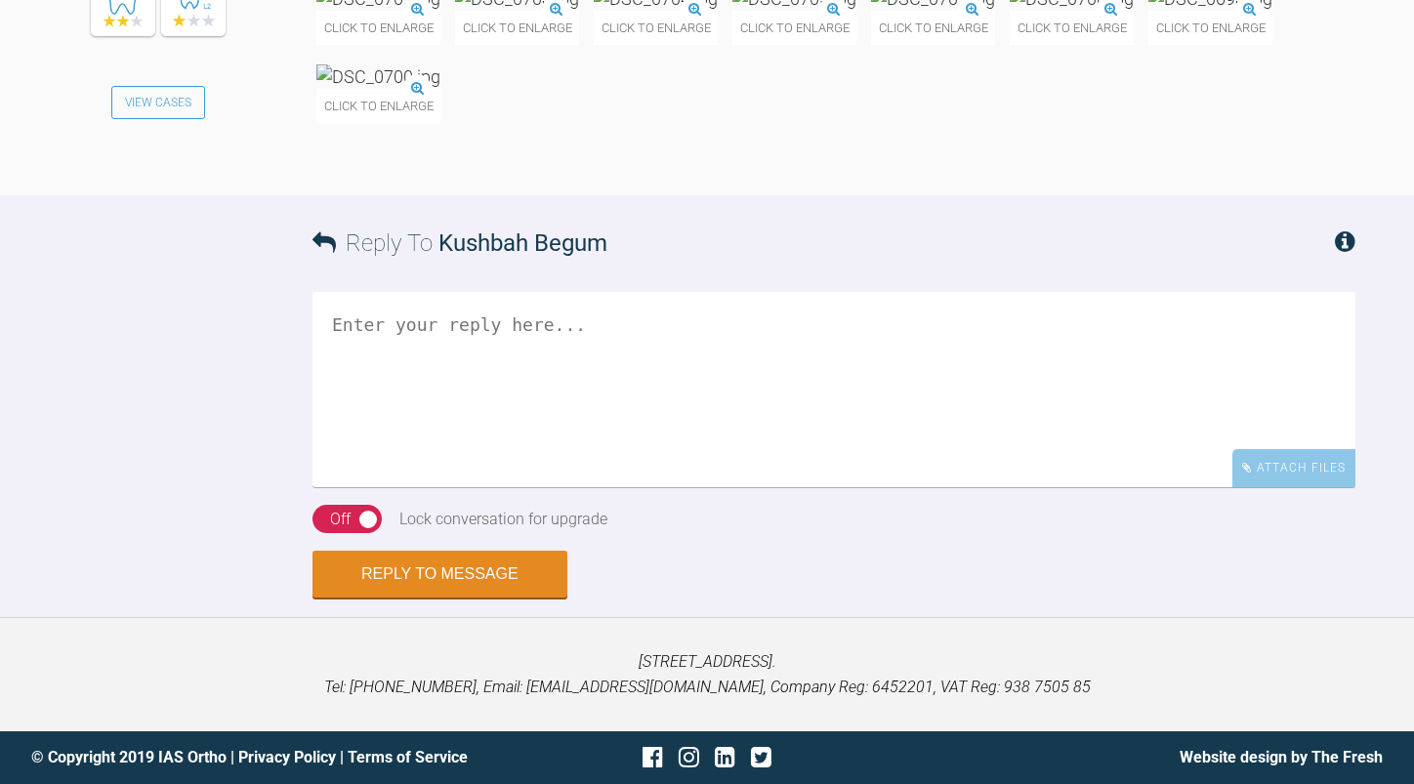
scroll to position [22703, 0]
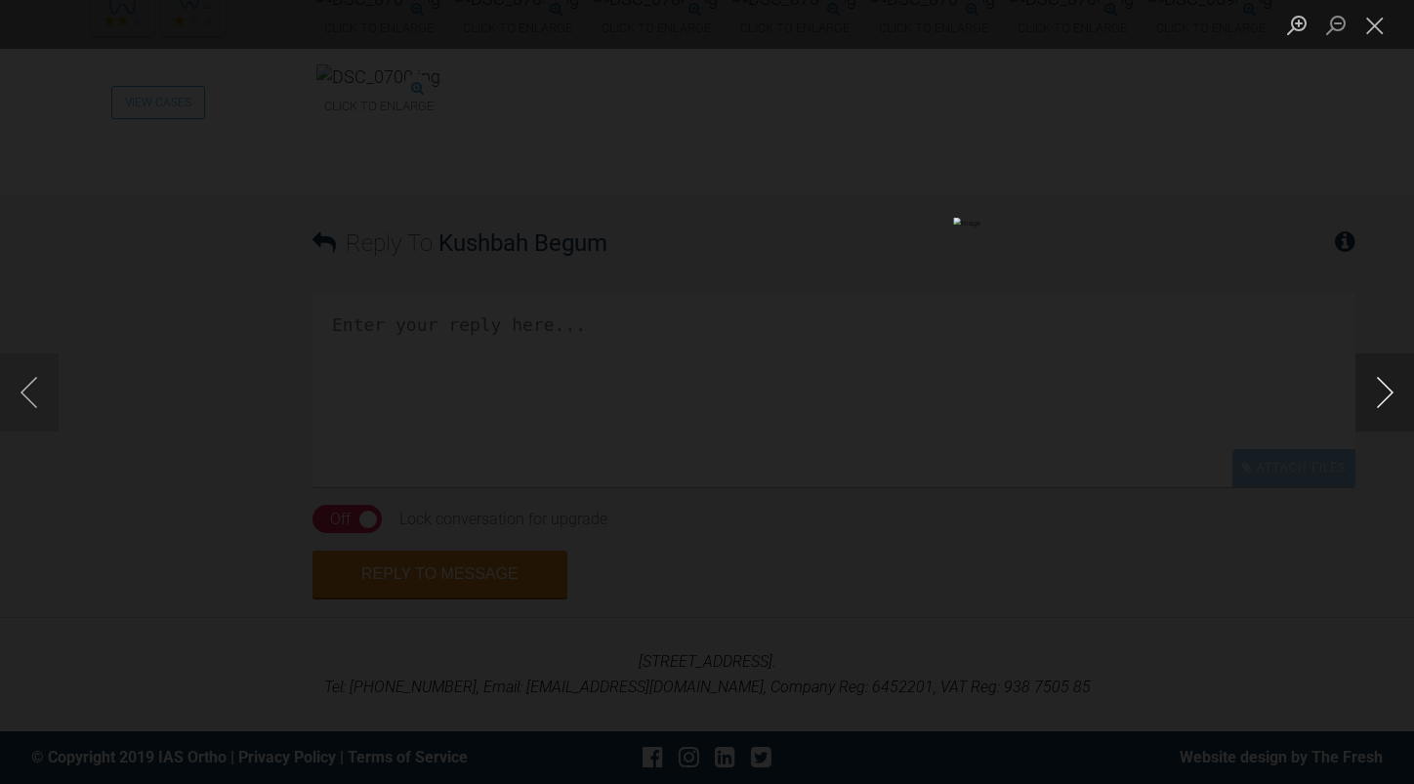
click at [1393, 389] on button "Next image" at bounding box center [1384, 392] width 59 height 78
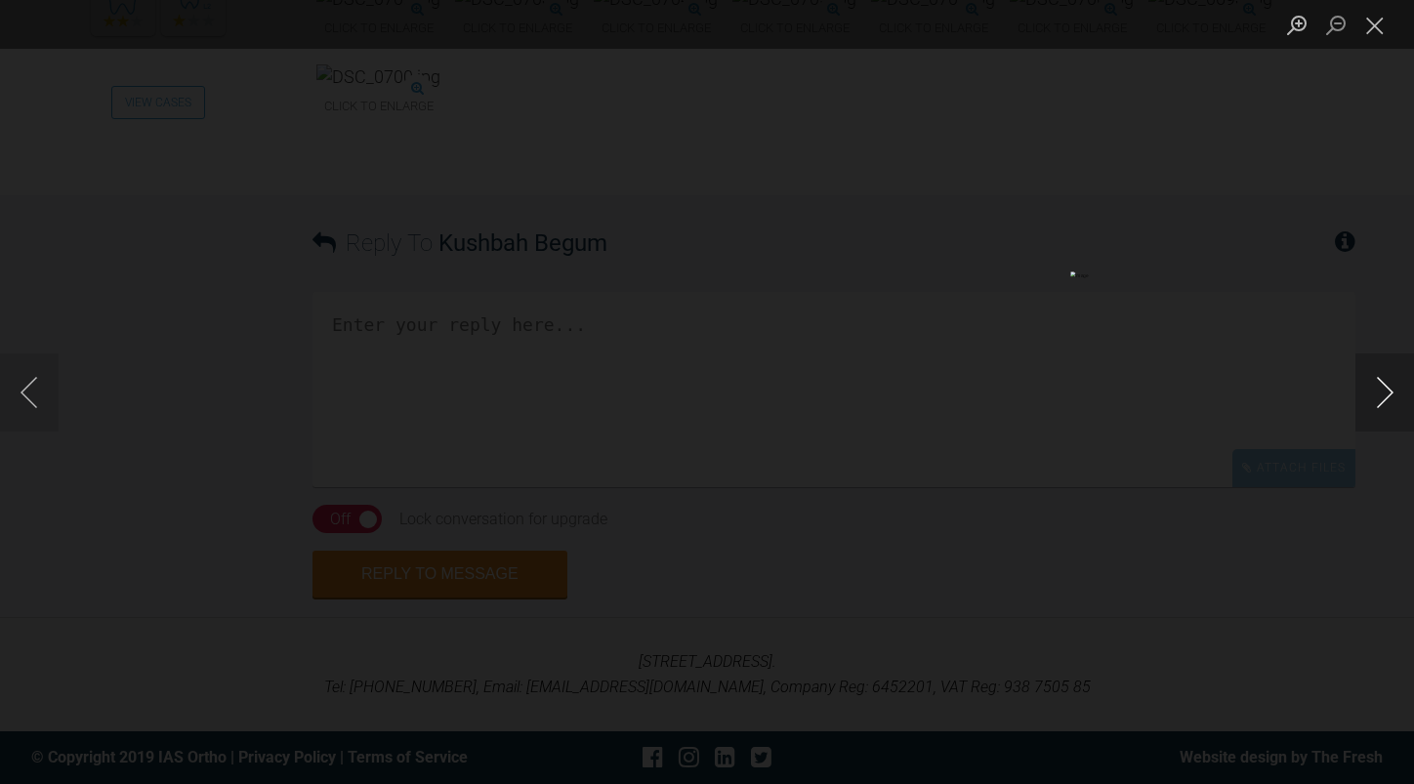
click at [1393, 389] on button "Next image" at bounding box center [1384, 392] width 59 height 78
click at [1372, 30] on button "Close lightbox" at bounding box center [1374, 25] width 39 height 34
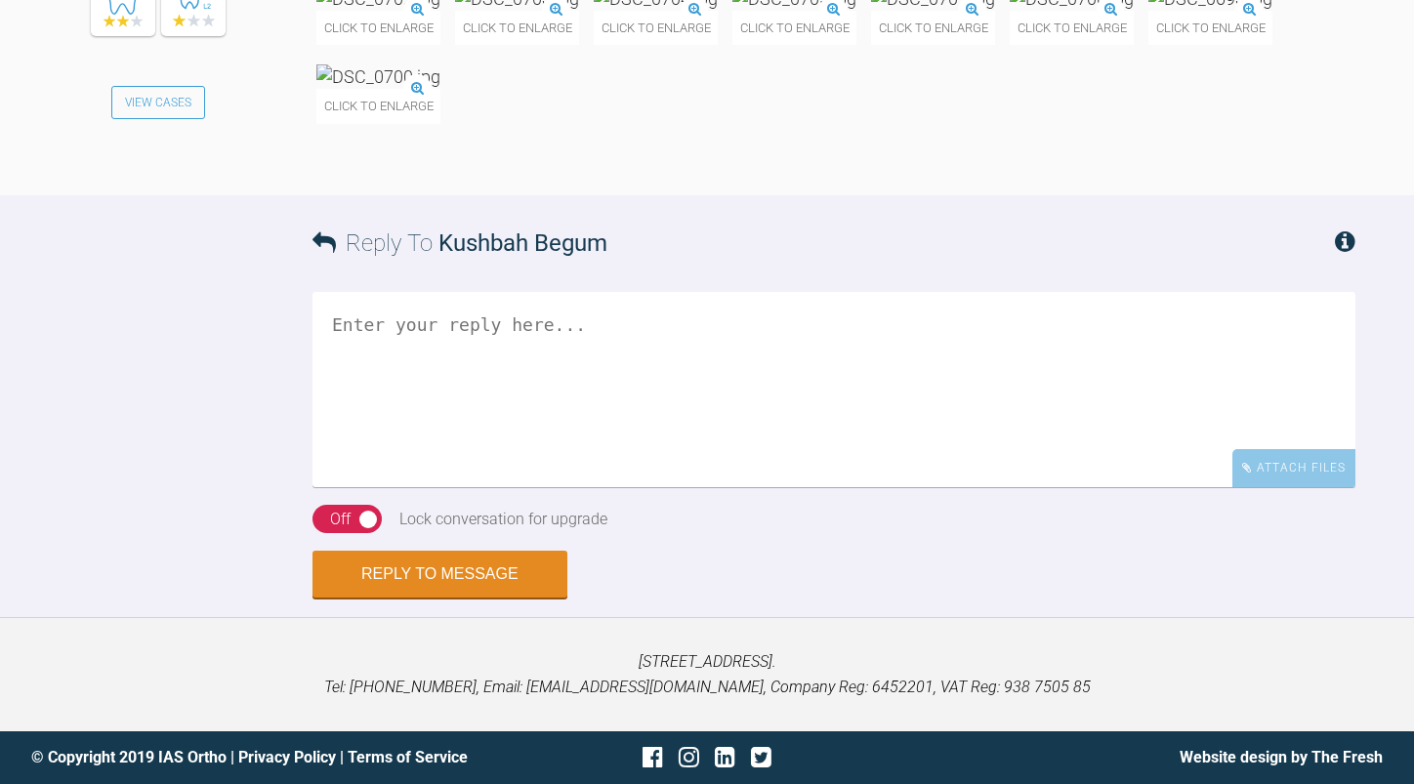
scroll to position [23191, 0]
click at [440, 89] on img at bounding box center [378, 76] width 124 height 24
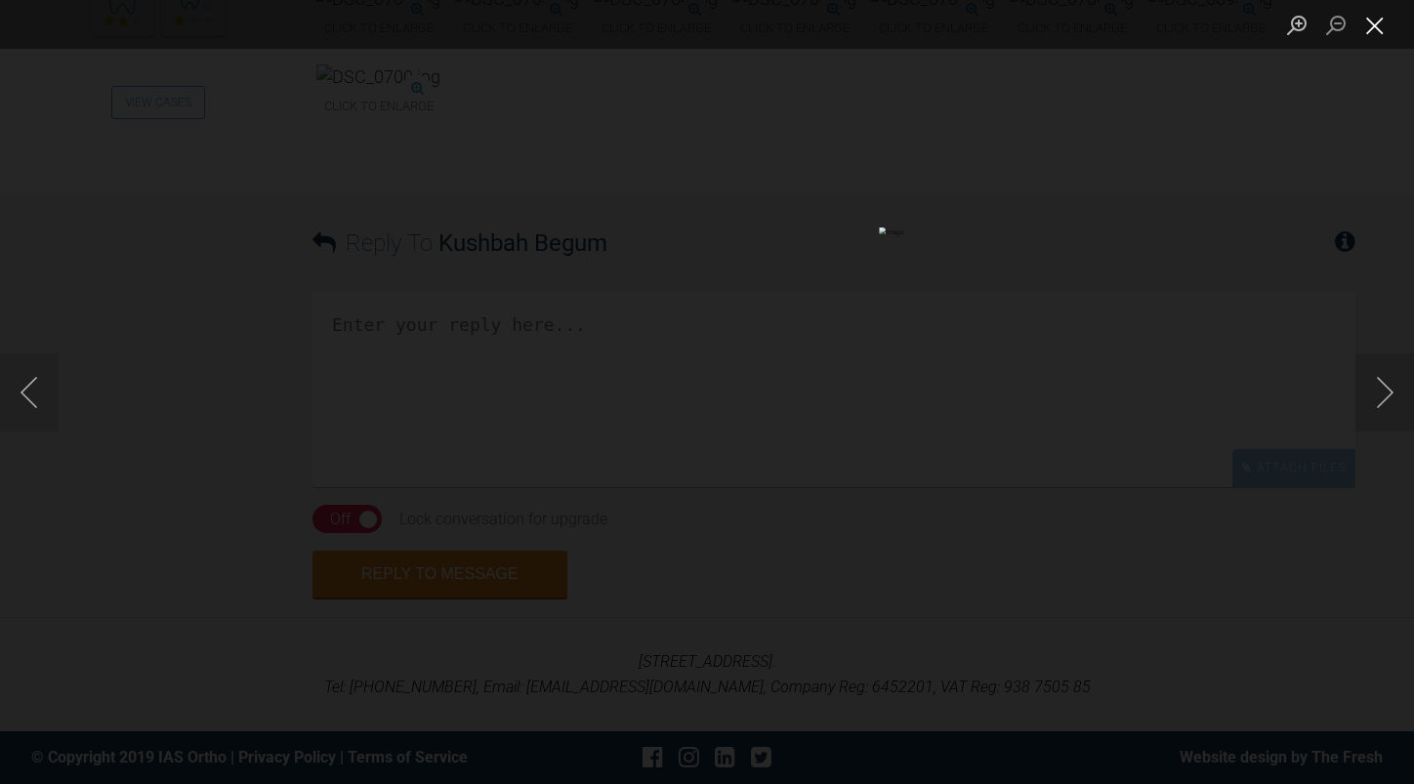
click at [1389, 26] on button "Close lightbox" at bounding box center [1374, 25] width 39 height 34
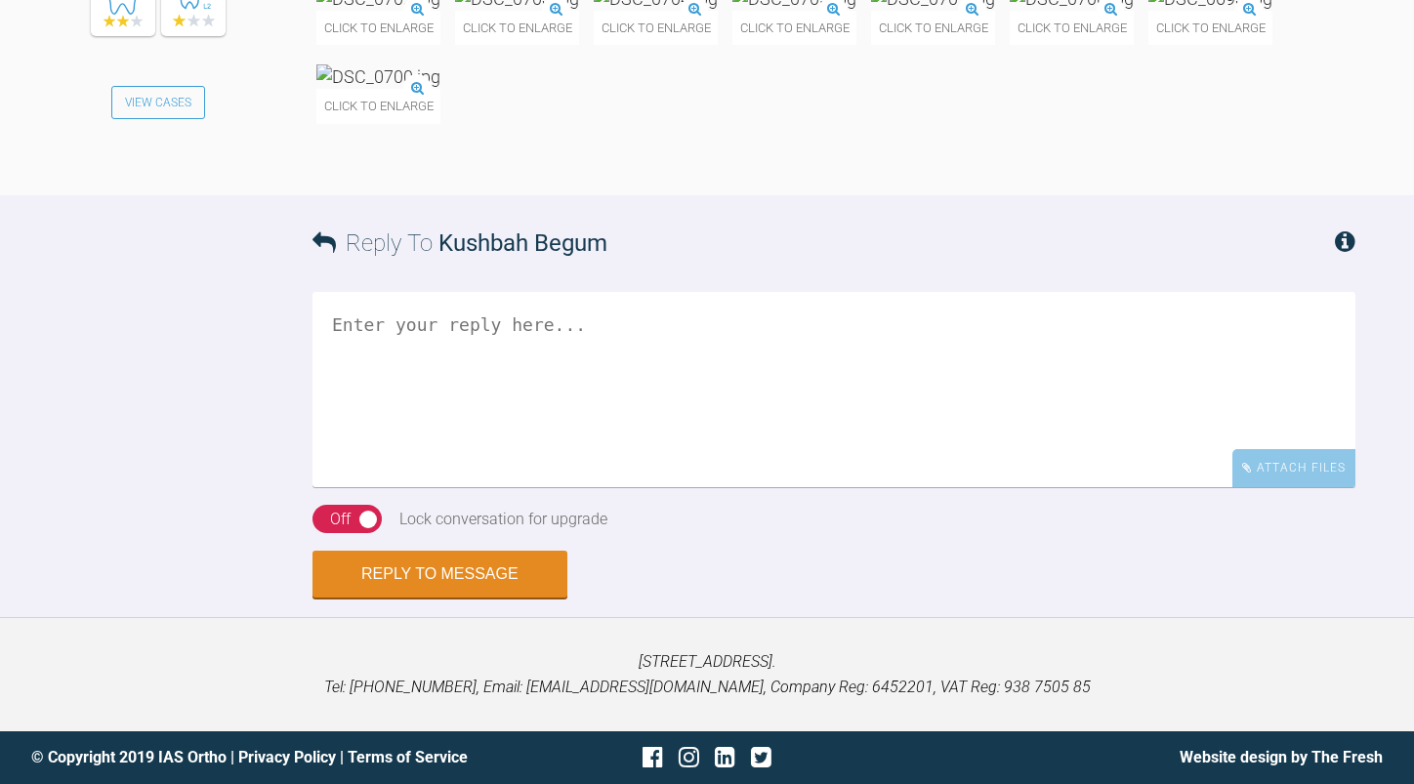
scroll to position [23581, 0]
click at [627, 487] on textarea at bounding box center [833, 389] width 1043 height 195
click at [427, 419] on textarea "progress t u/l 19x25 ss" at bounding box center [833, 389] width 1043 height 195
click at [602, 422] on textarea "progress to u/l 19x25 ss" at bounding box center [833, 389] width 1043 height 195
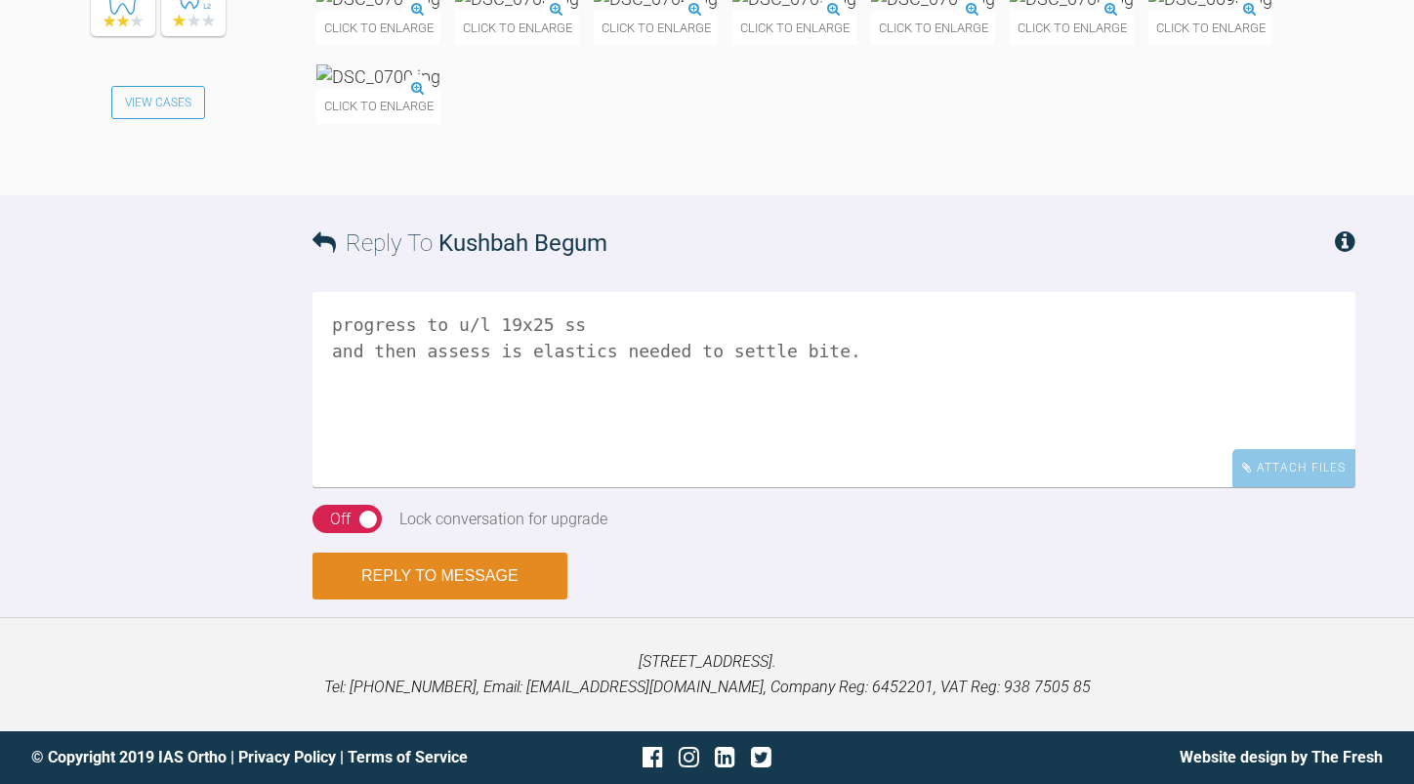
type textarea "progress to u/l 19x25 ss and then assess is elastics needed to settle bite."
click at [507, 600] on button "Reply to Message" at bounding box center [439, 576] width 255 height 47
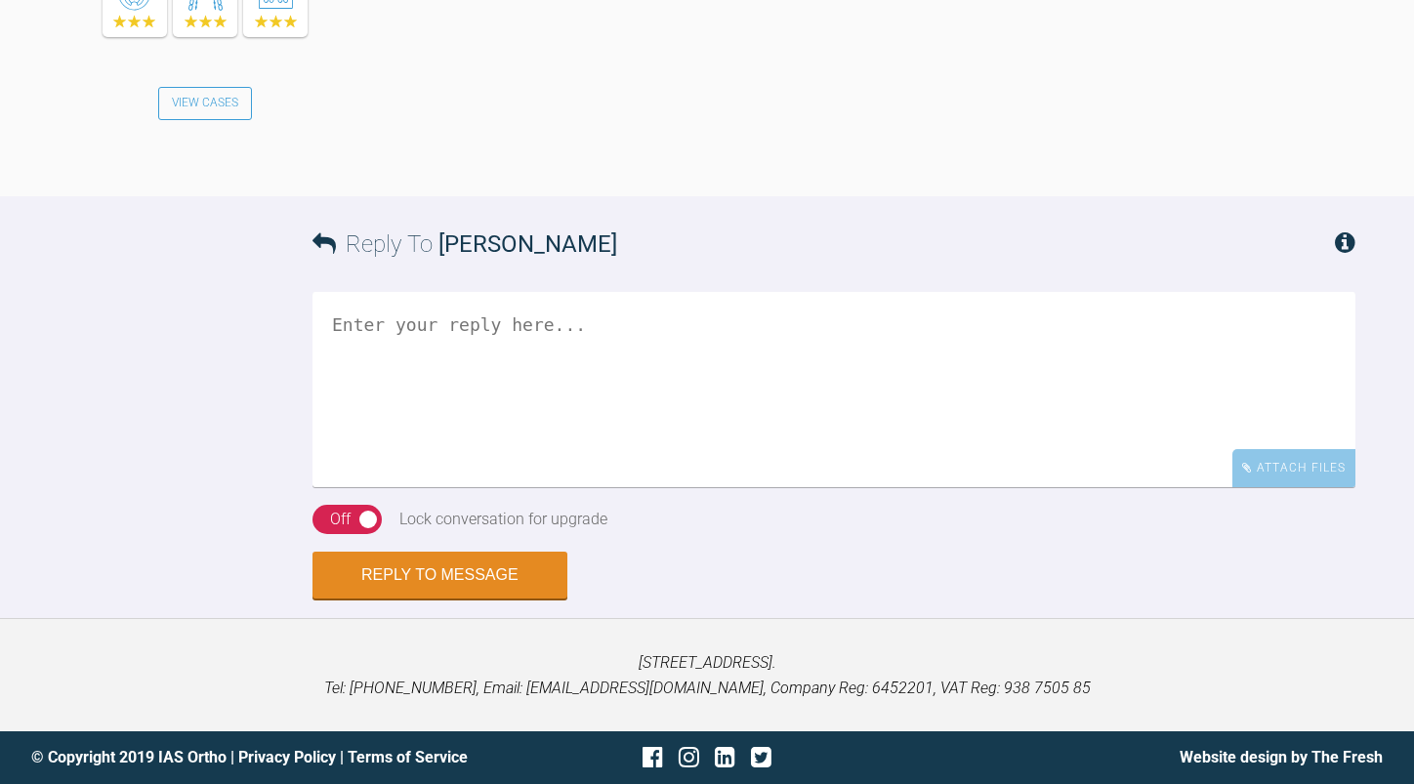
scroll to position [24207, 0]
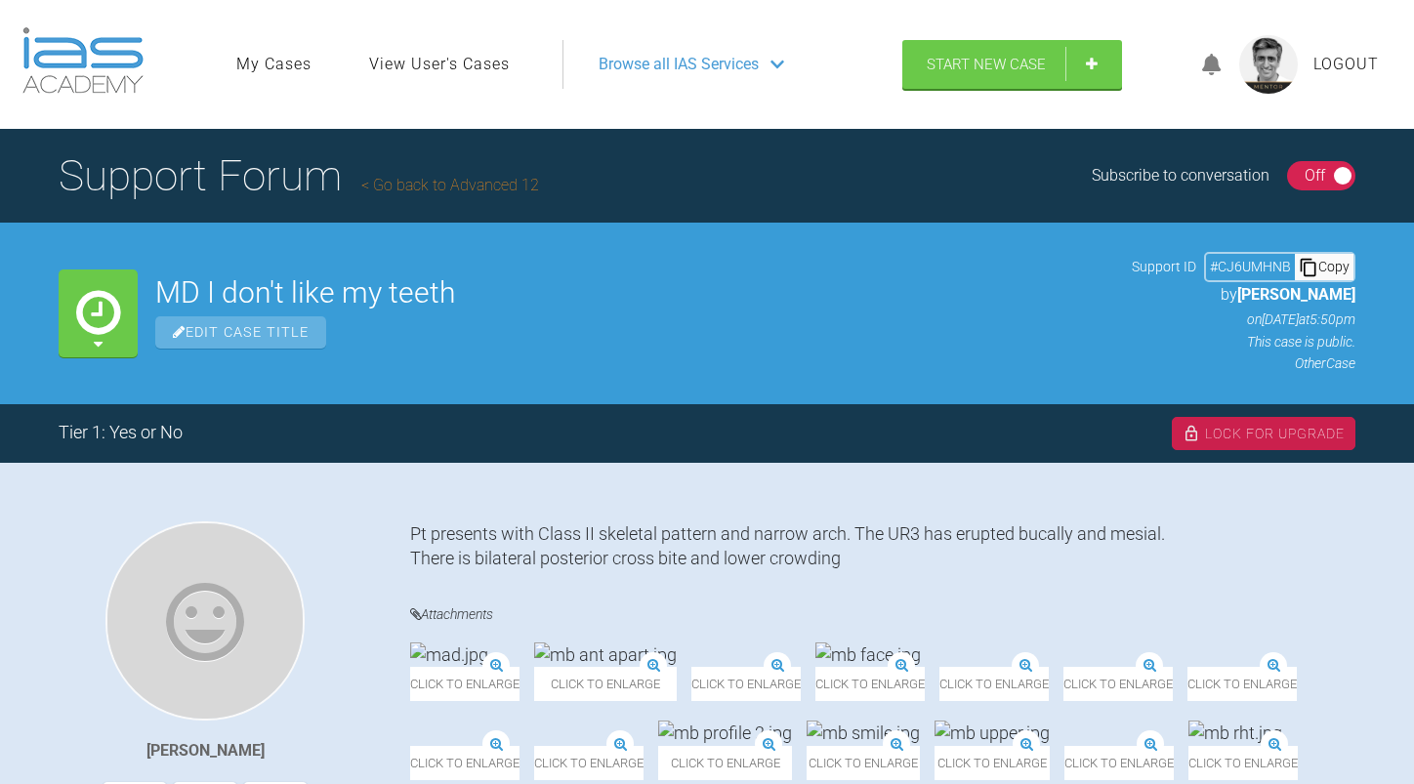
click at [507, 186] on link "Go back to Advanced 12" at bounding box center [450, 185] width 178 height 19
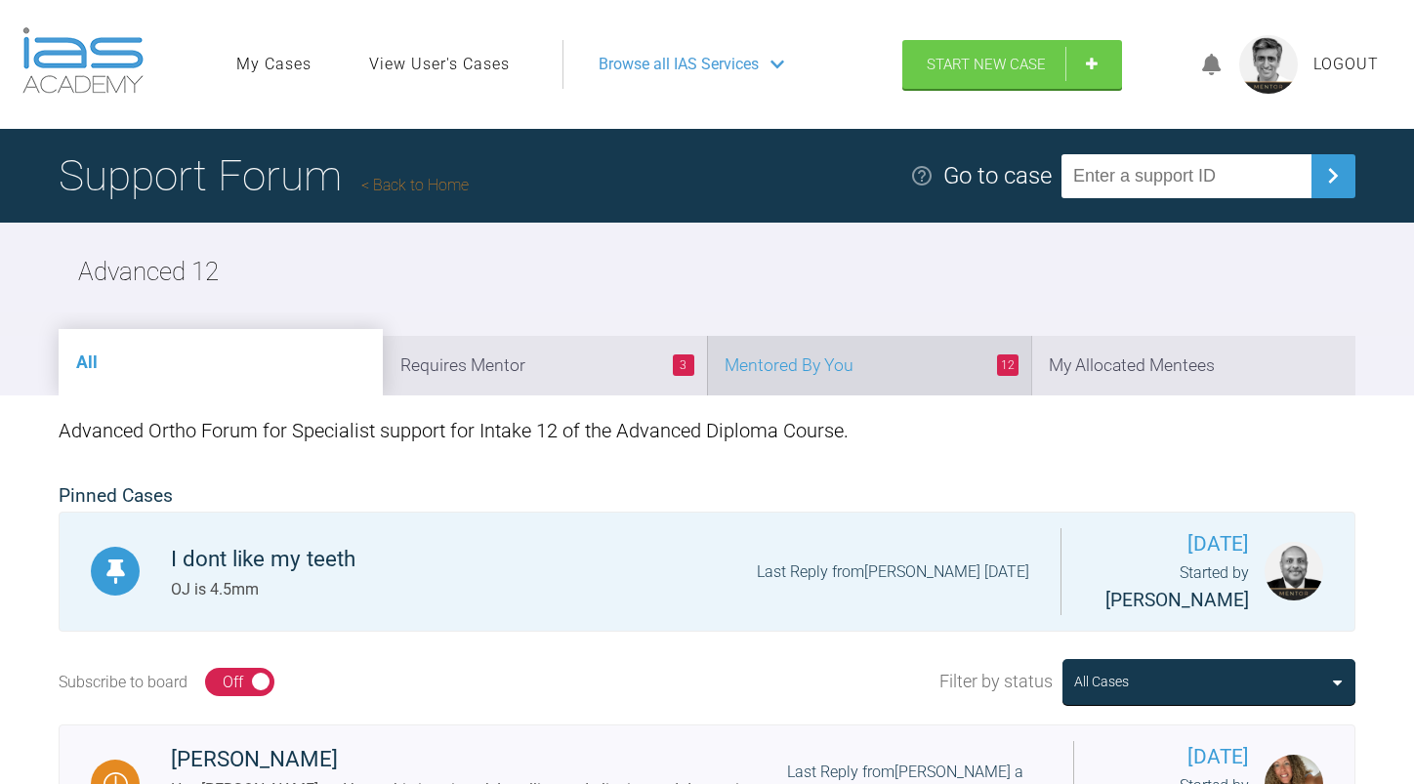
click at [847, 372] on li "12 Mentored By You" at bounding box center [869, 366] width 324 height 60
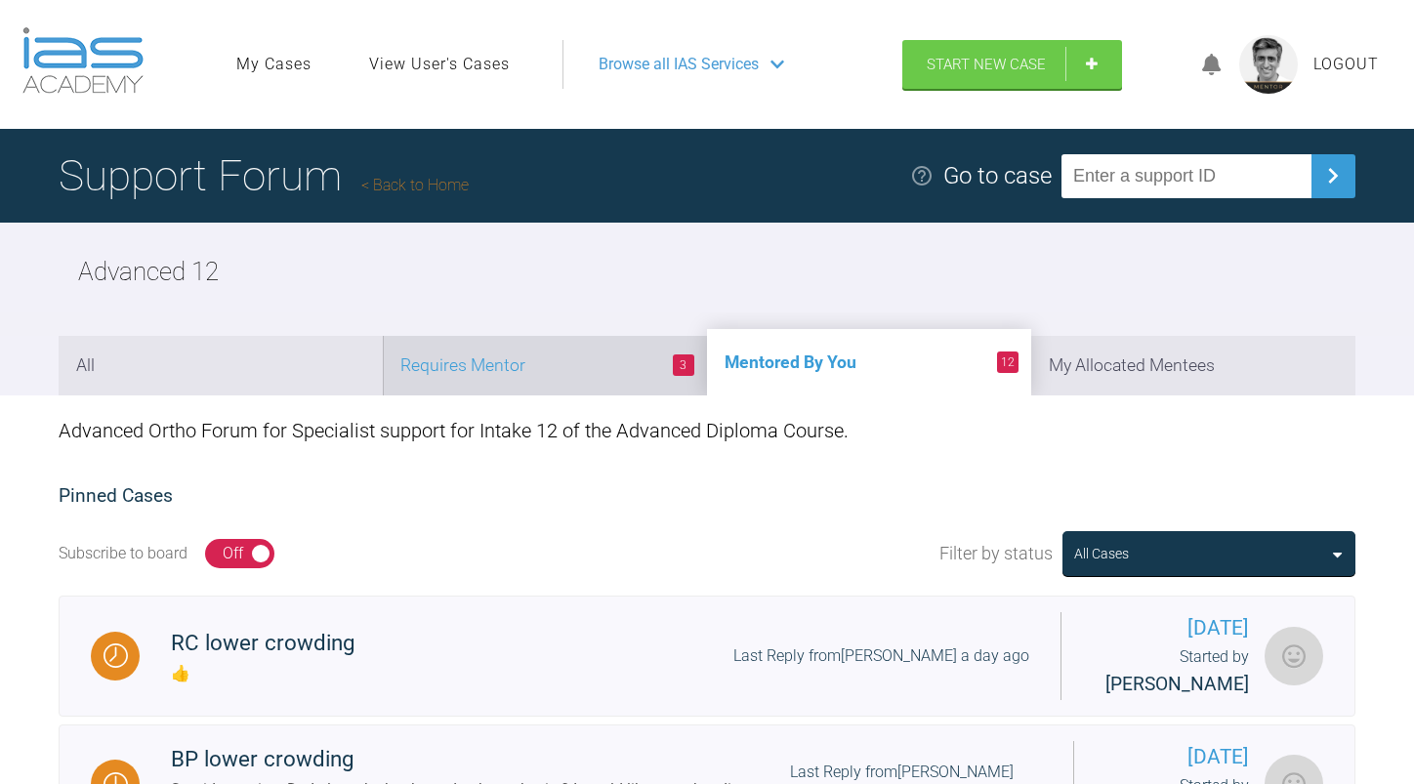
click at [549, 361] on li "3 Requires Mentor" at bounding box center [545, 366] width 324 height 60
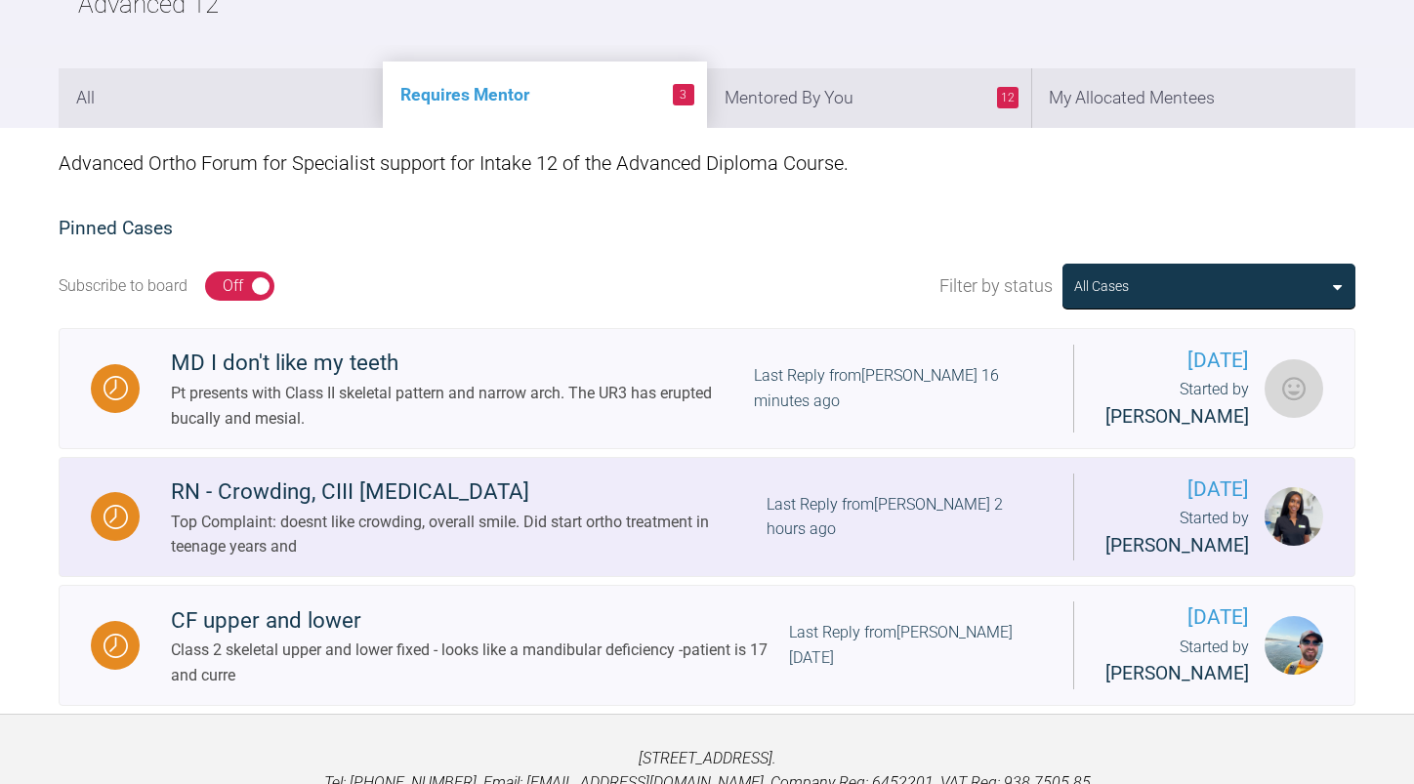
scroll to position [293, 0]
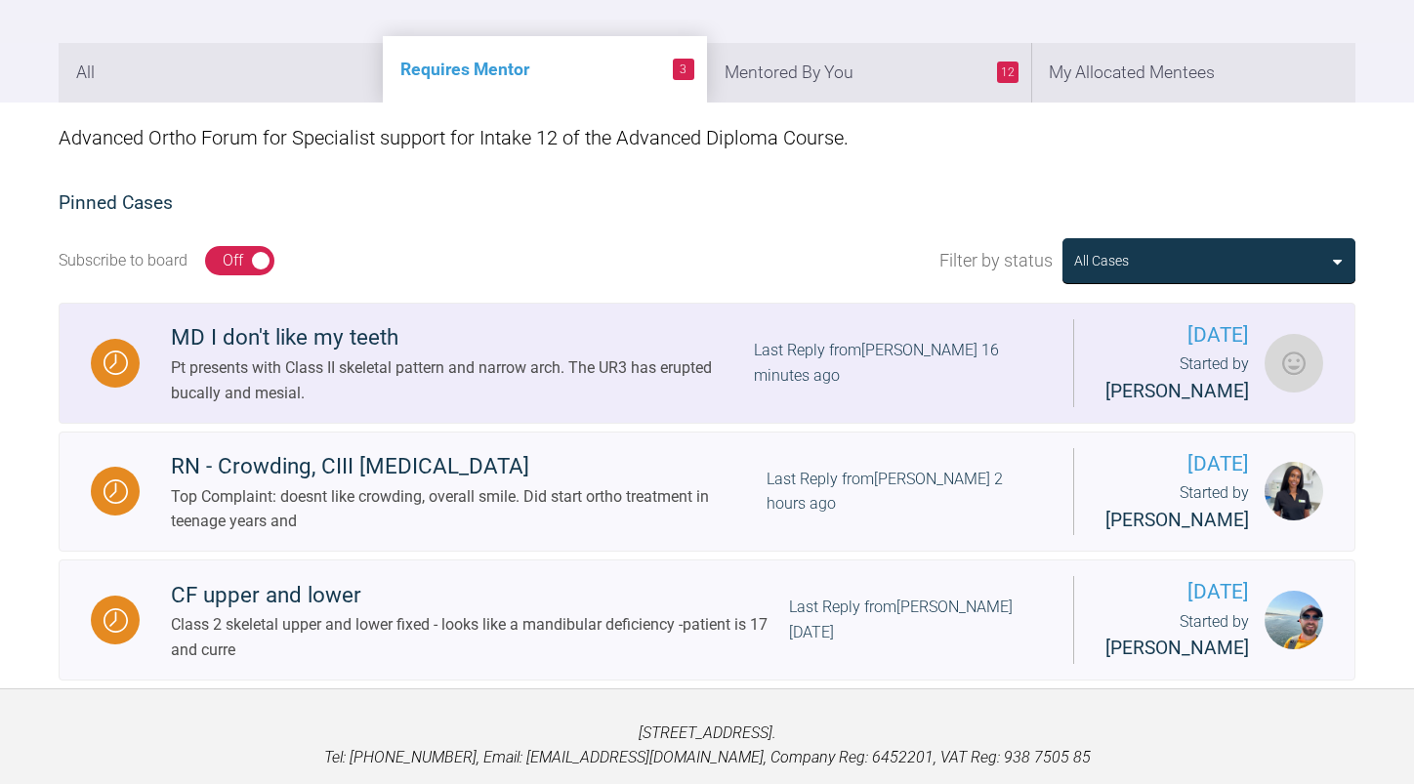
click at [807, 405] on div "MD I don't like my teeth Pt presents with Class II skeletal pattern and narrow …" at bounding box center [606, 362] width 933 height 85
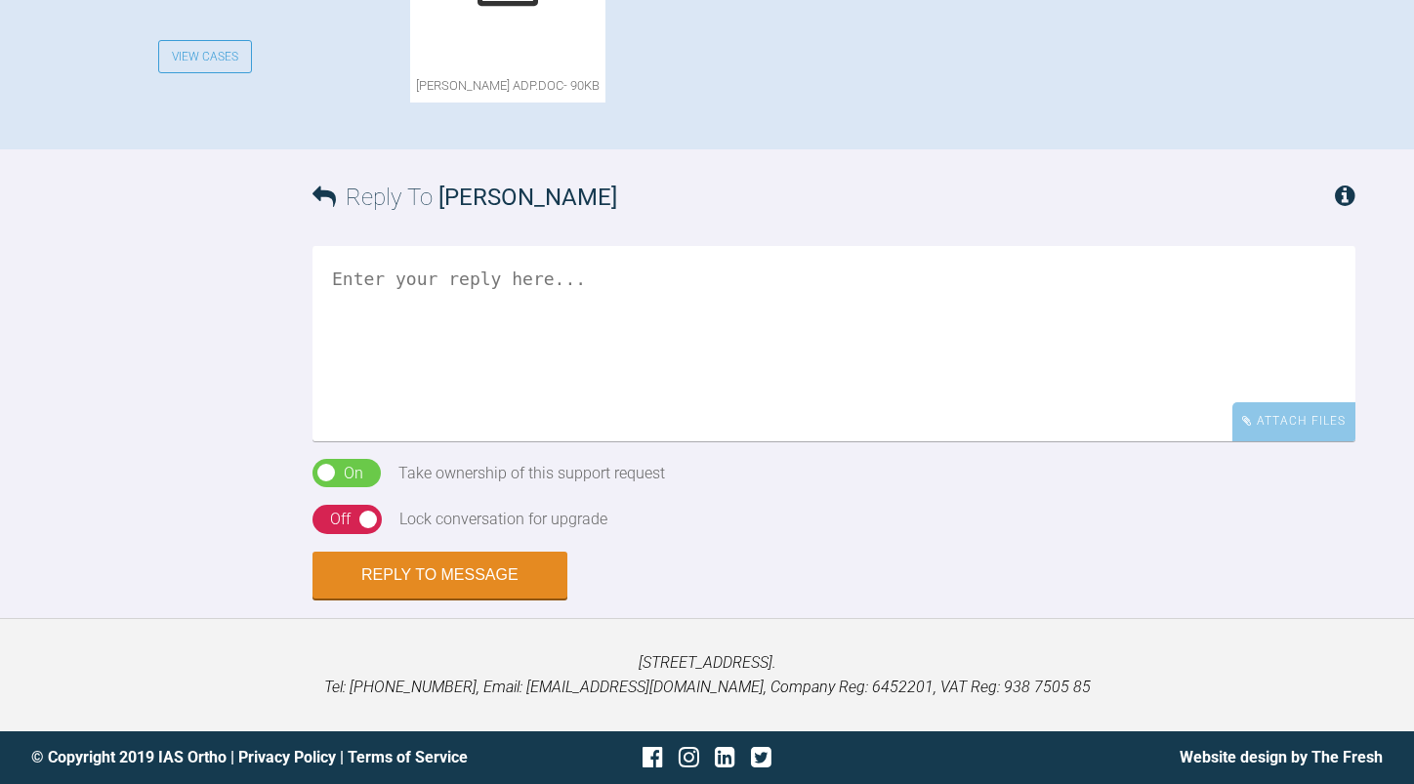
scroll to position [1367, 0]
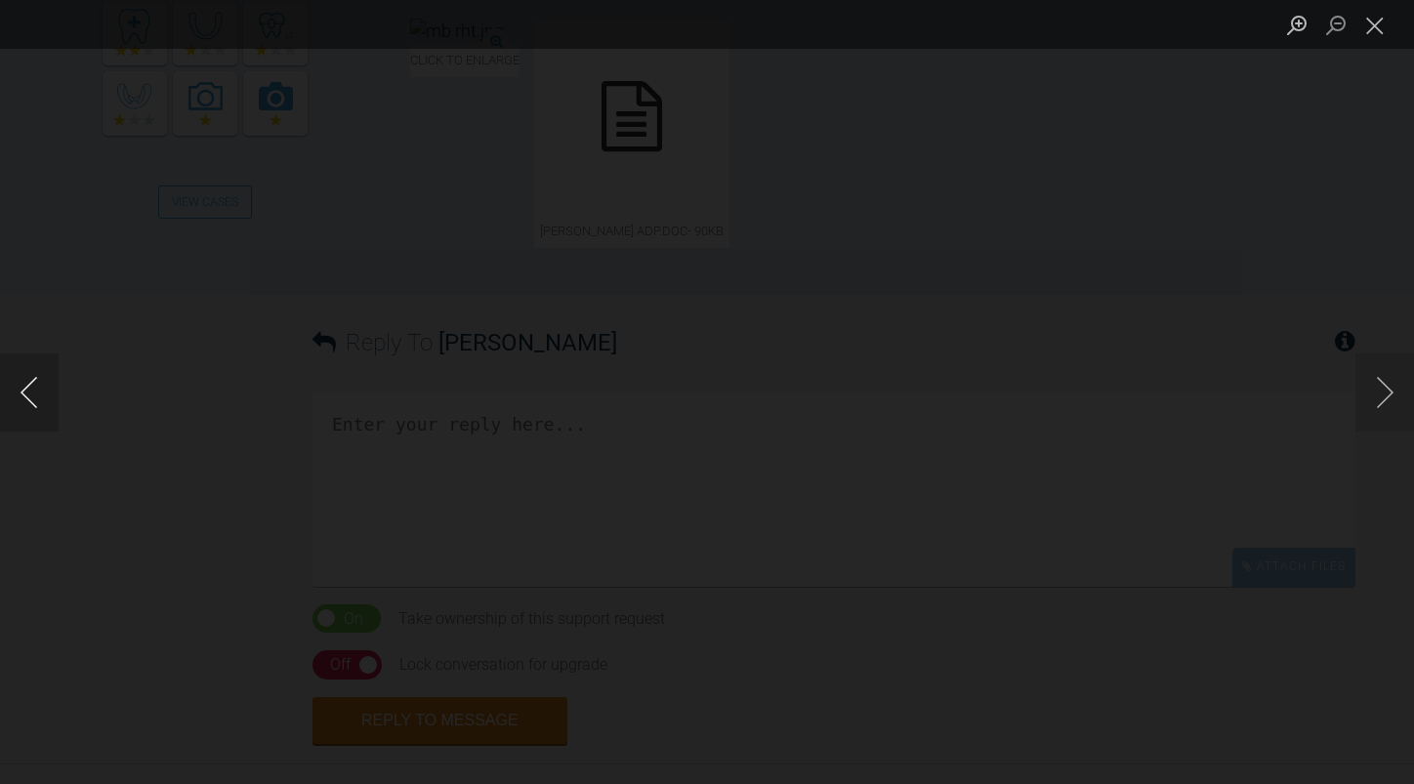
click at [25, 394] on button "Previous image" at bounding box center [29, 392] width 59 height 78
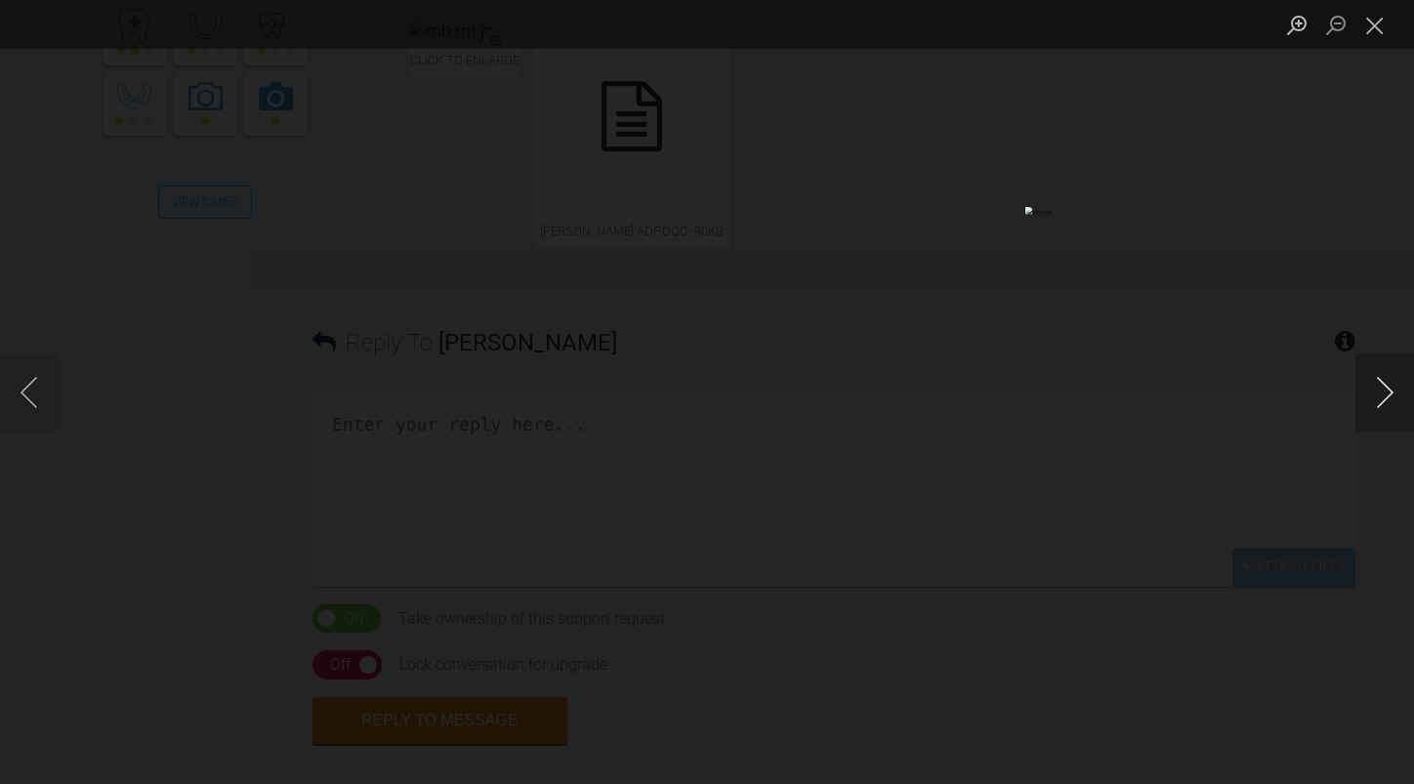
click at [1384, 389] on button "Next image" at bounding box center [1384, 392] width 59 height 78
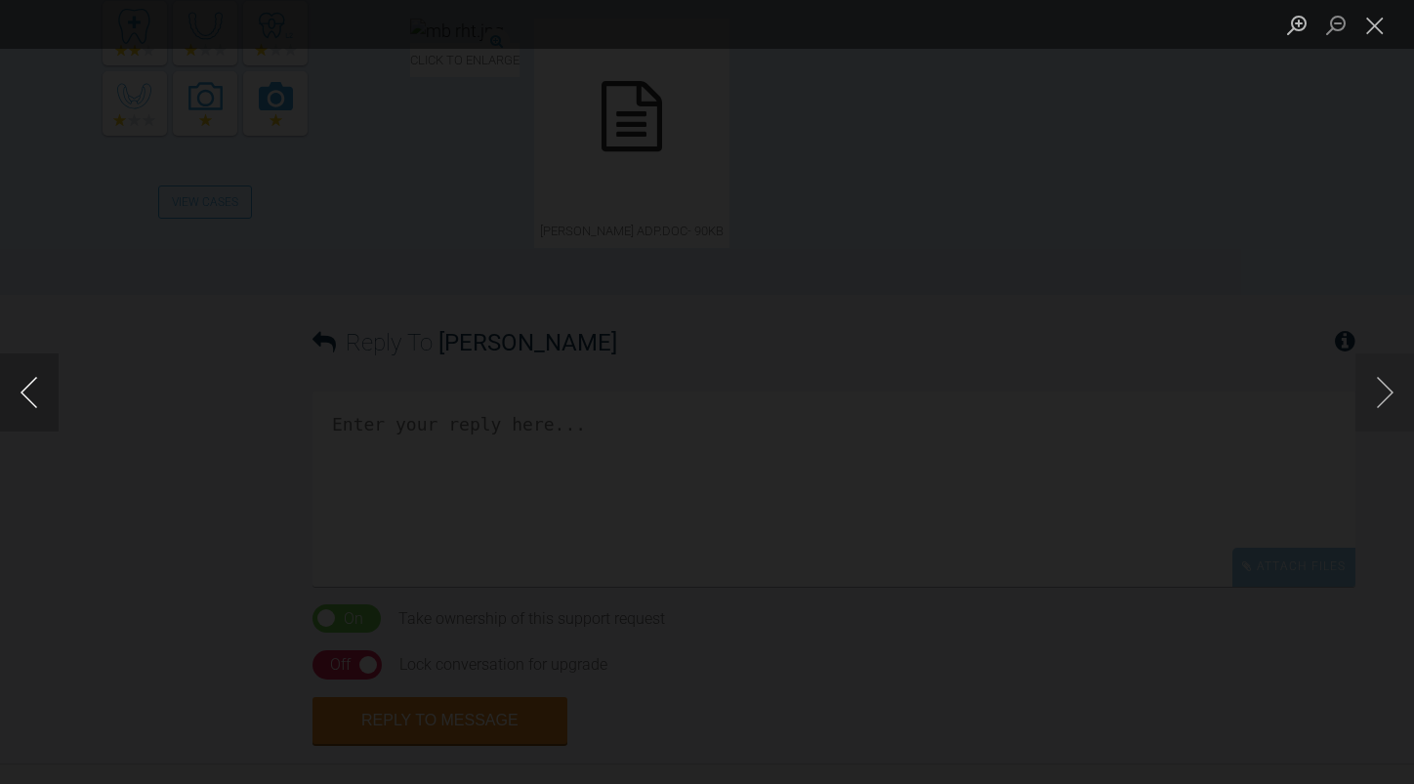
click at [22, 379] on button "Previous image" at bounding box center [29, 392] width 59 height 78
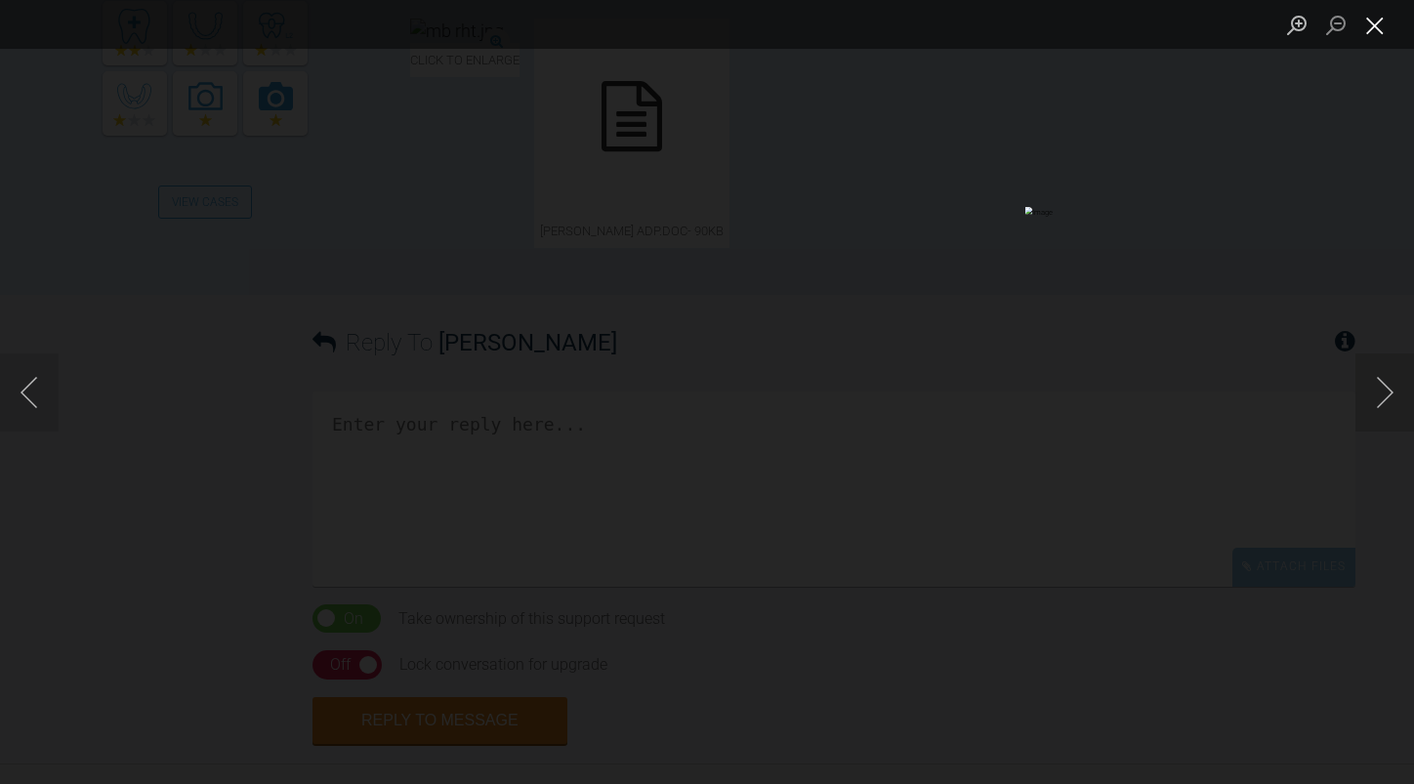
click at [1364, 28] on button "Close lightbox" at bounding box center [1374, 25] width 39 height 34
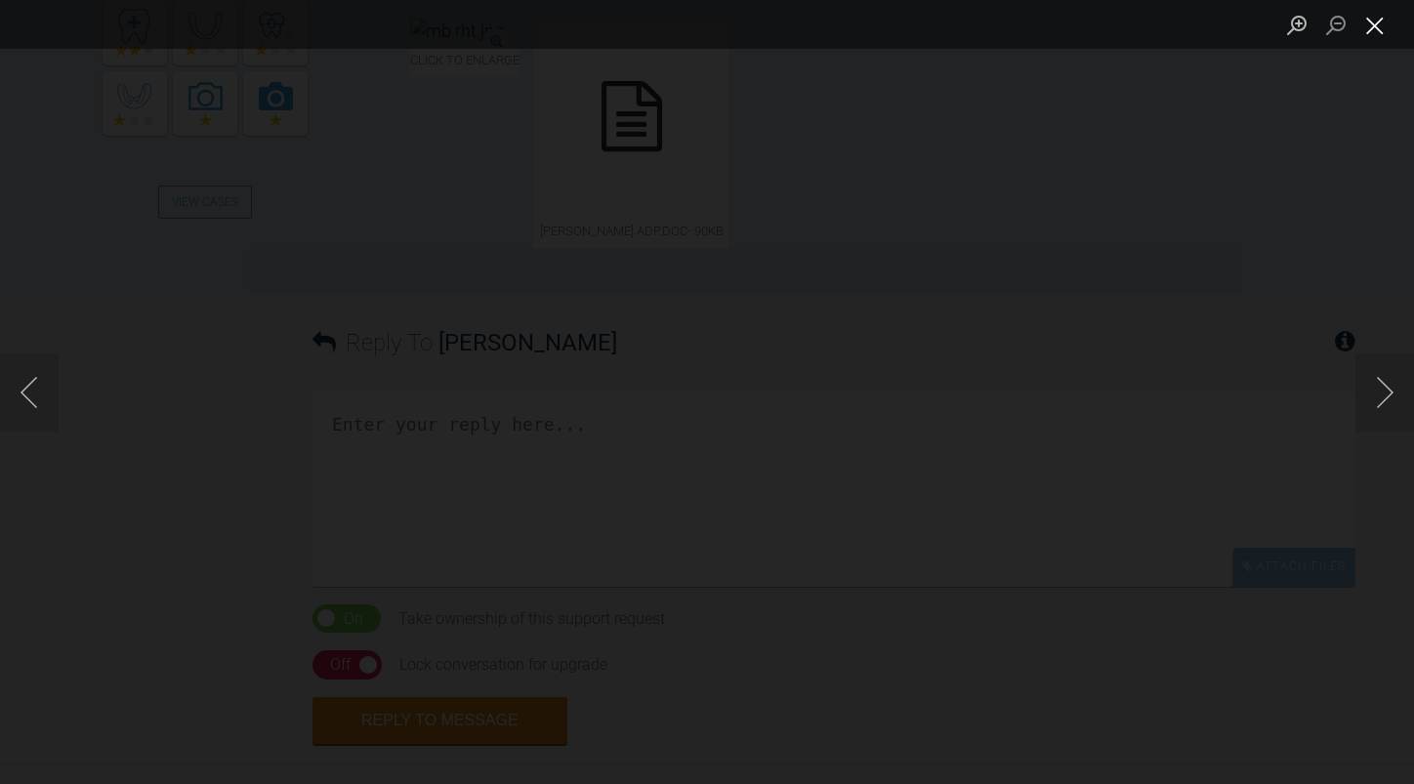
click at [1374, 23] on button "Close lightbox" at bounding box center [1374, 25] width 39 height 34
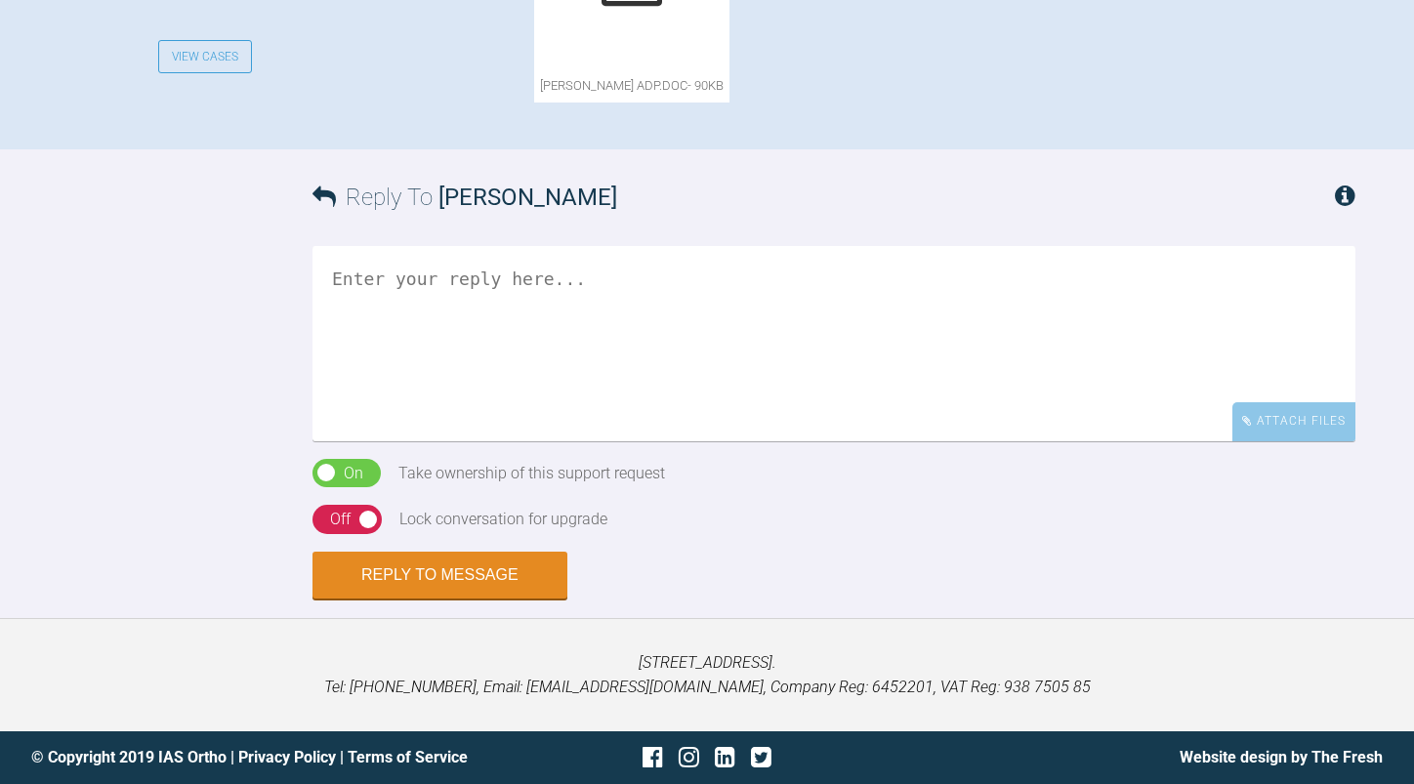
scroll to position [1660, 0]
click at [607, 407] on textarea at bounding box center [833, 343] width 1043 height 195
type textarea "R"
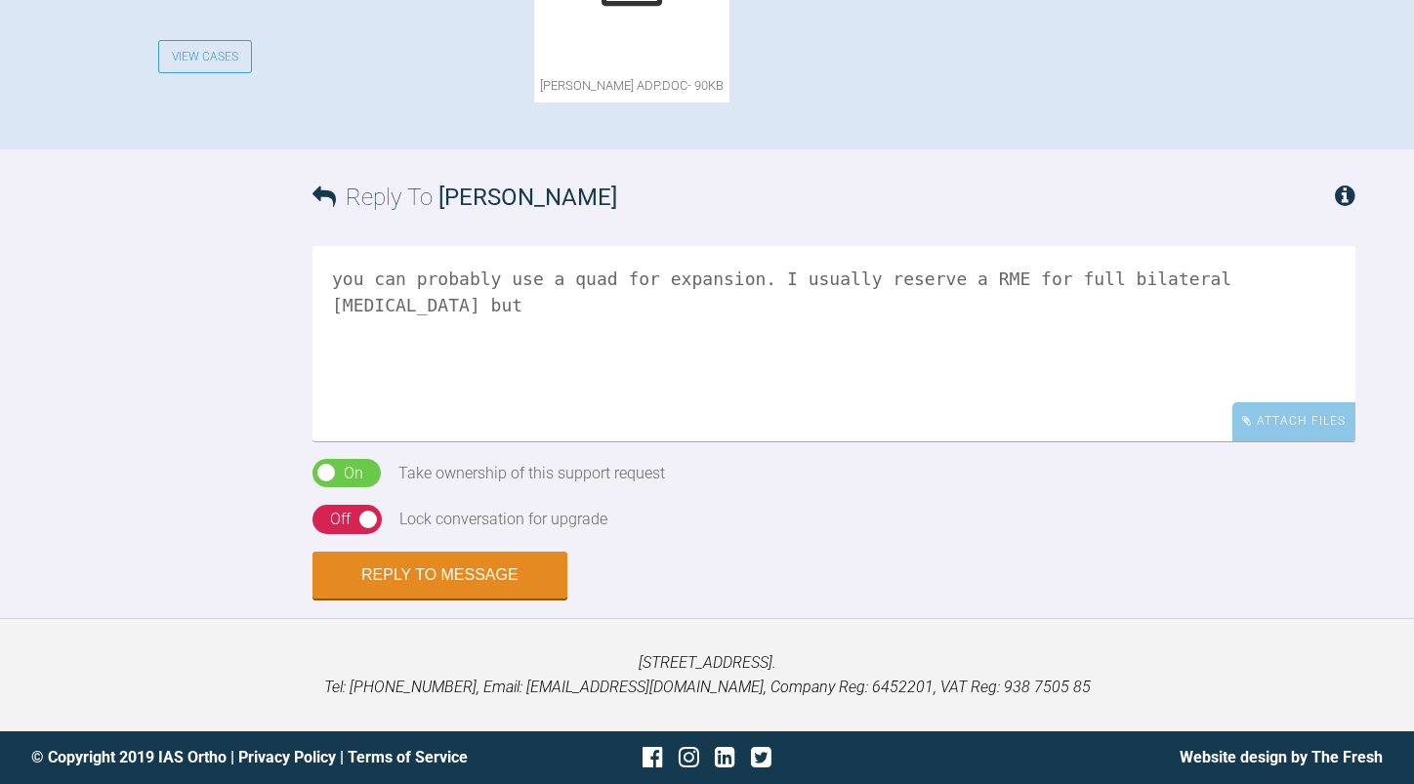
click at [1323, 369] on textarea "you can probably use a quad for expansion. I usually reserve a RME for full bil…" at bounding box center [833, 343] width 1043 height 195
drag, startPoint x: 1267, startPoint y: 361, endPoint x: 1270, endPoint y: 381, distance: 19.7
click at [1270, 381] on textarea "you can probably use a quad for expansion. I usually reserve a RME for full bil…" at bounding box center [833, 343] width 1043 height 195
click at [921, 302] on textarea "you can probably use a quad for expansion. I usually reserve a RME for full bil…" at bounding box center [833, 343] width 1043 height 195
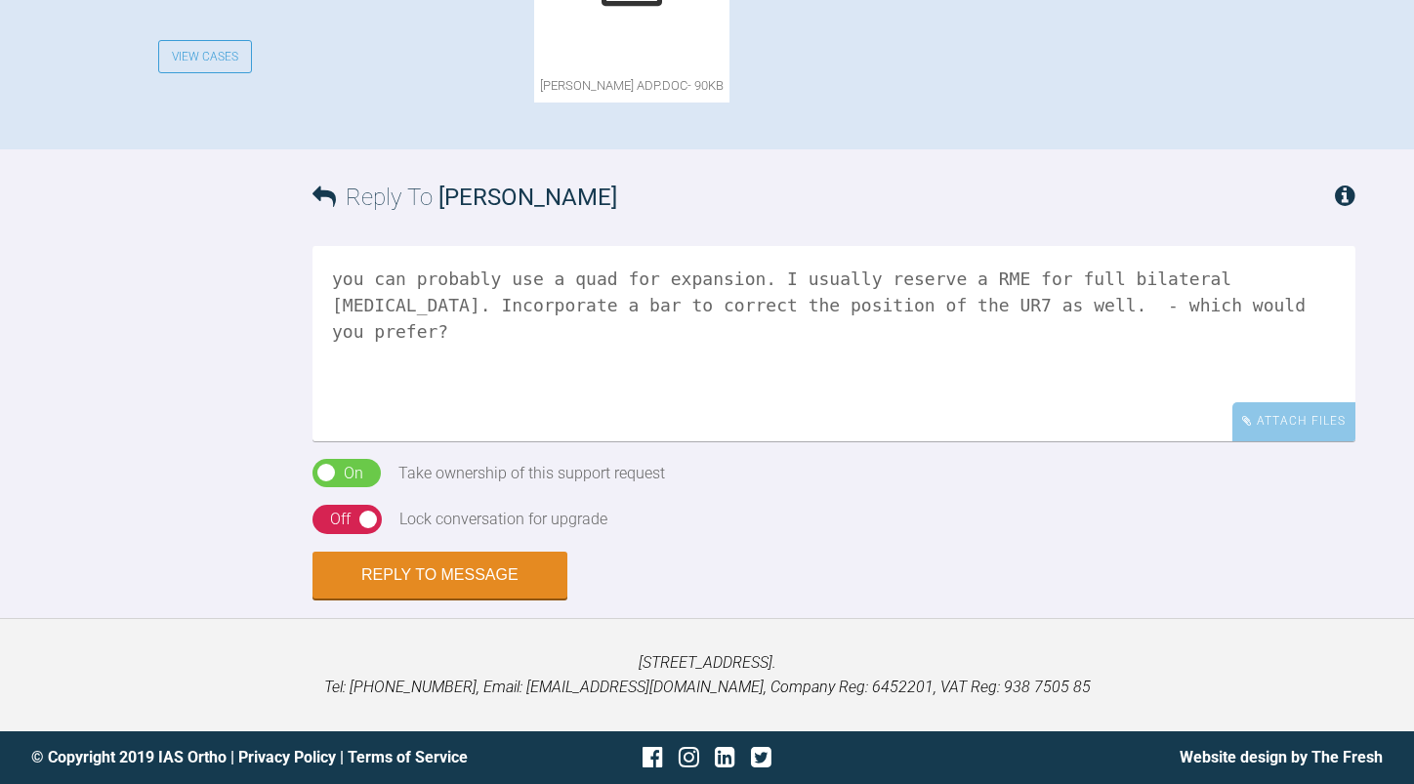
click at [946, 302] on textarea "you can probably use a quad for expansion. I usually reserve a RME for full bil…" at bounding box center [833, 343] width 1043 height 195
click at [1201, 304] on textarea "you can probably use a quad for expansion. I usually reserve a RME for full bil…" at bounding box center [833, 343] width 1043 height 195
click at [637, 356] on textarea "you can probably use a quad for expansion. I usually reserve a RME for full bil…" at bounding box center [833, 343] width 1043 height 195
drag, startPoint x: 638, startPoint y: 359, endPoint x: 842, endPoint y: 324, distance: 207.1
click at [842, 324] on textarea "you can probably use a quad for expansion. I usually reserve a RME for full bil…" at bounding box center [833, 343] width 1043 height 195
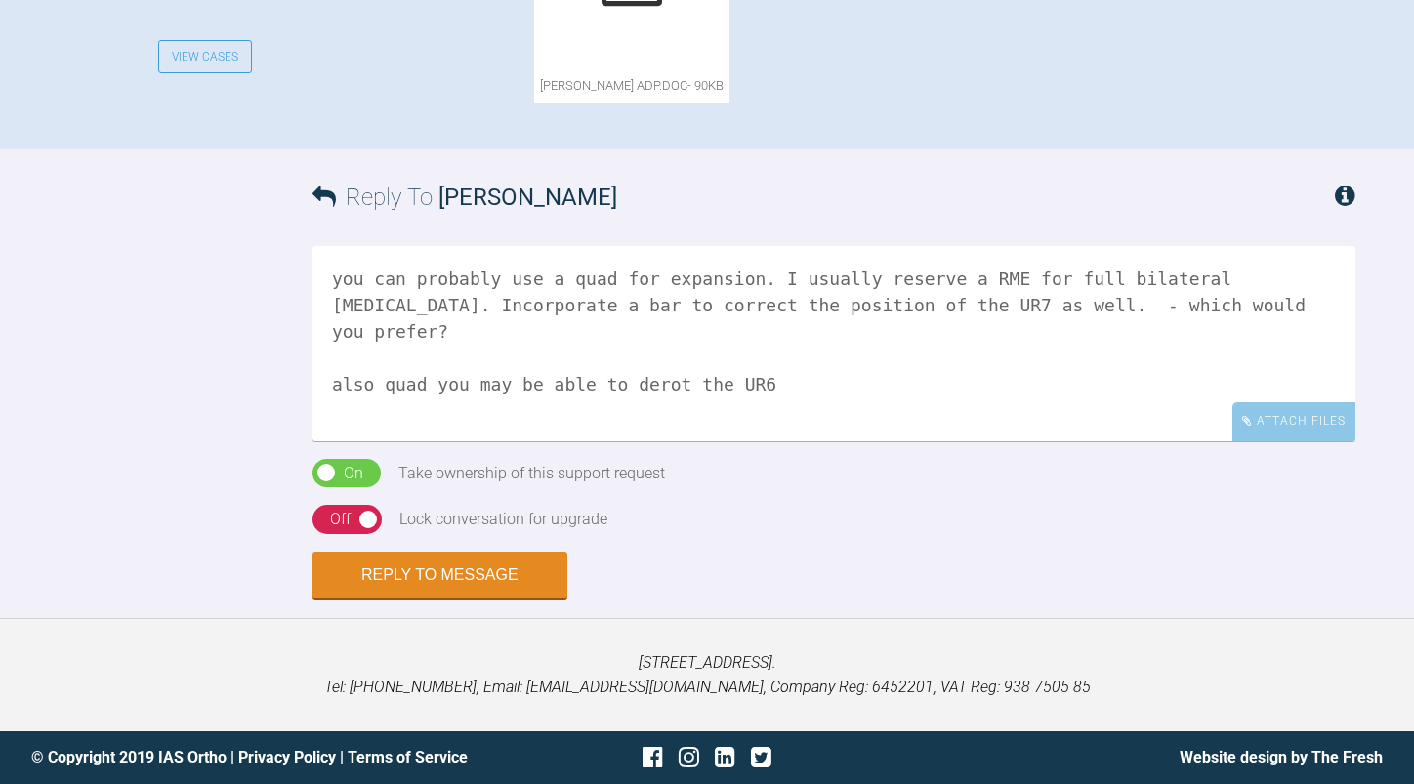
click at [759, 354] on textarea "you can probably use a quad for expansion. I usually reserve a RME for full bil…" at bounding box center [833, 343] width 1043 height 195
click at [907, 378] on textarea "you can probably use a quad for expansion. I usually reserve a RME for full bil…" at bounding box center [833, 343] width 1043 height 195
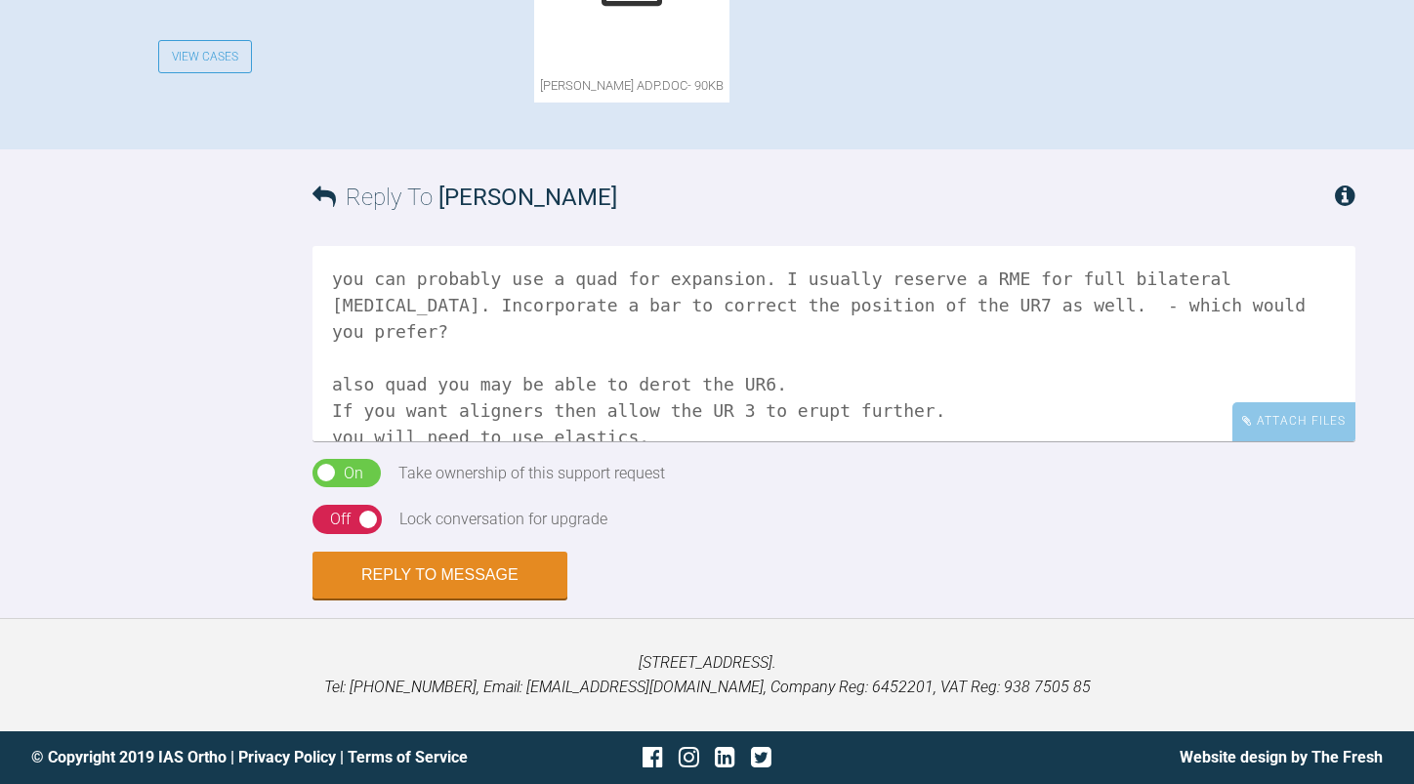
click at [932, 384] on textarea "you can probably use a quad for expansion. I usually reserve a RME for full bil…" at bounding box center [833, 343] width 1043 height 195
click at [750, 425] on textarea "you can probably use a quad for expansion. I usually reserve a RME for full bil…" at bounding box center [833, 343] width 1043 height 195
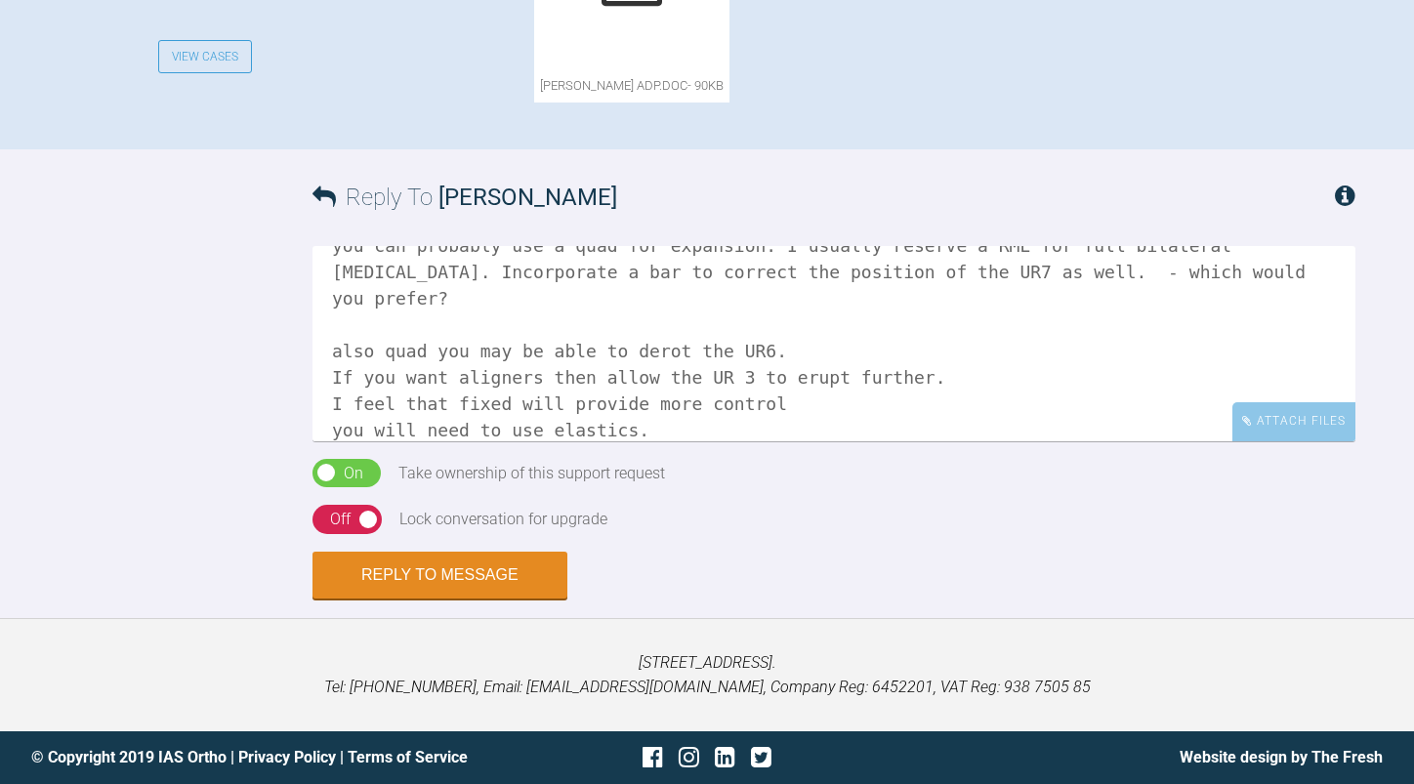
scroll to position [60, 0]
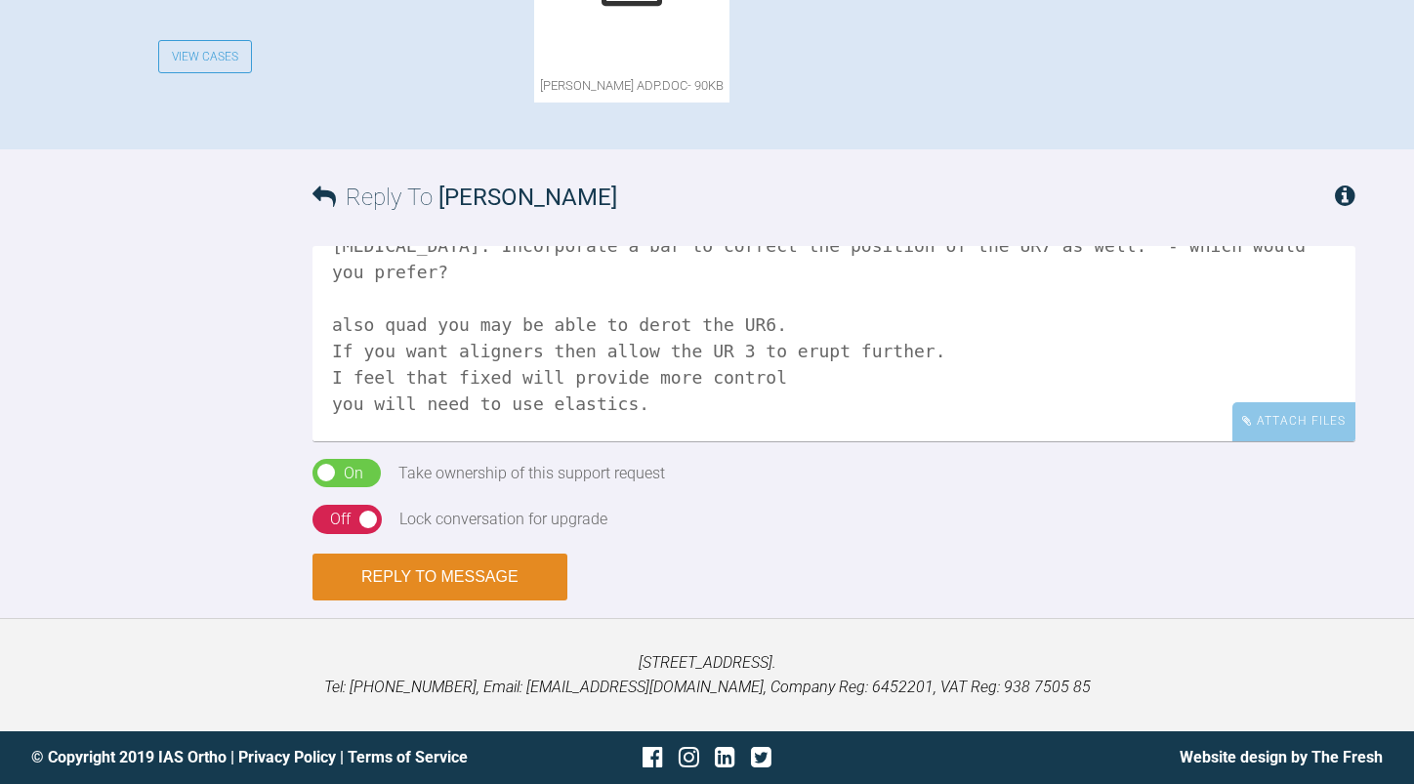
type textarea "you can probably use a quad for expansion. I usually reserve a RME for full bil…"
click at [495, 574] on button "Reply to Message" at bounding box center [439, 577] width 255 height 47
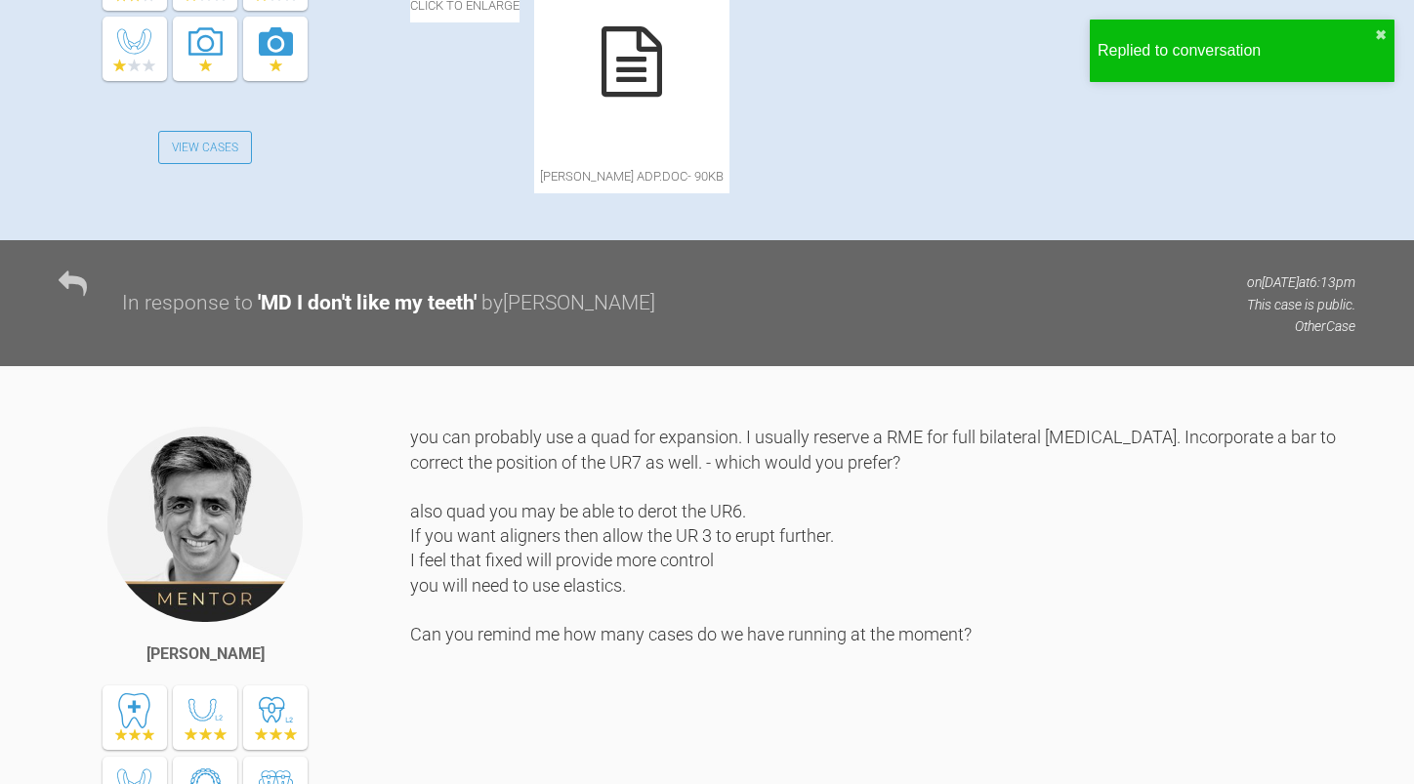
scroll to position [0, 0]
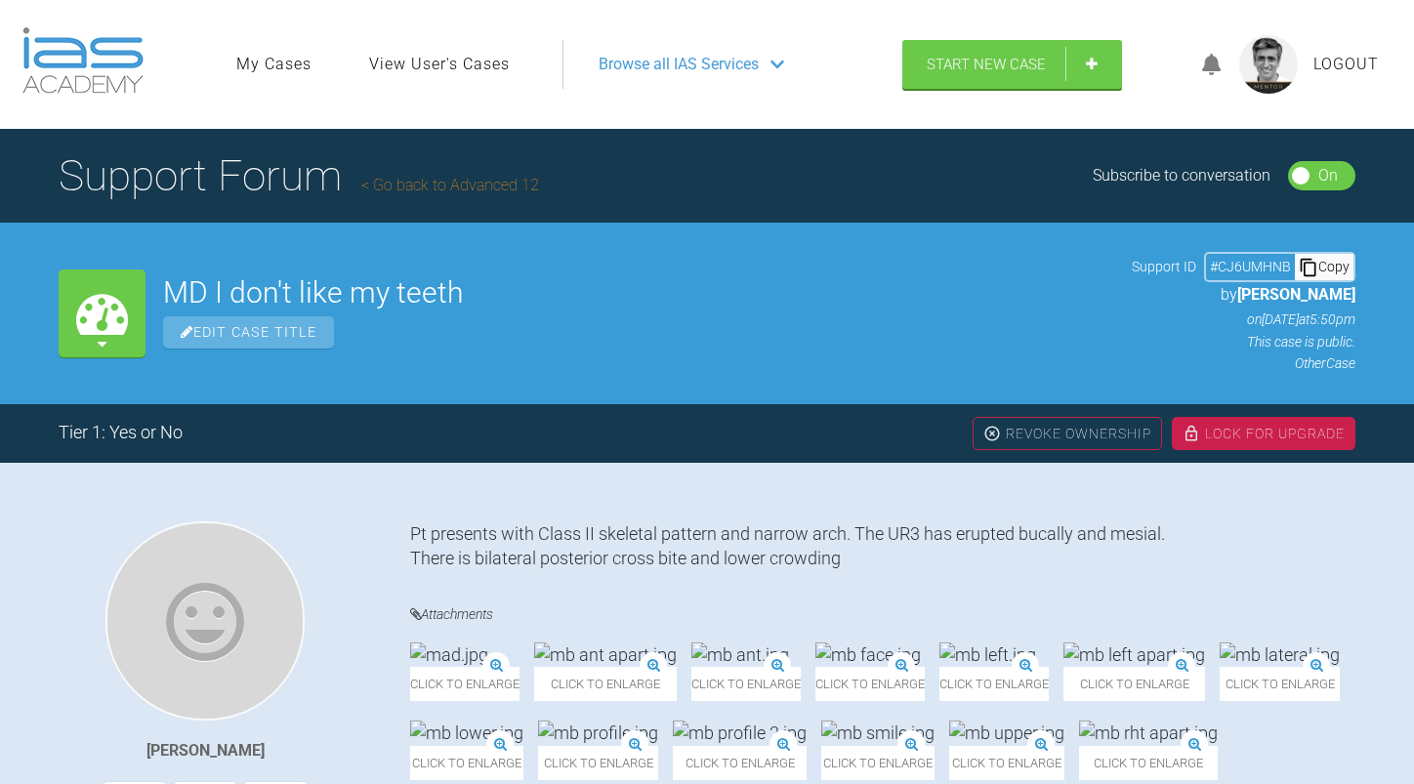
click at [473, 181] on link "Go back to Advanced 12" at bounding box center [450, 185] width 178 height 19
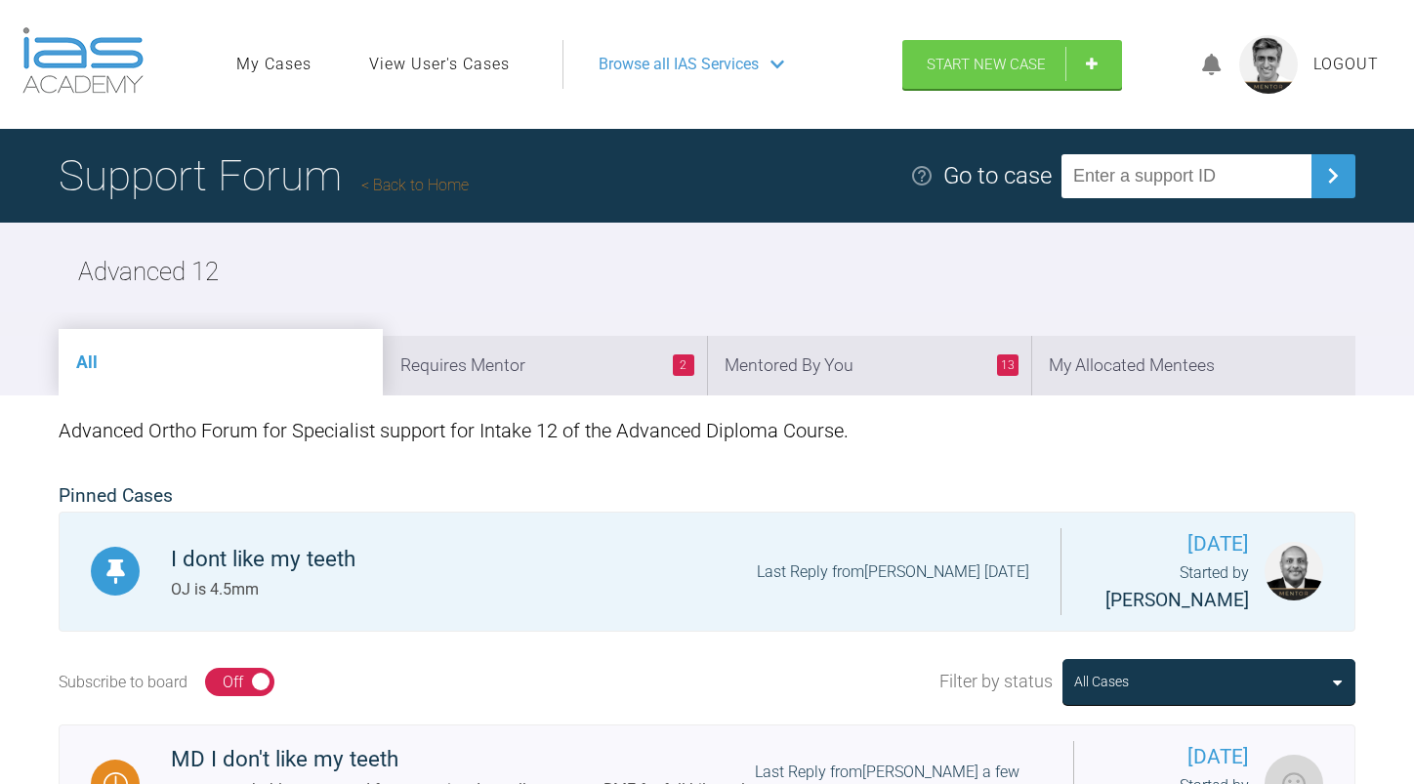
click at [415, 182] on link "Back to Home" at bounding box center [414, 185] width 107 height 19
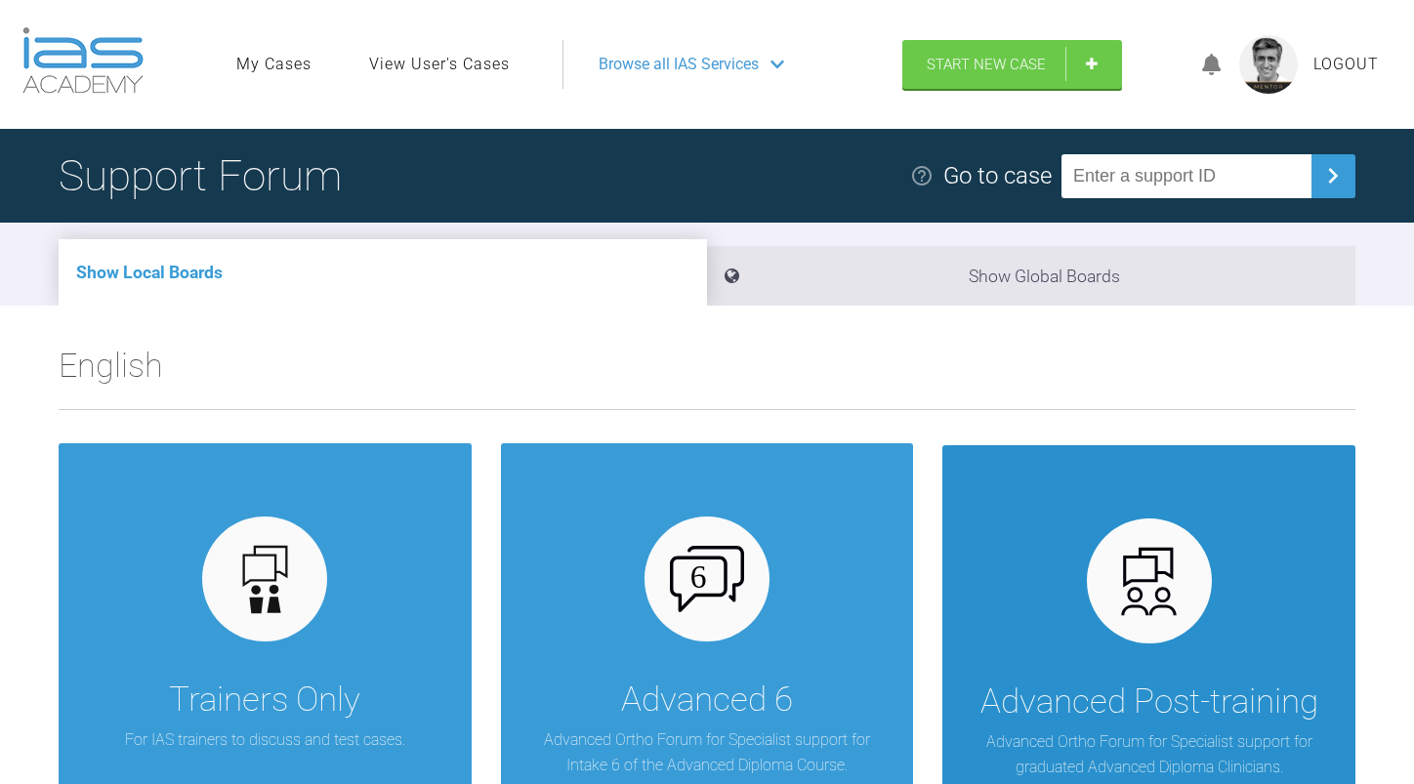
click at [1113, 676] on div "Advanced Post-training" at bounding box center [1149, 702] width 338 height 55
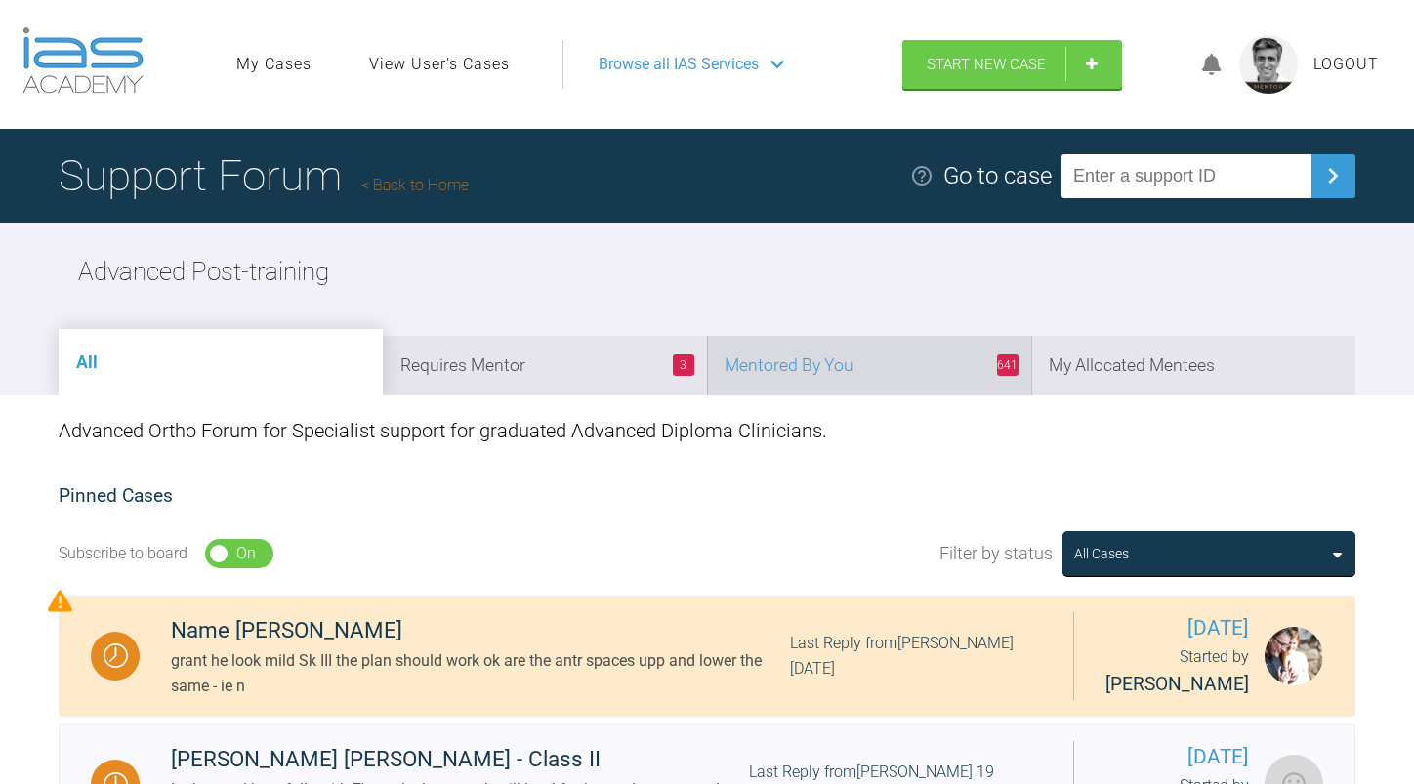
click at [903, 360] on li "641 Mentored By You" at bounding box center [869, 366] width 324 height 60
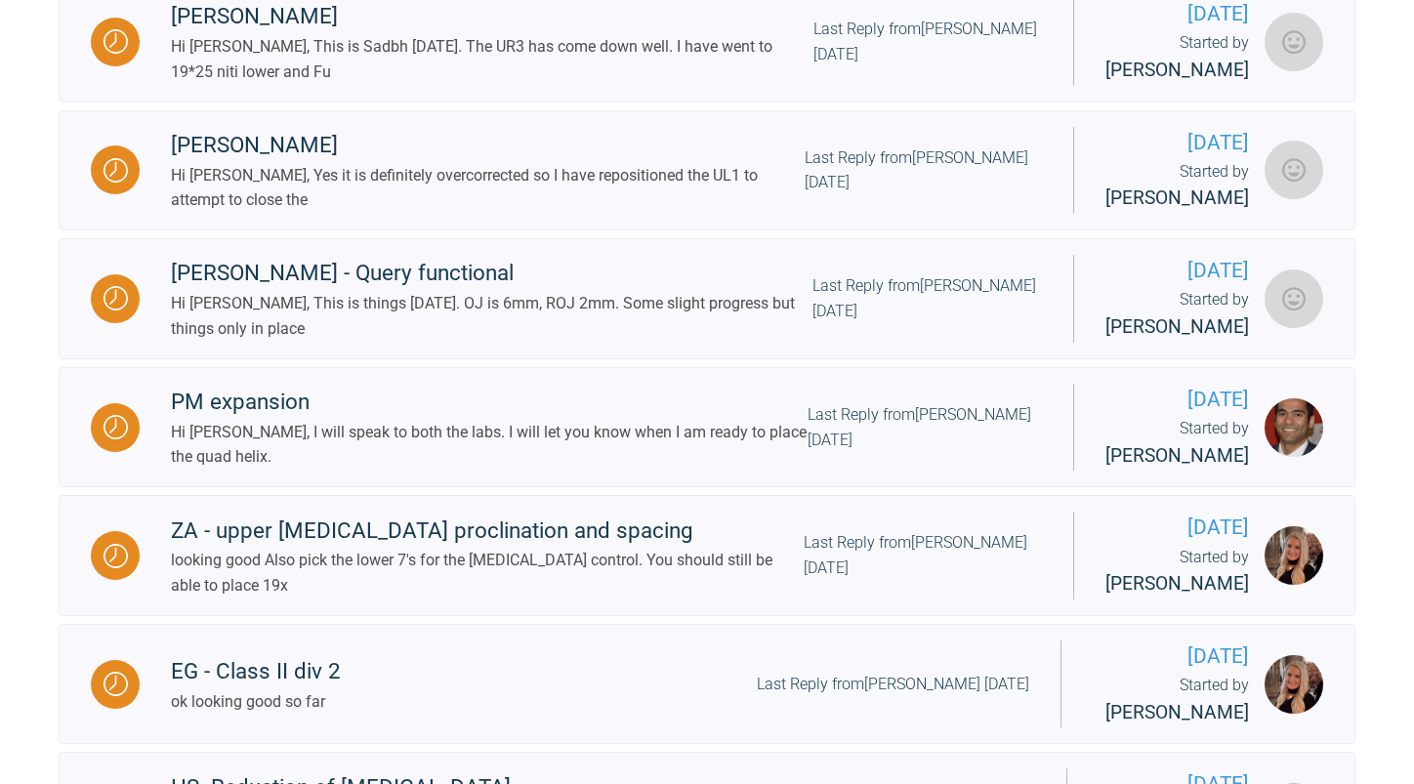
scroll to position [1269, 0]
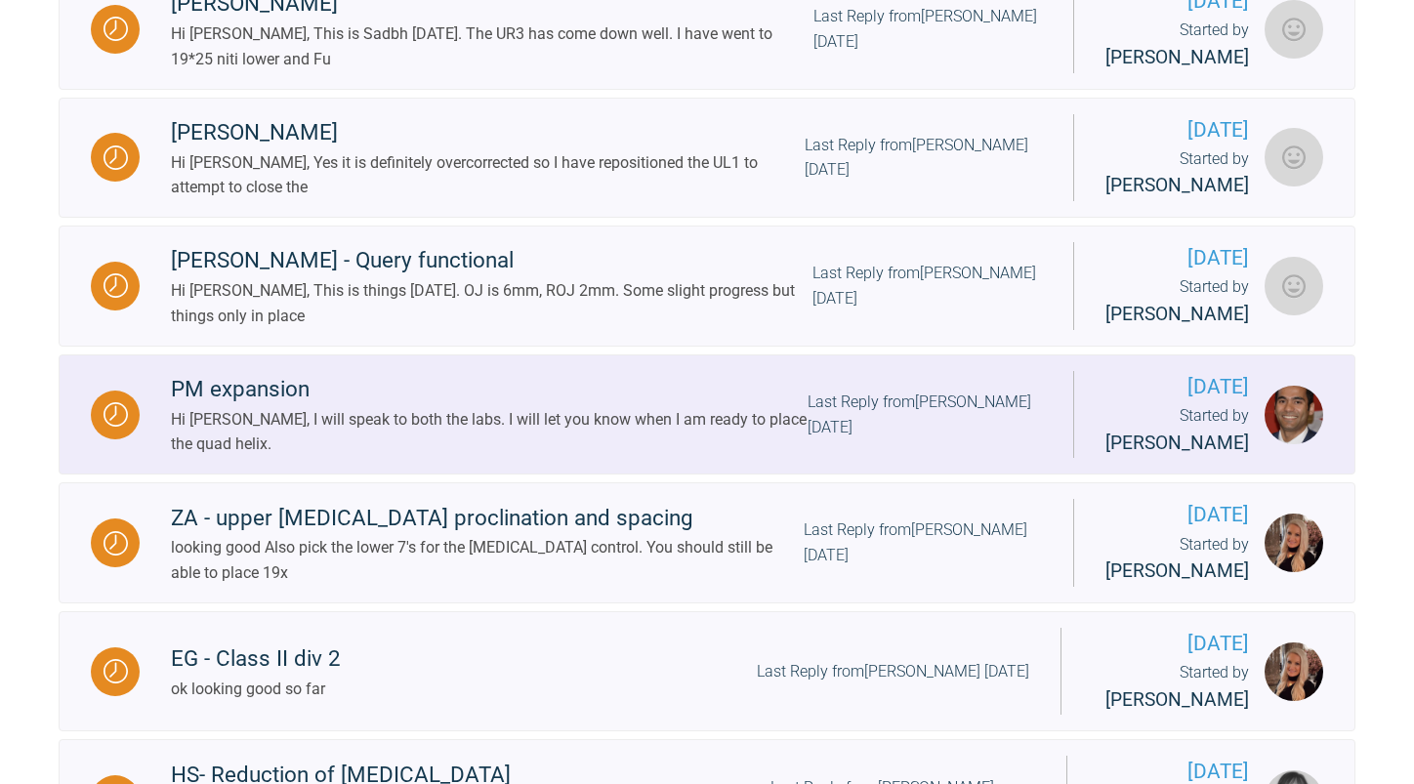
click at [808, 439] on div "Last Reply from [PERSON_NAME] [DATE]" at bounding box center [925, 415] width 234 height 50
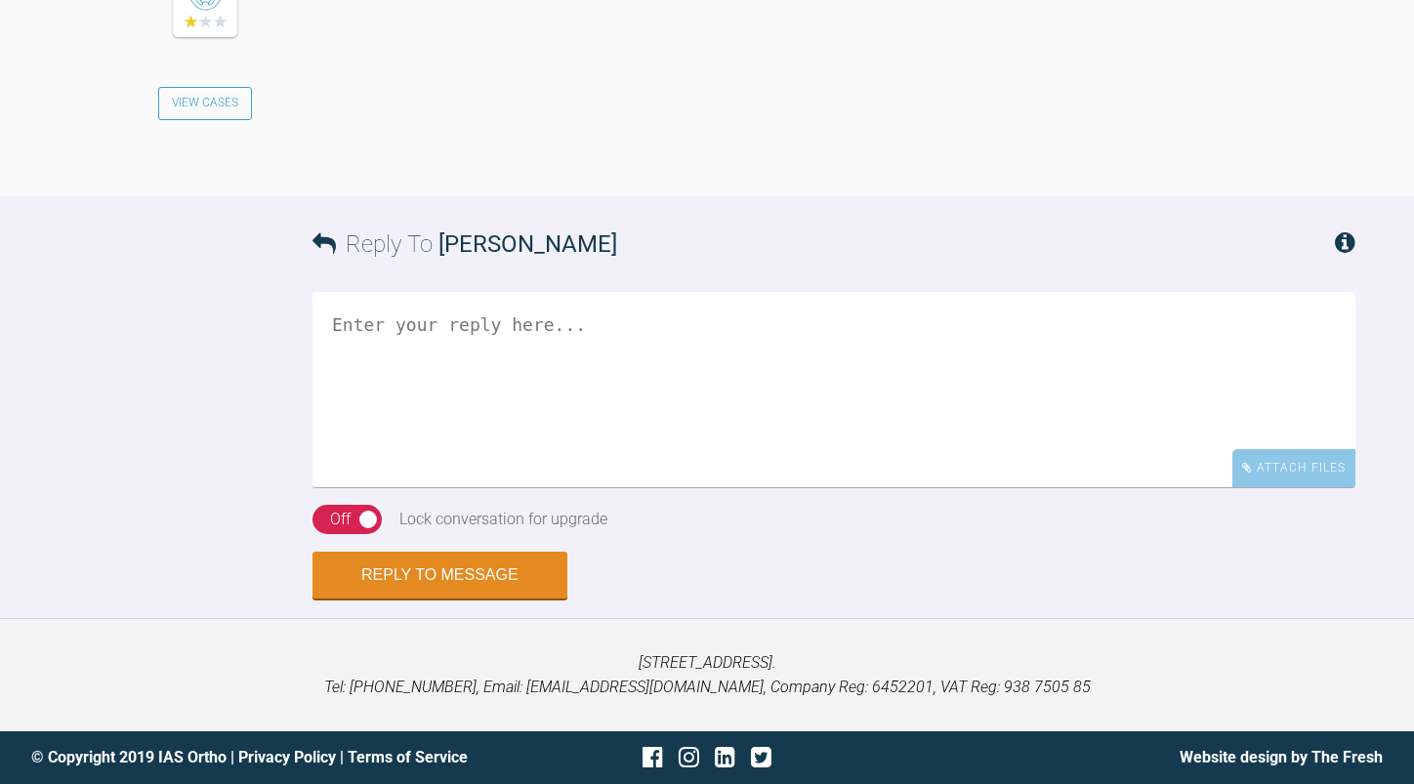
scroll to position [6354, 0]
click at [646, 393] on textarea at bounding box center [833, 389] width 1043 height 195
type textarea "ok"
click at [456, 572] on button "Reply to Message" at bounding box center [439, 577] width 255 height 47
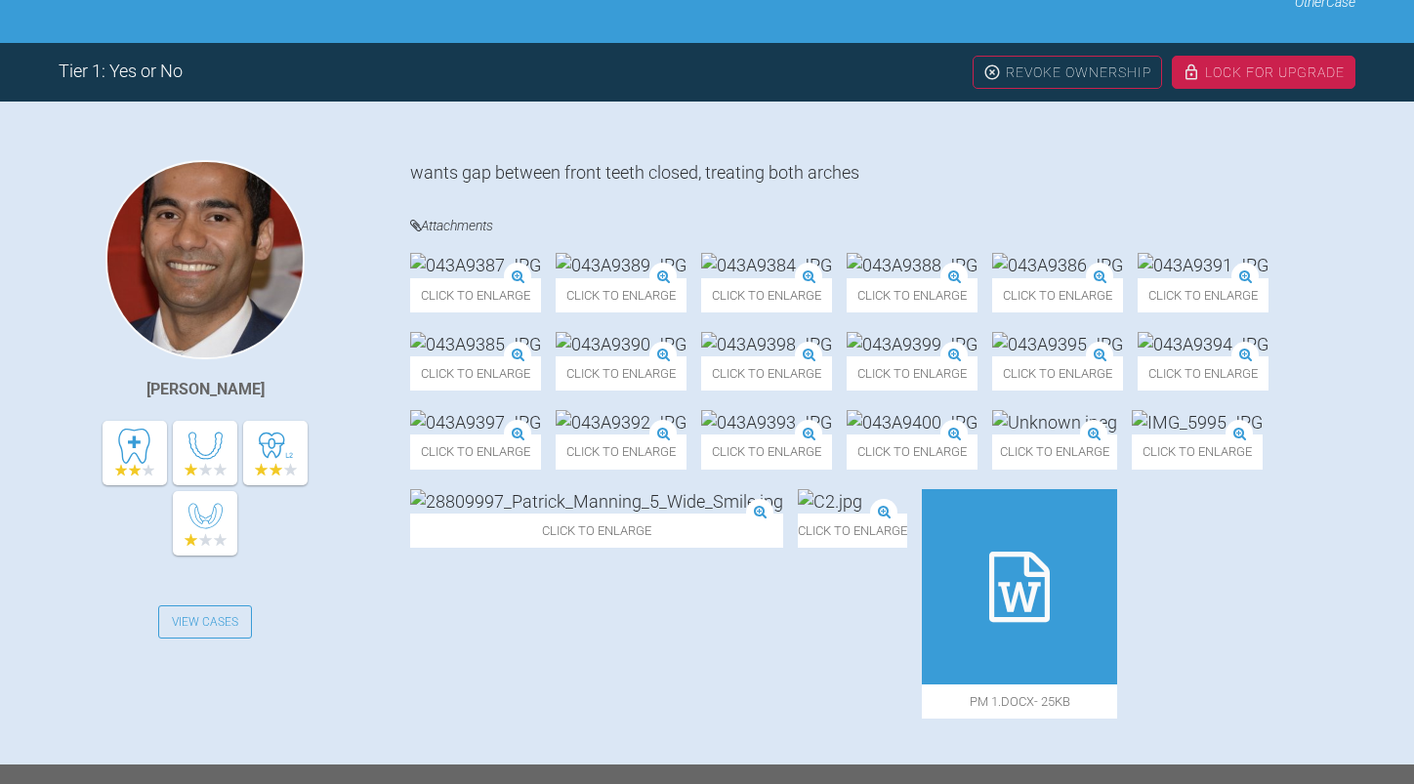
scroll to position [0, 0]
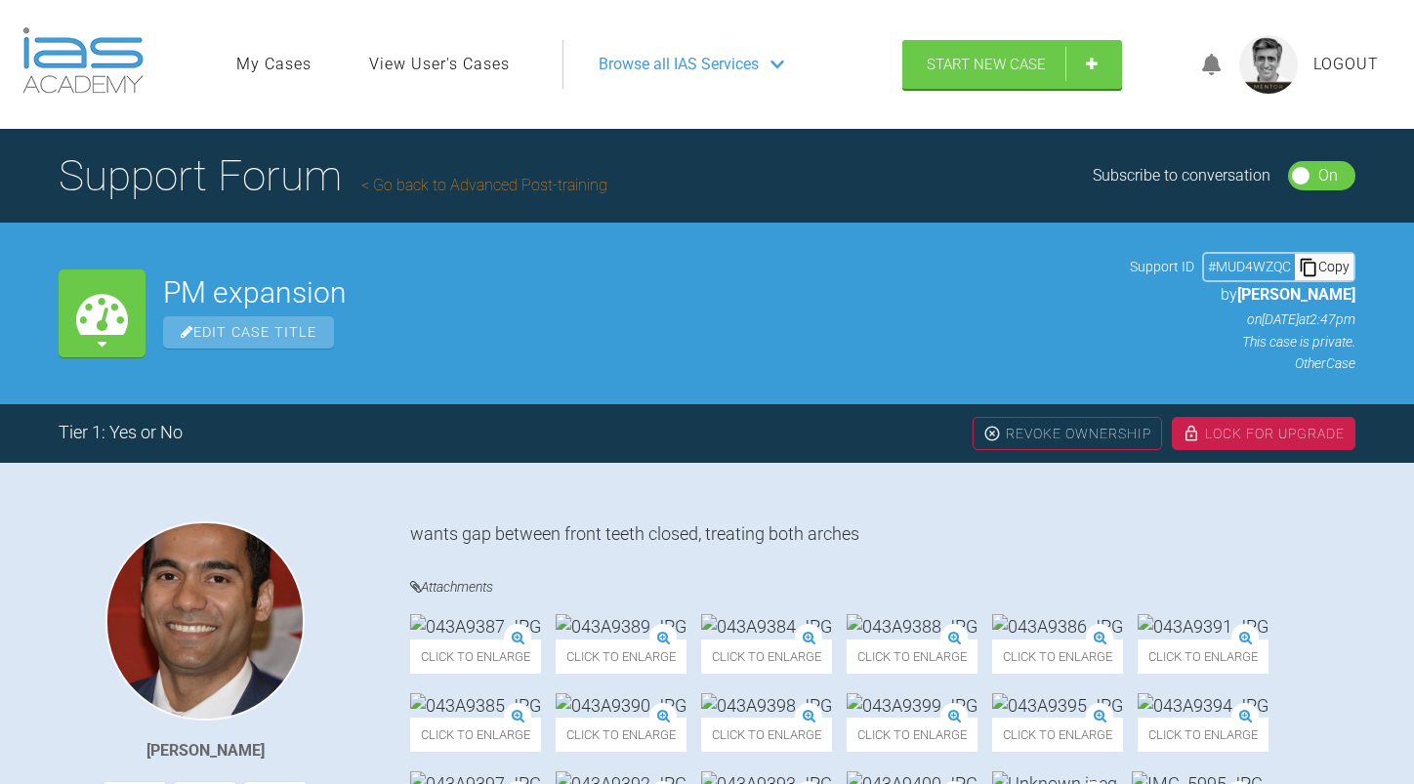
click at [484, 185] on link "Go back to Advanced Post-training" at bounding box center [484, 185] width 246 height 19
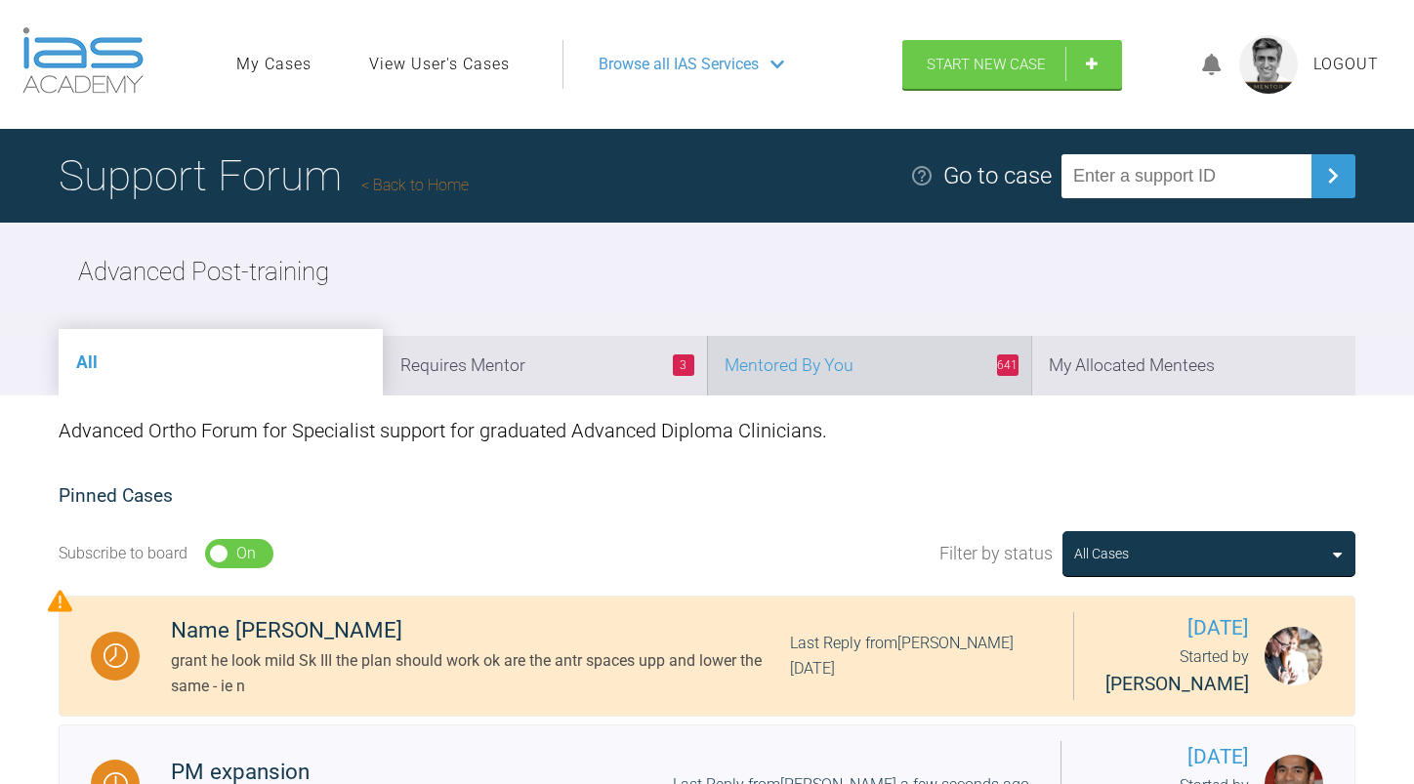
click at [851, 360] on li "641 Mentored By You" at bounding box center [869, 366] width 324 height 60
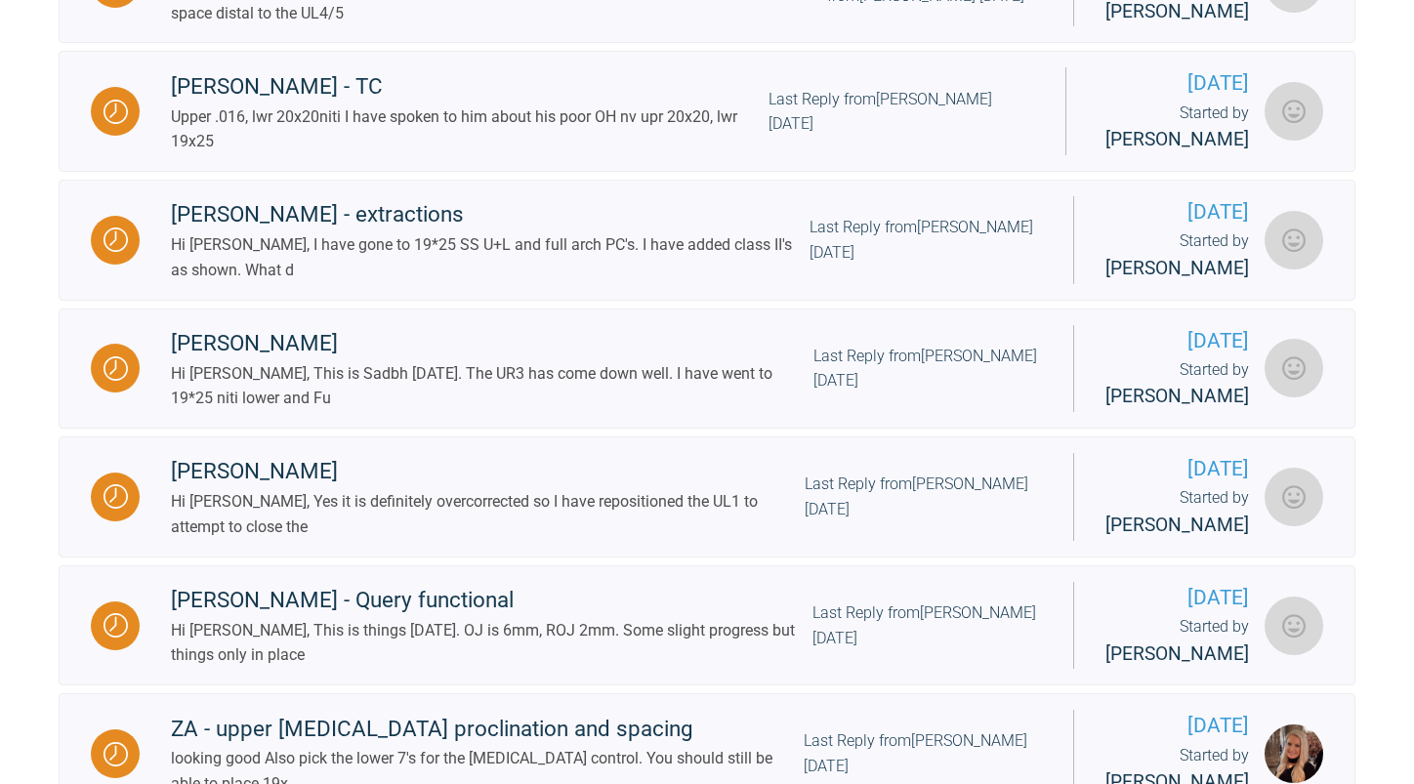
scroll to position [1172, 0]
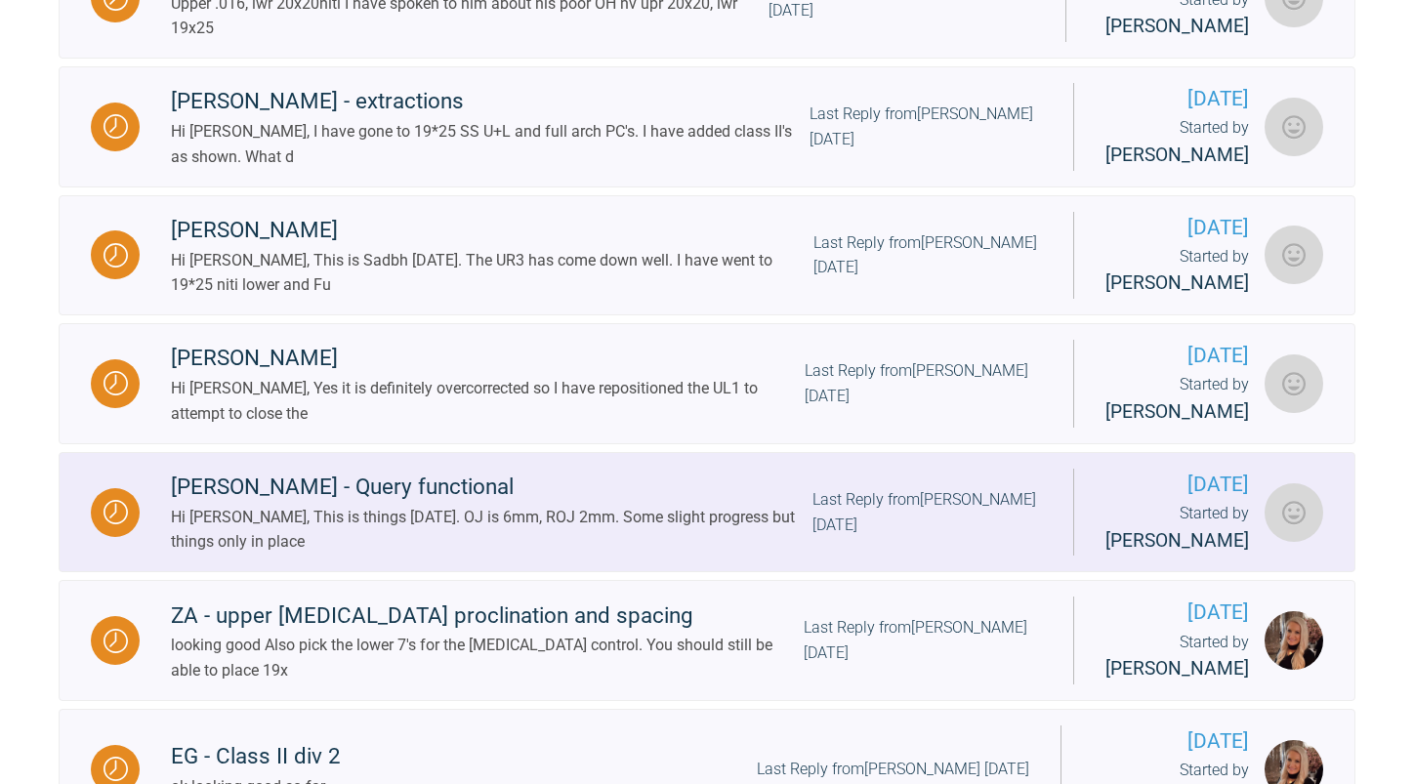
click at [856, 537] on div "Last Reply from [PERSON_NAME] [DATE]" at bounding box center [926, 512] width 229 height 50
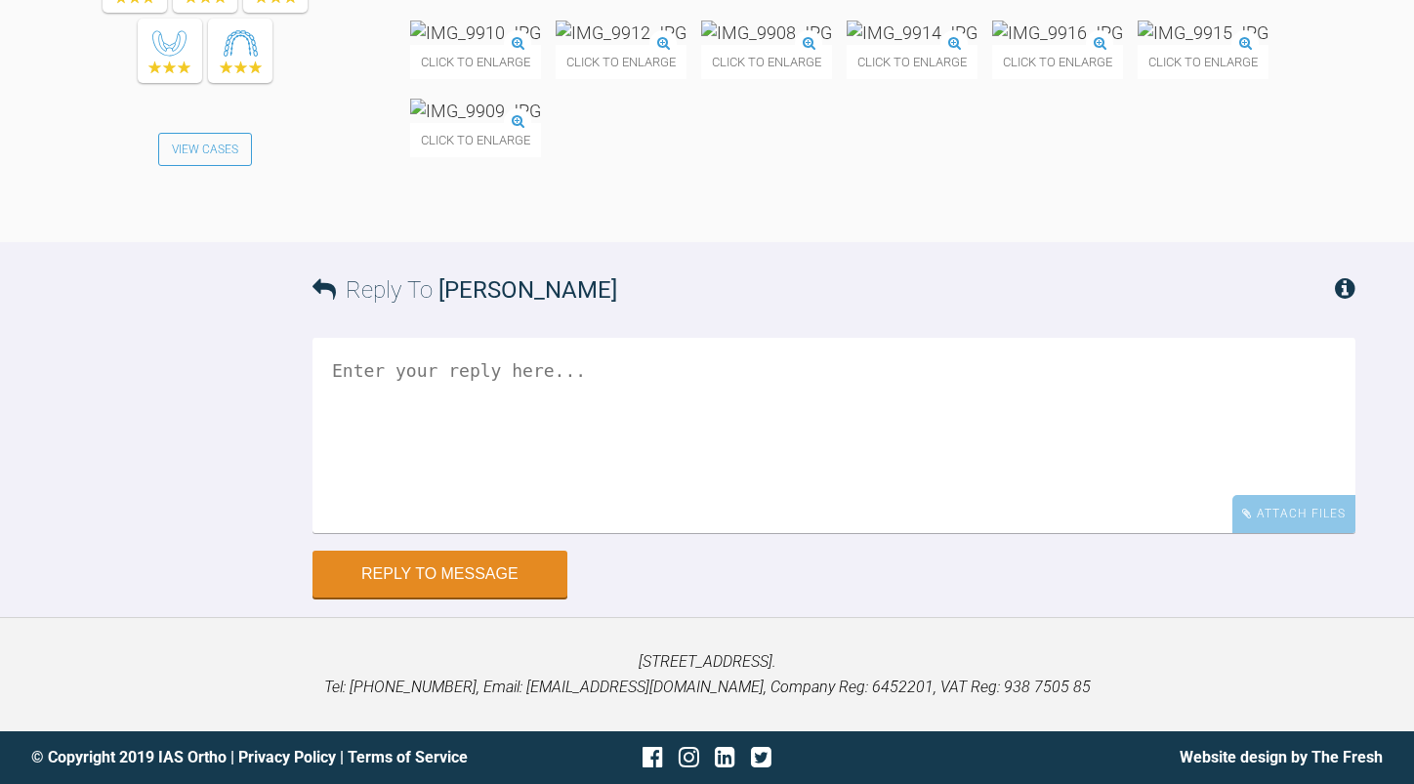
scroll to position [11320, 0]
click at [535, 516] on textarea at bounding box center [833, 435] width 1043 height 195
type textarea "Its looking nice - give it more time."
click at [512, 600] on button "Reply to Message" at bounding box center [439, 576] width 255 height 47
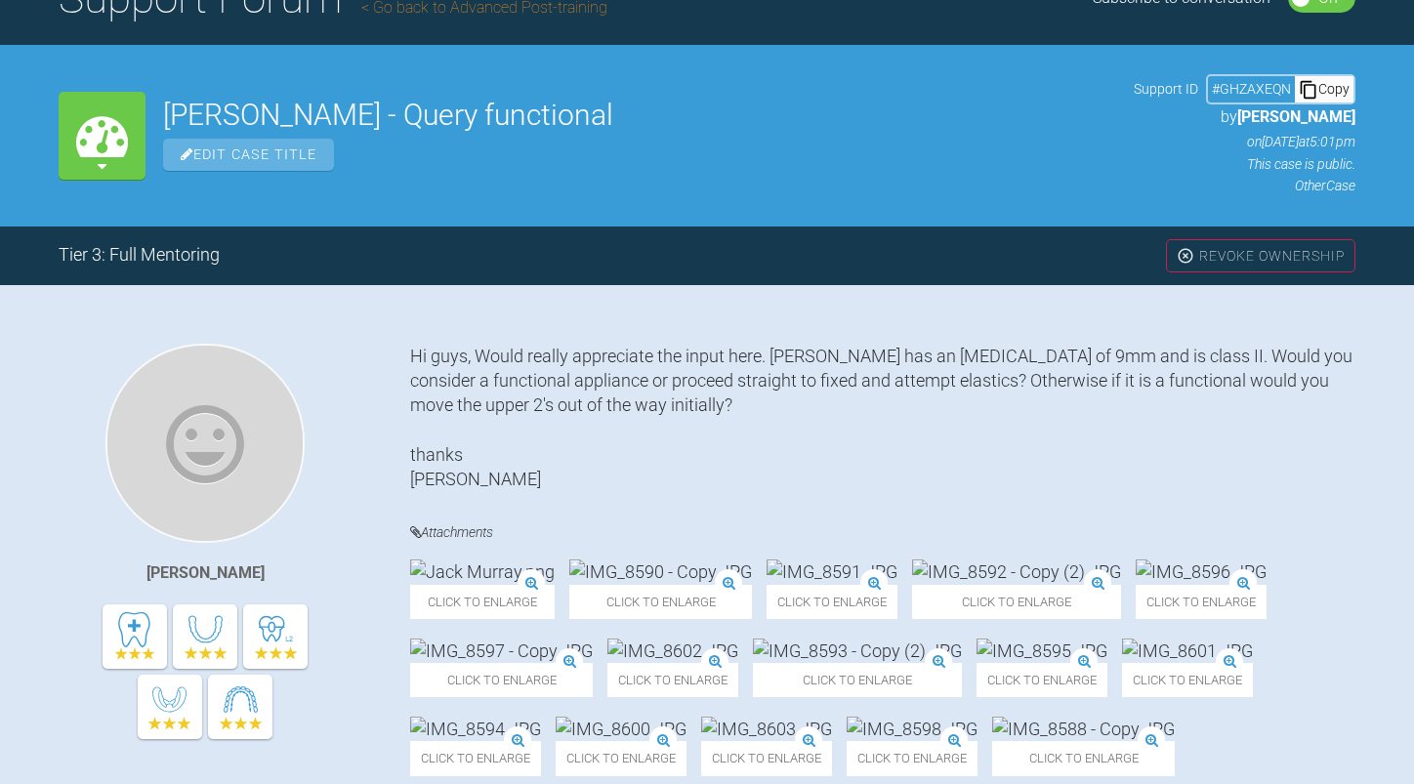
scroll to position [0, 0]
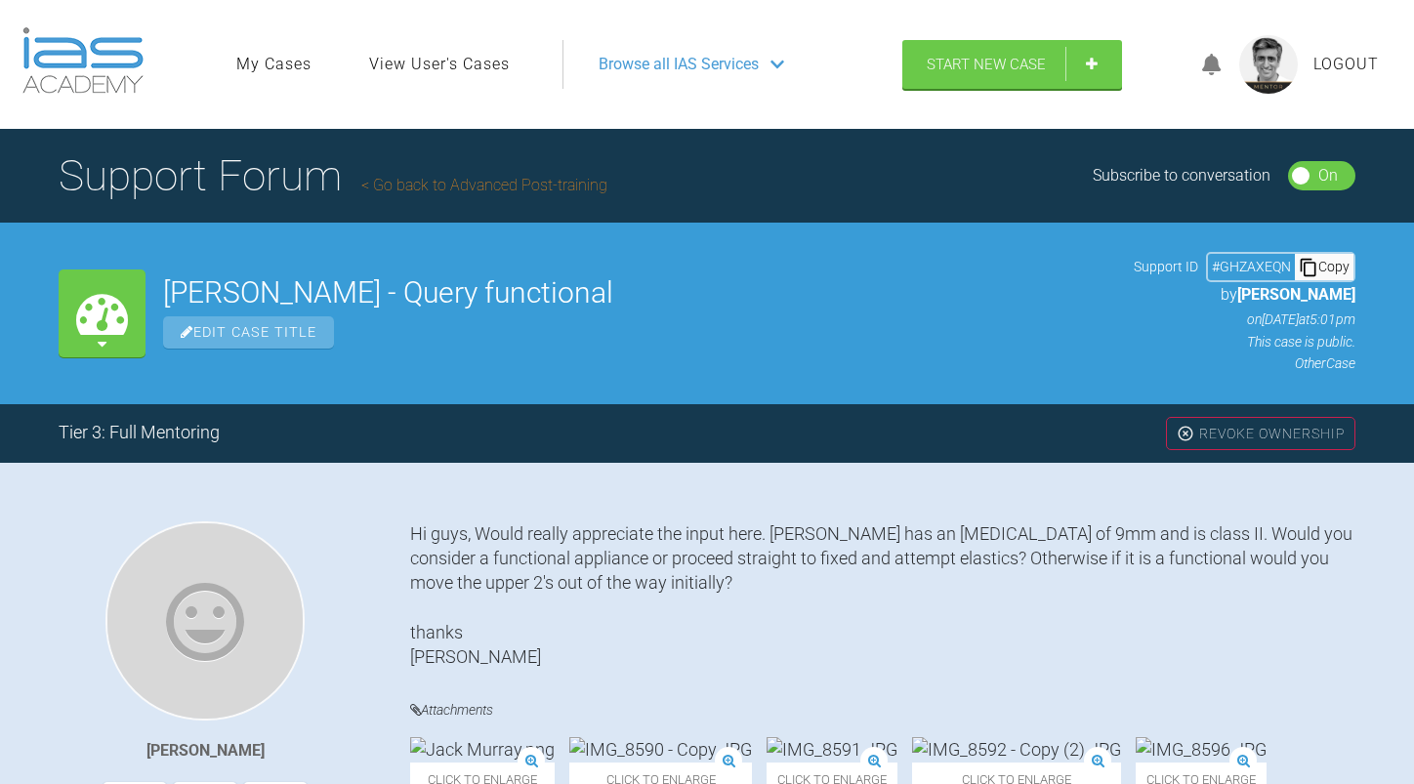
click at [425, 184] on link "Go back to Advanced Post-training" at bounding box center [484, 185] width 246 height 19
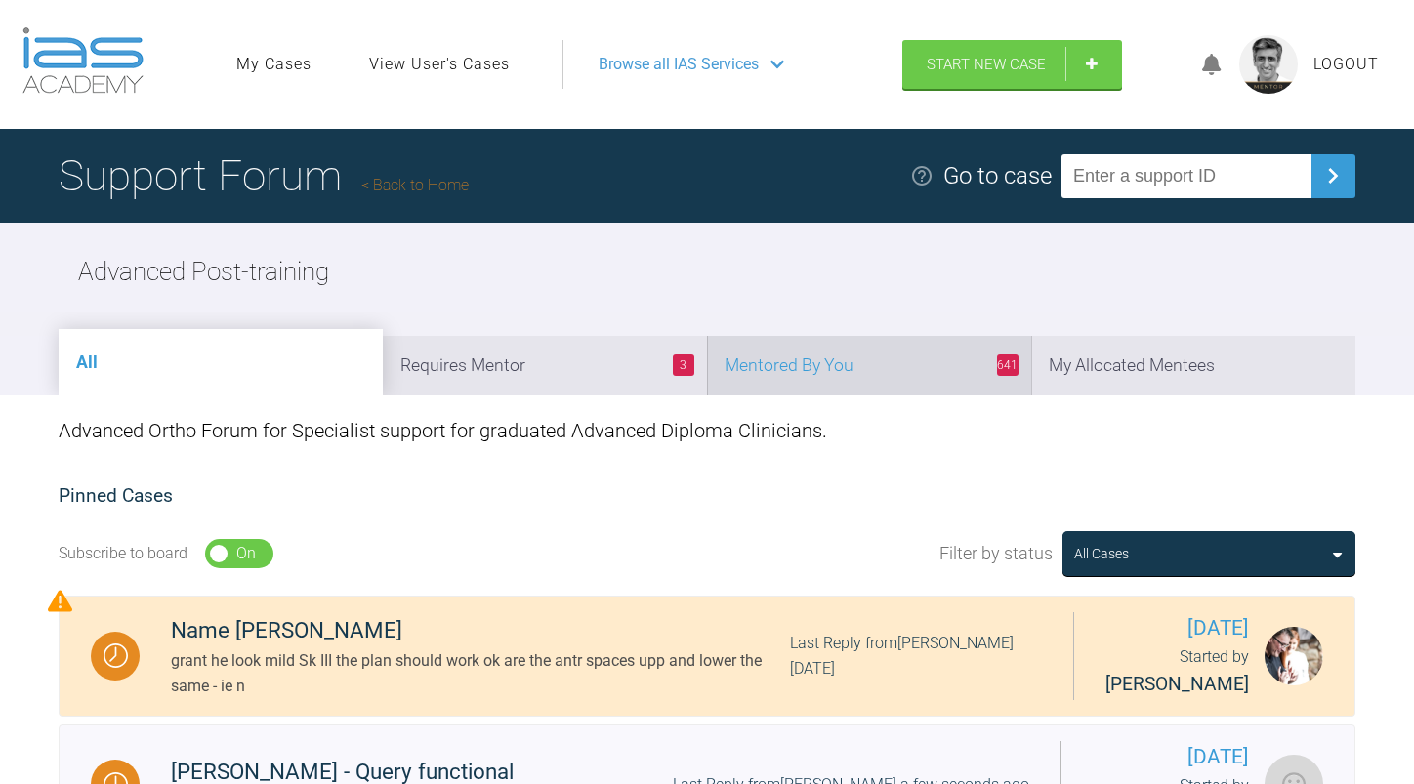
click at [835, 377] on li "641 Mentored By You" at bounding box center [869, 366] width 324 height 60
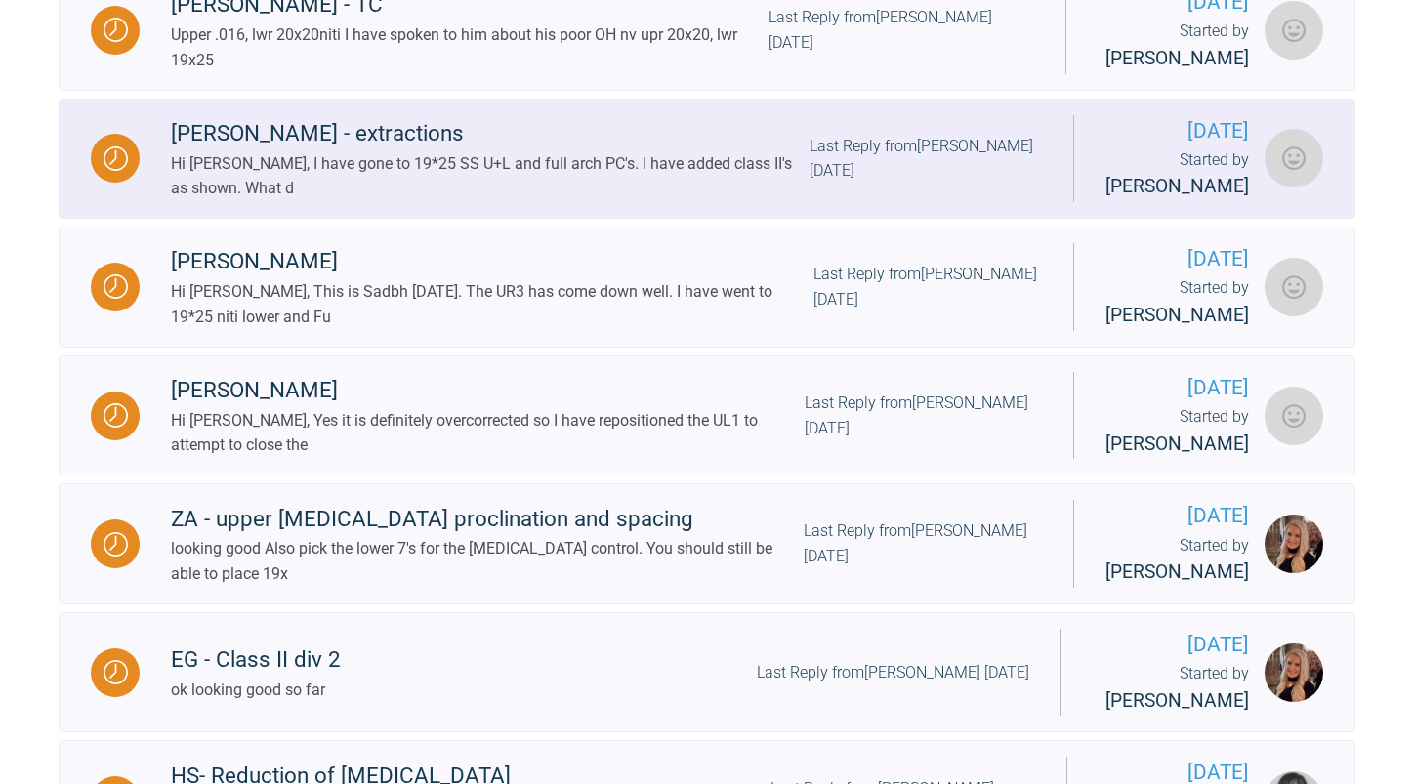
scroll to position [1269, 0]
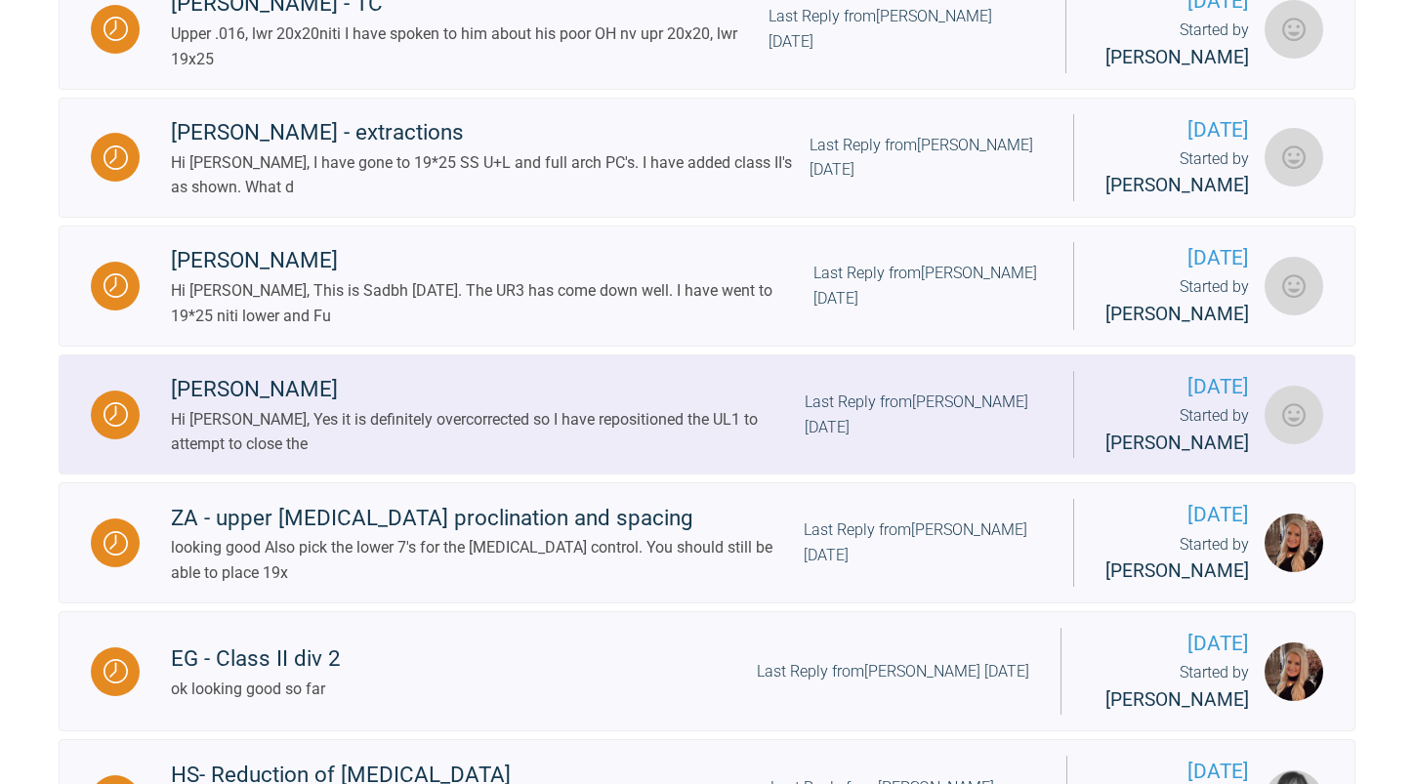
click at [833, 439] on div "Last Reply from [PERSON_NAME] [DATE]" at bounding box center [923, 415] width 237 height 50
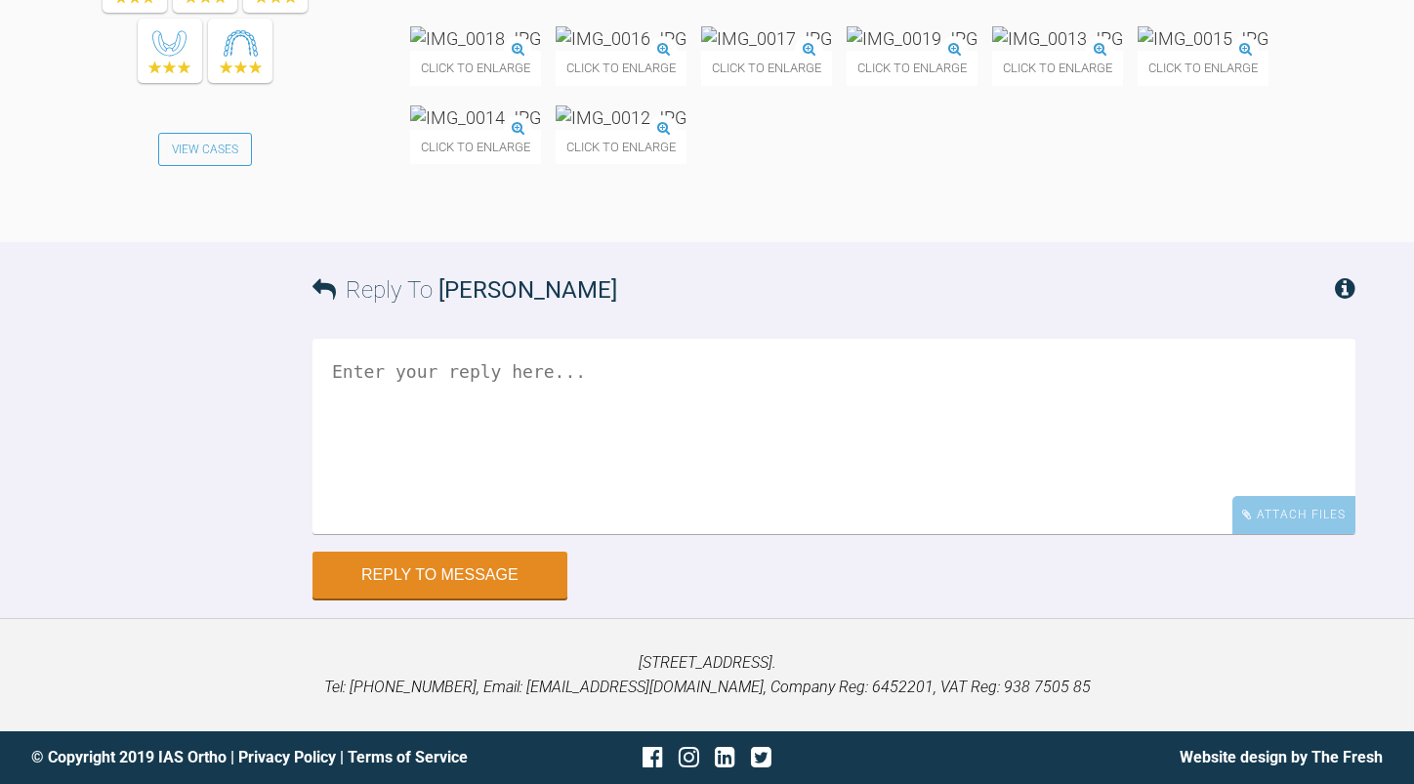
scroll to position [37951, 0]
click at [601, 534] on textarea at bounding box center [833, 436] width 1043 height 195
click at [1138, 51] on img at bounding box center [1203, 38] width 131 height 24
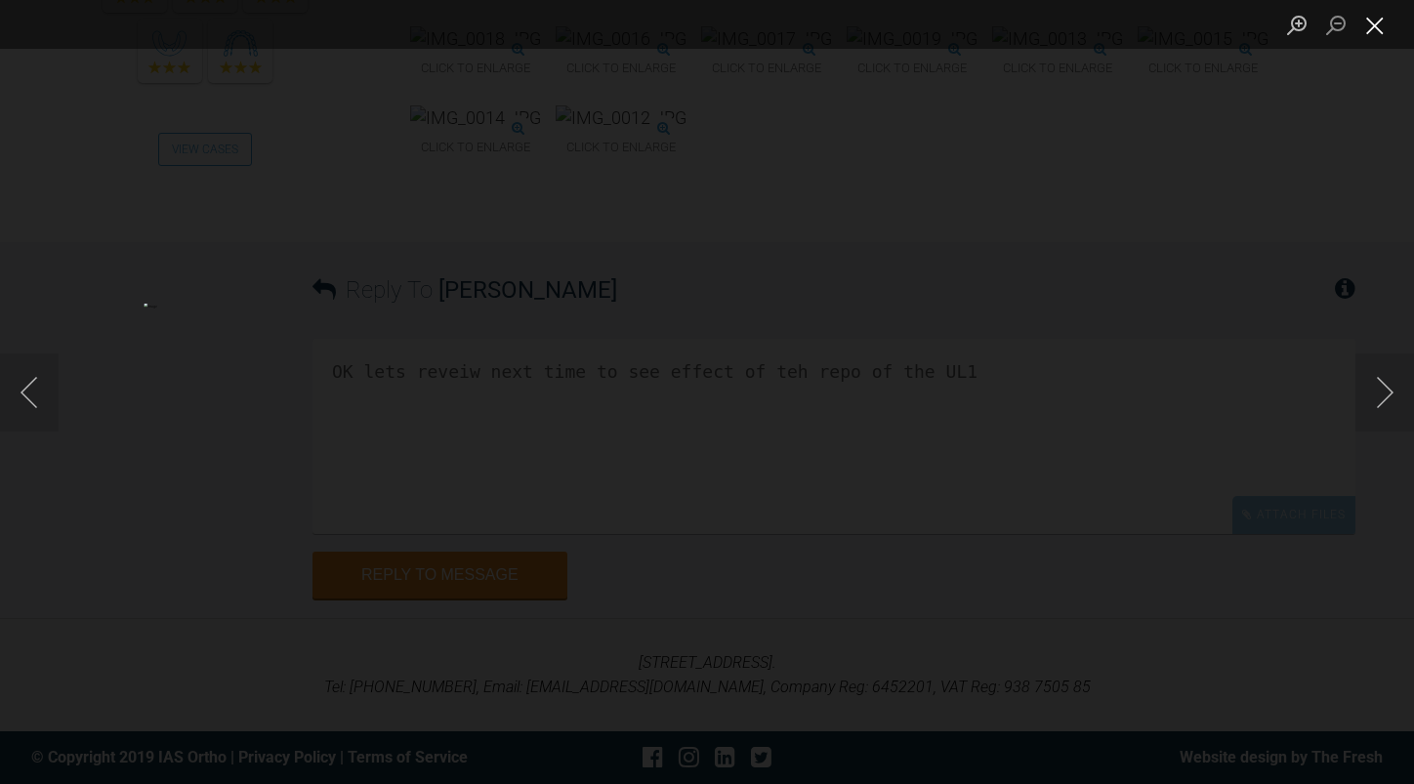
click at [1377, 23] on button "Close lightbox" at bounding box center [1374, 25] width 39 height 34
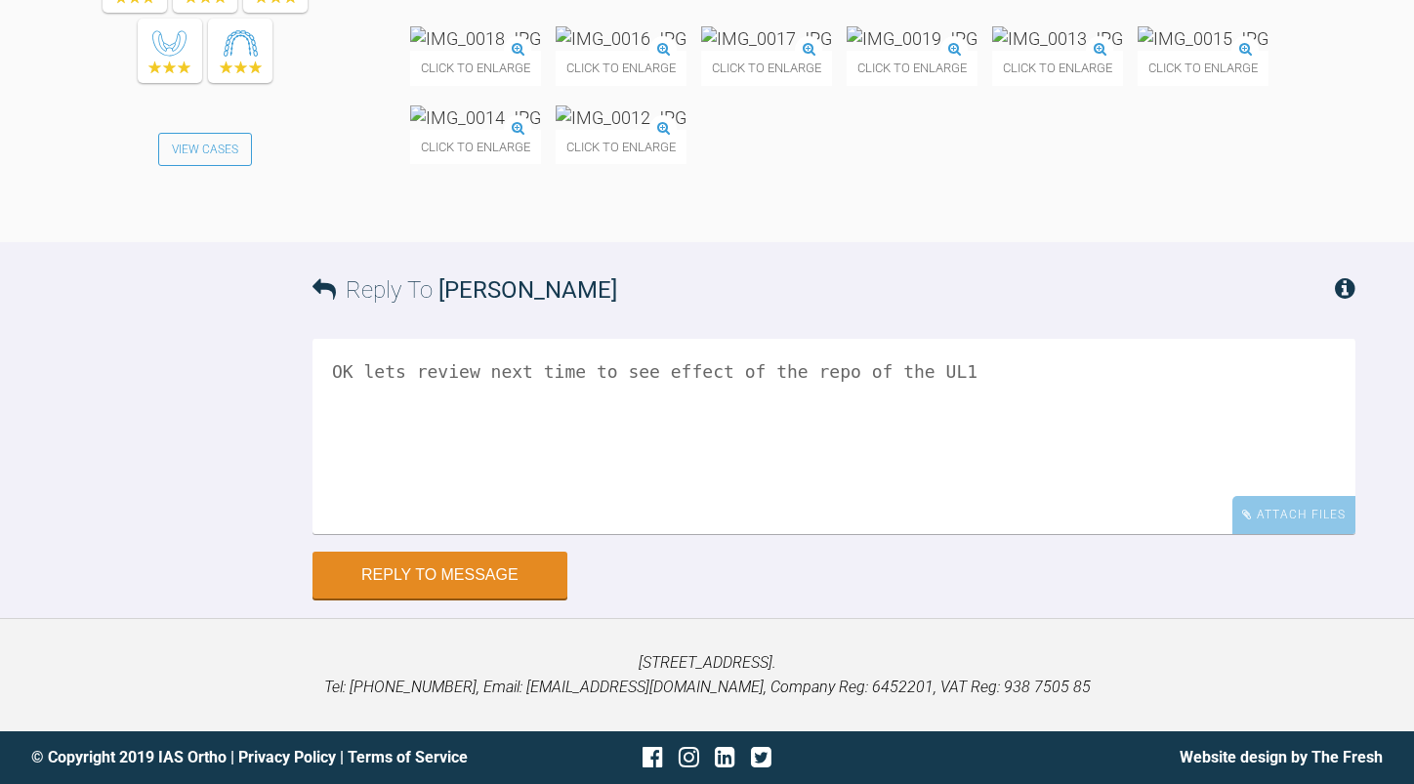
scroll to position [38208, 0]
click at [954, 374] on textarea "OK lets review next time to see effect of the repo of the UL1" at bounding box center [833, 436] width 1043 height 195
type textarea "OK lets review next time to see effect of the repo of the UL1"
click at [519, 564] on button "Reply to Message" at bounding box center [439, 577] width 255 height 47
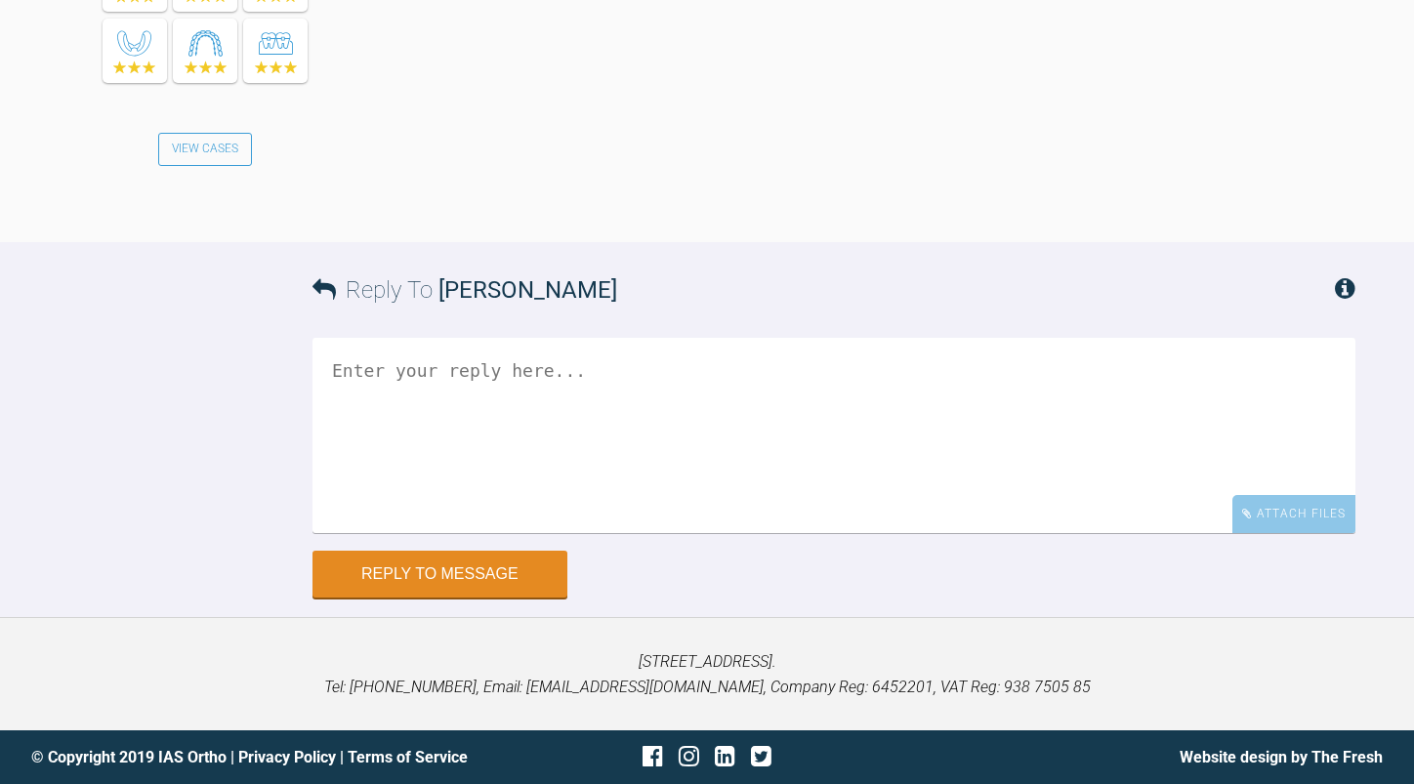
scroll to position [38783, 0]
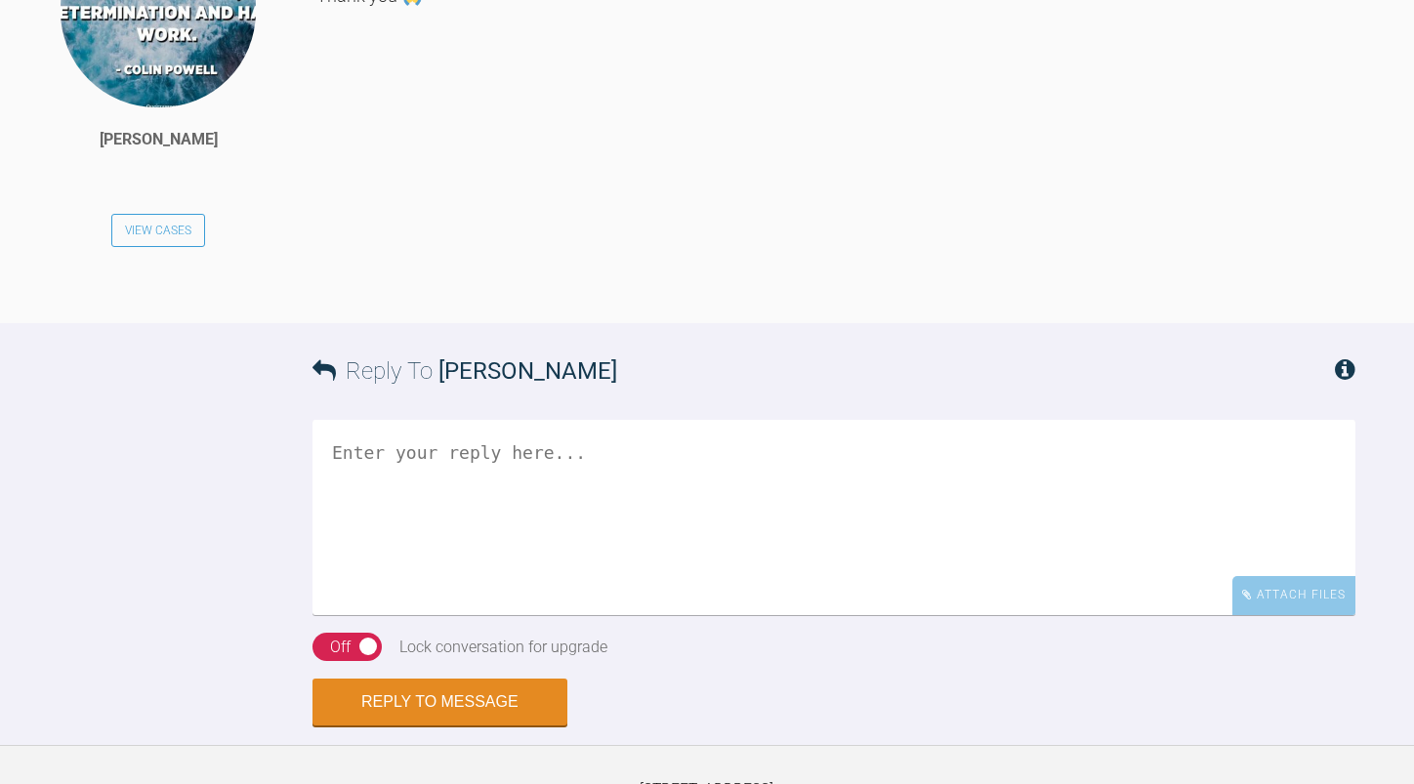
scroll to position [18303, 0]
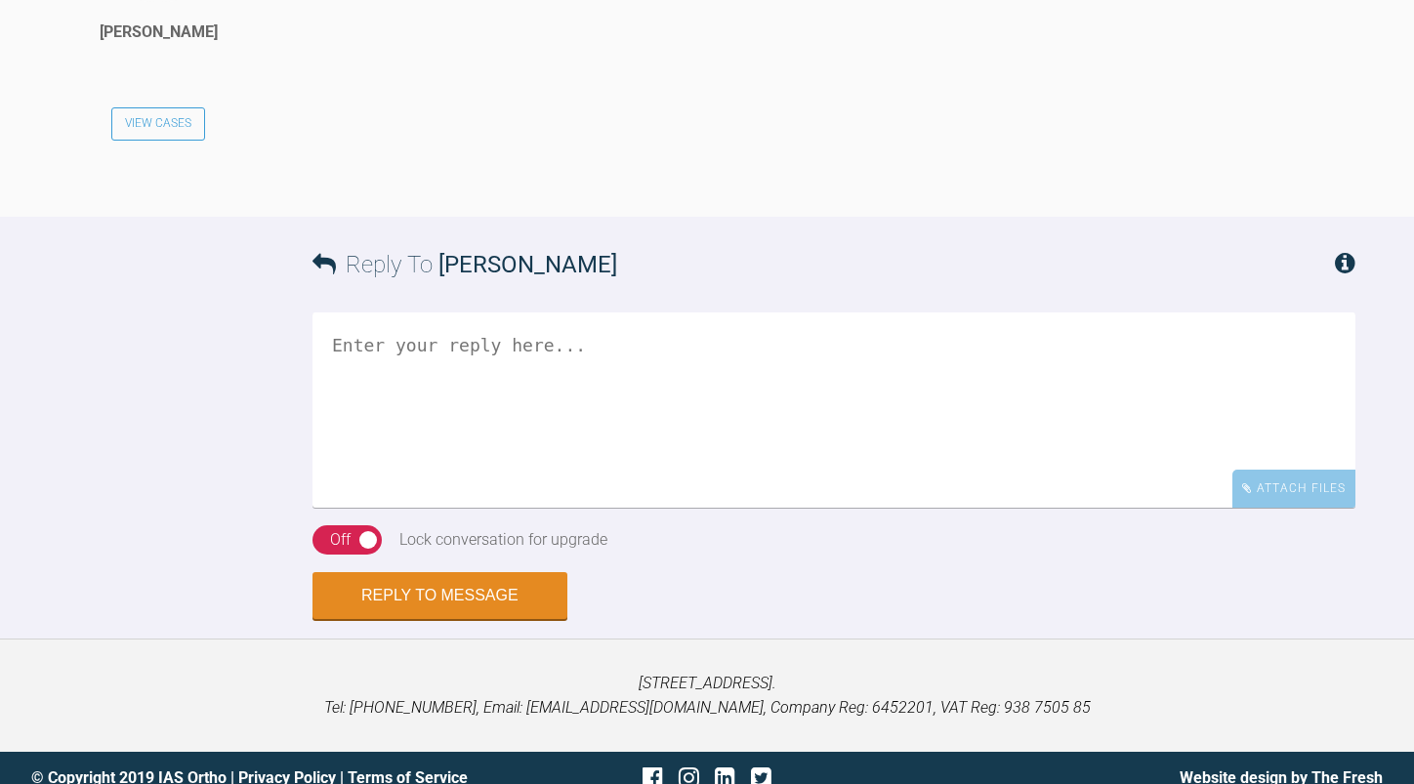
click at [472, 340] on textarea at bounding box center [833, 409] width 1043 height 195
type textarea "ok"
click at [499, 574] on button "Reply to Message" at bounding box center [439, 597] width 255 height 47
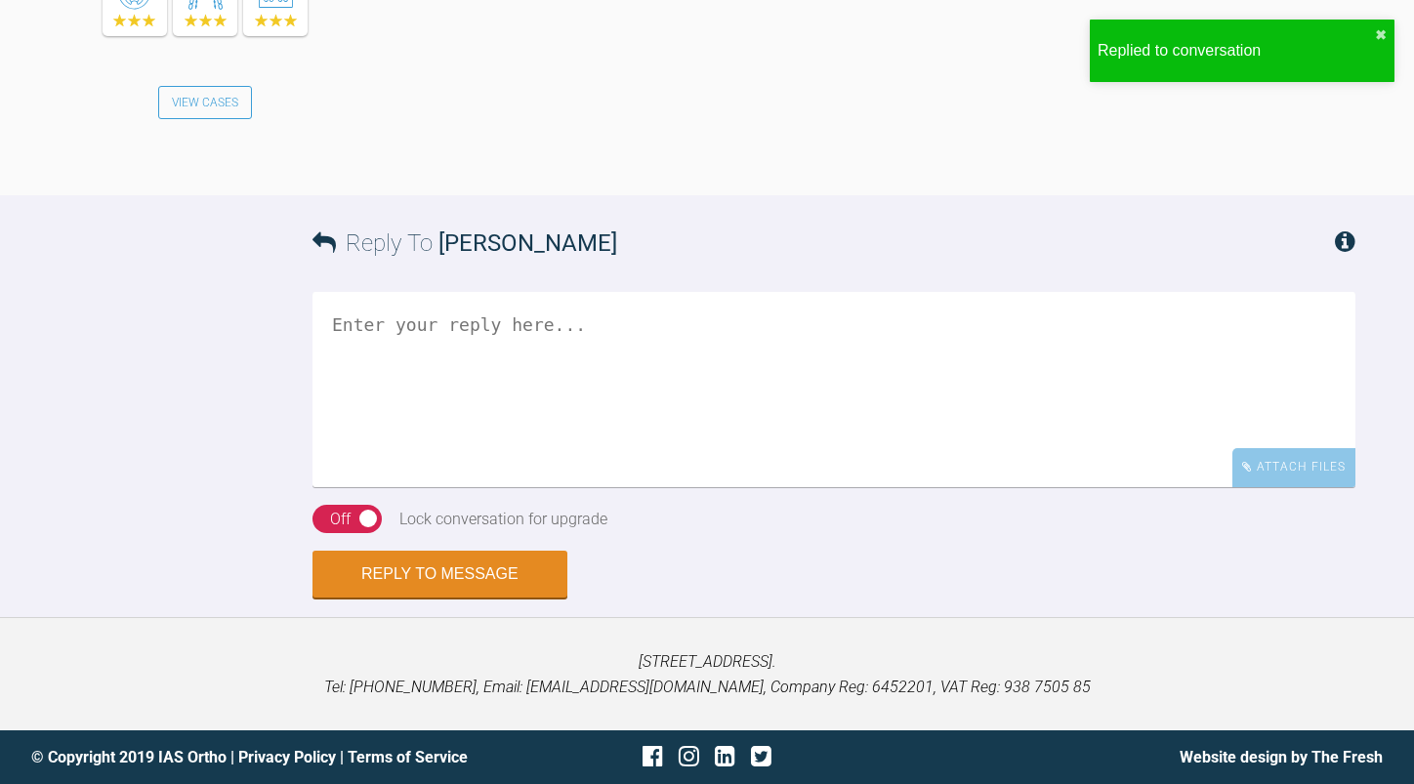
scroll to position [24891, 0]
